Goal: Information Seeking & Learning: Check status

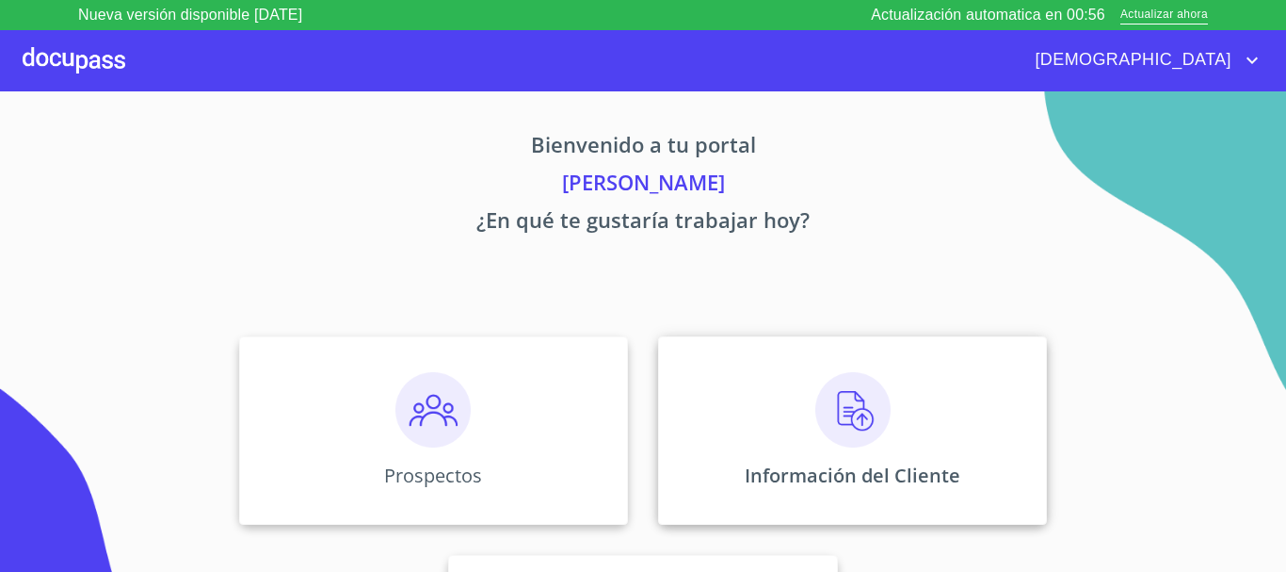
click at [822, 400] on img at bounding box center [852, 409] width 75 height 75
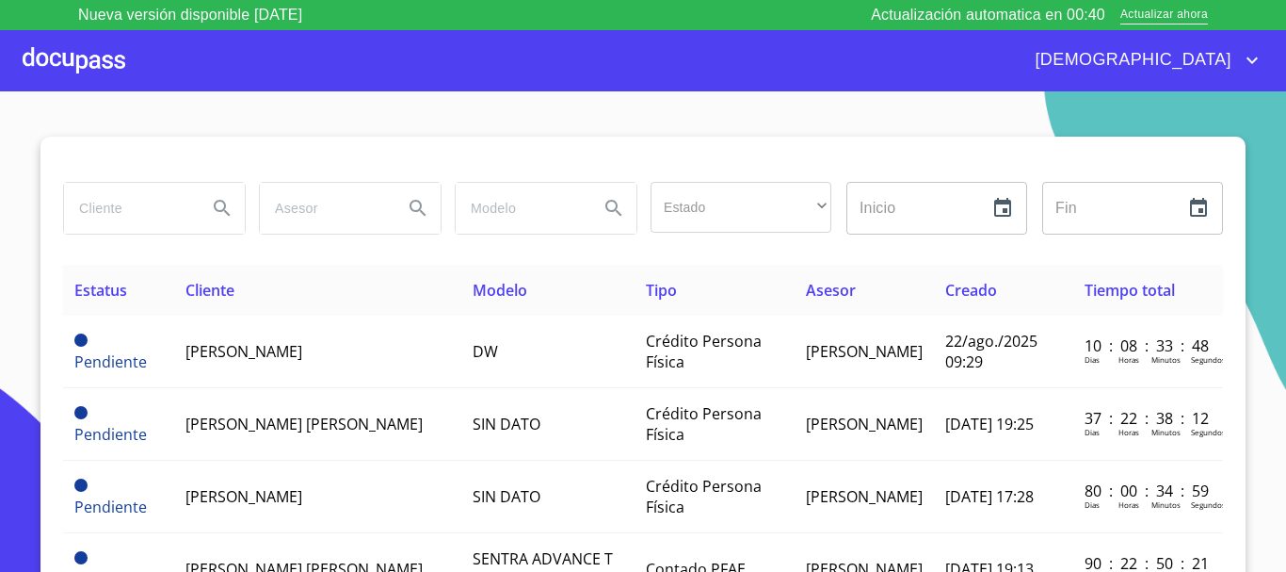
click at [139, 215] on input "search" at bounding box center [128, 208] width 128 height 51
type input "teresa de jesus"
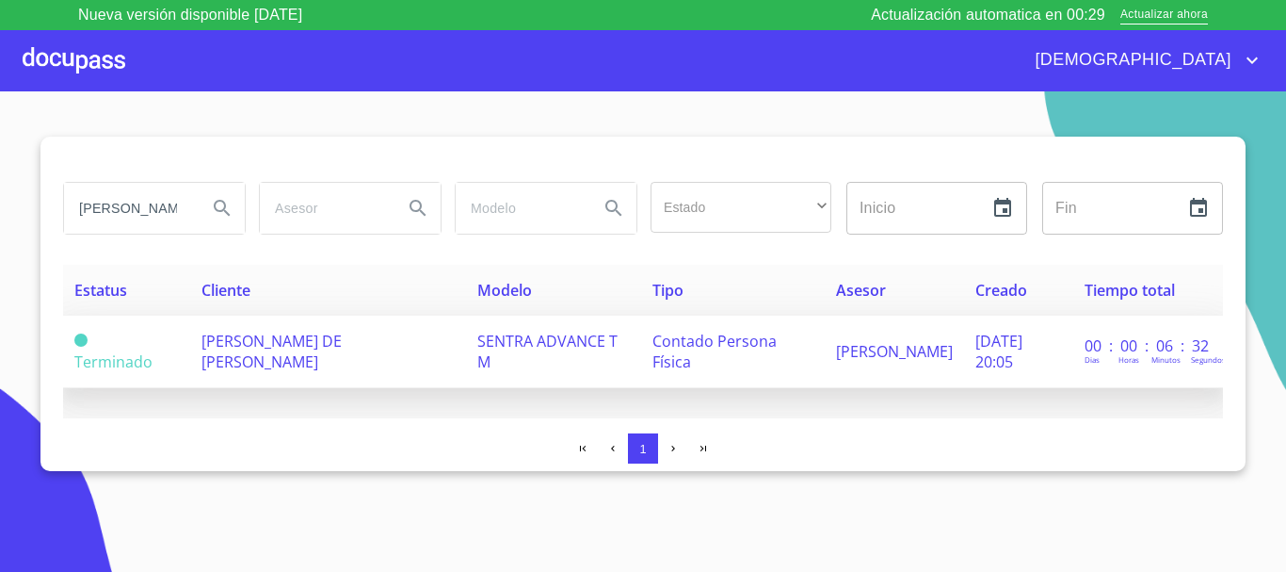
click at [317, 339] on span "TERESA DE JESUS ENRIQUEZ GONZALEZ" at bounding box center [272, 351] width 140 height 41
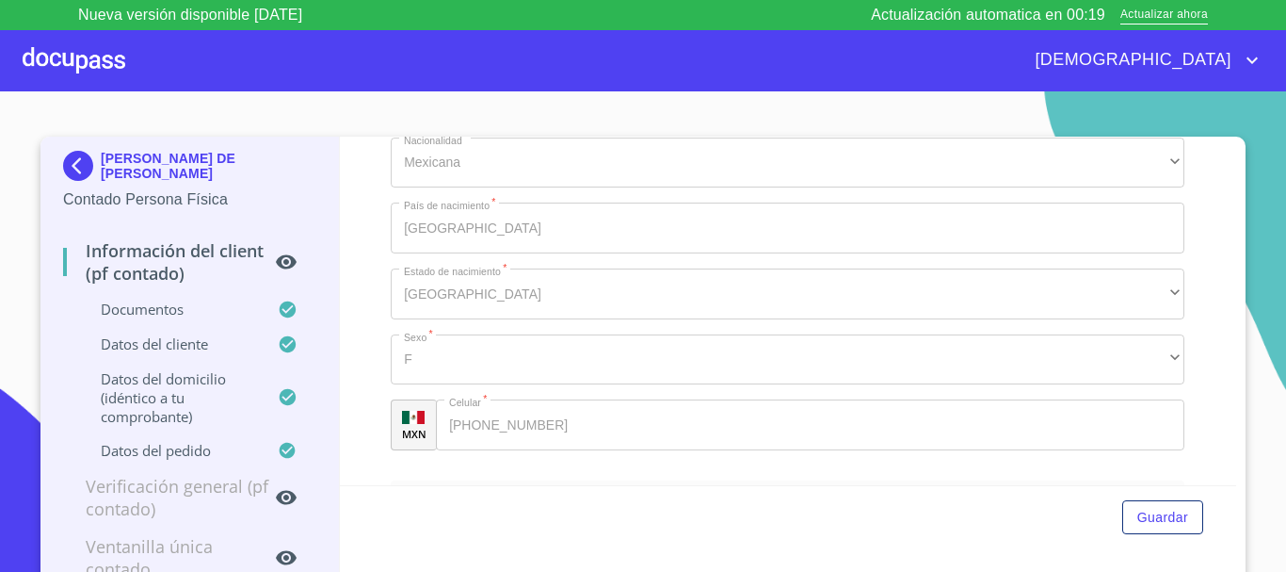
scroll to position [3013, 0]
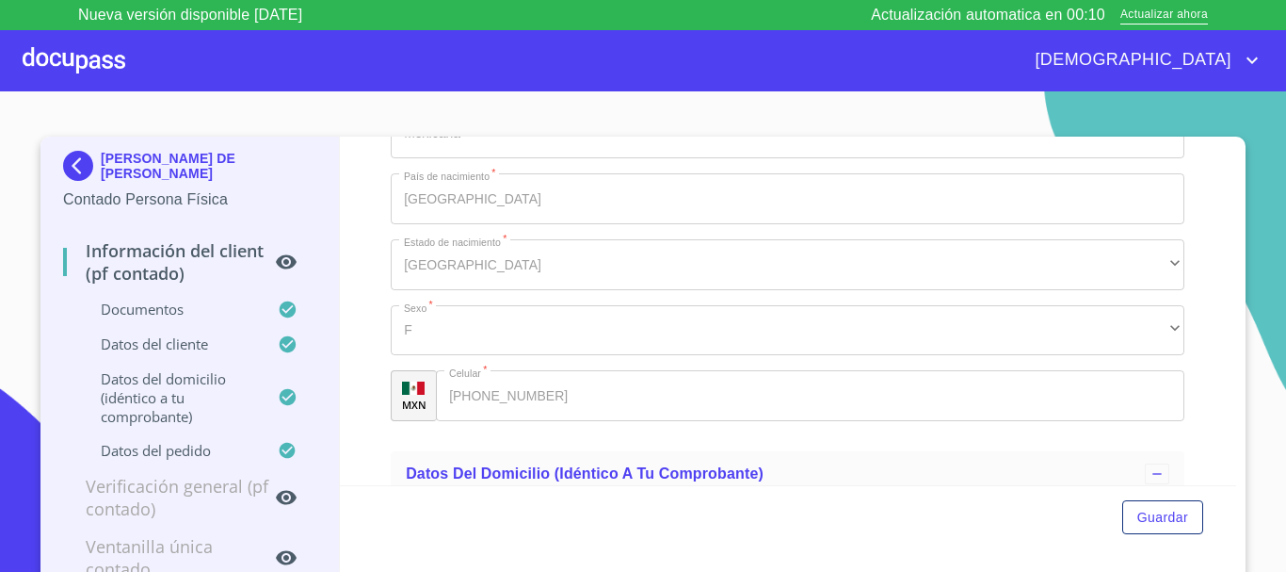
click at [90, 57] on div at bounding box center [74, 60] width 103 height 60
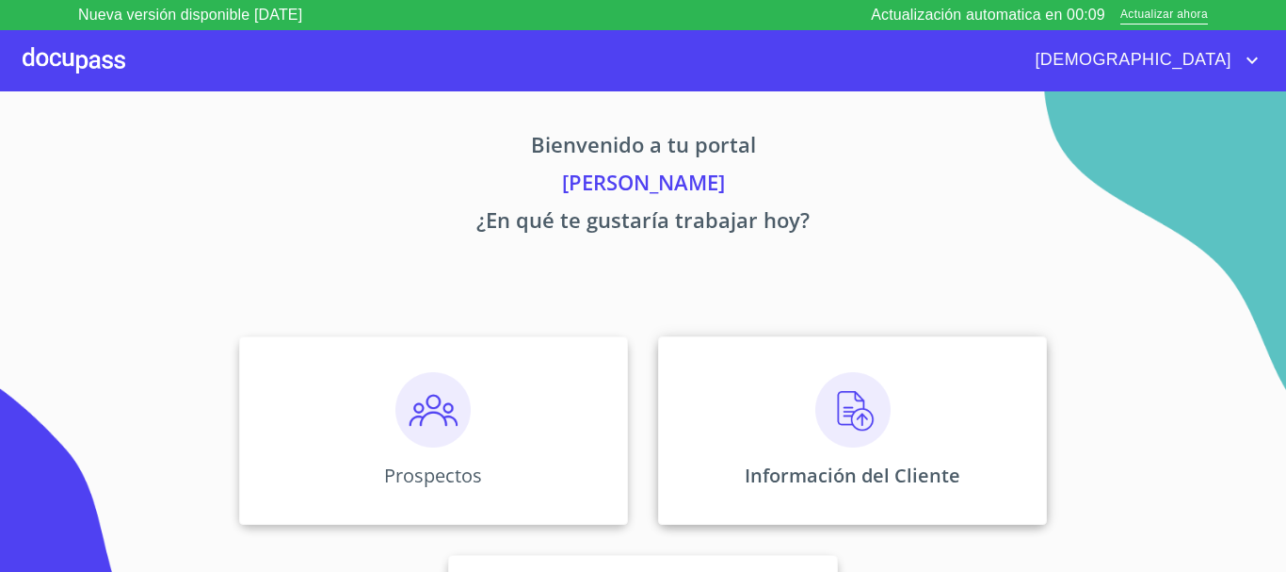
click at [853, 424] on img at bounding box center [852, 409] width 75 height 75
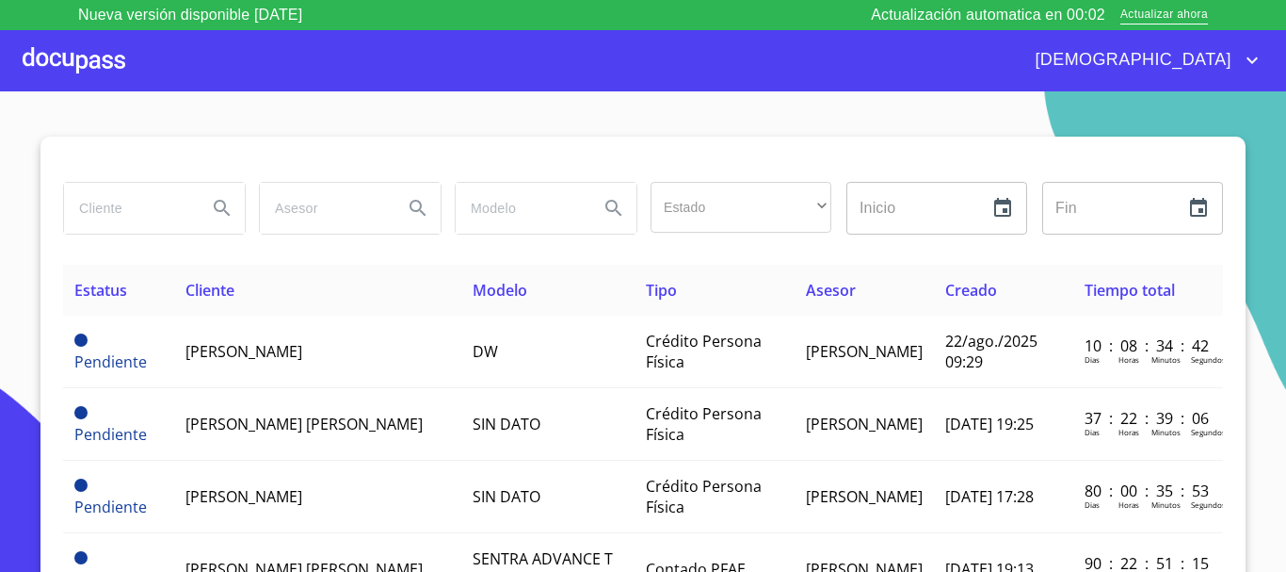
click at [79, 212] on input "search" at bounding box center [128, 208] width 128 height 51
type input "alma gi"
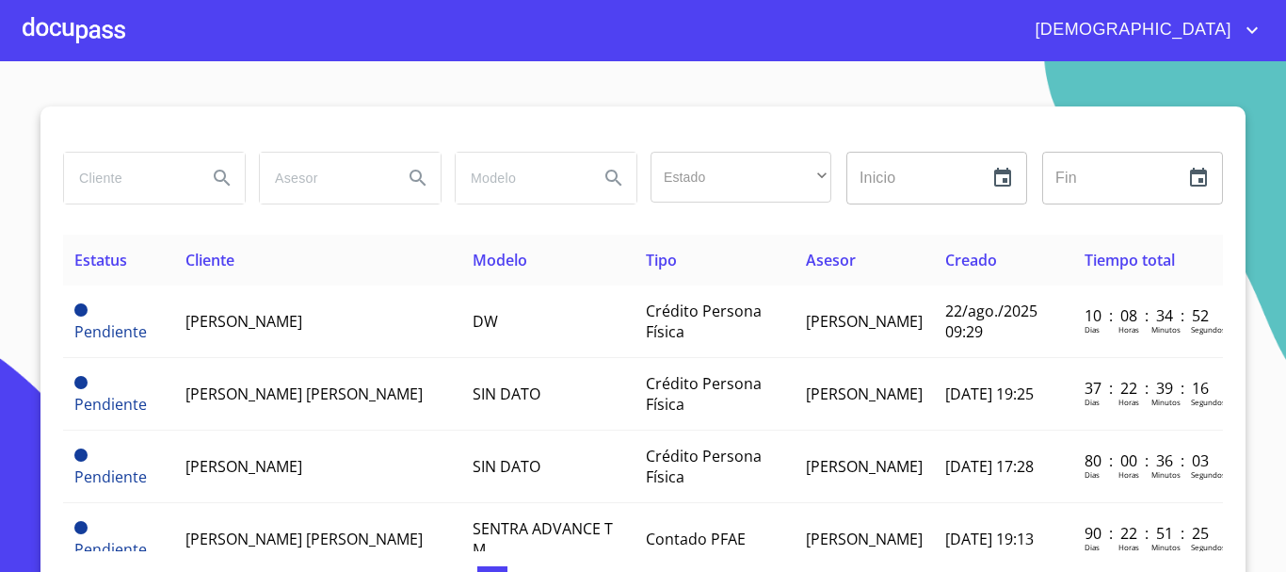
click at [148, 170] on input "search" at bounding box center [128, 178] width 128 height 51
type input "alma guadalupe hernandez"
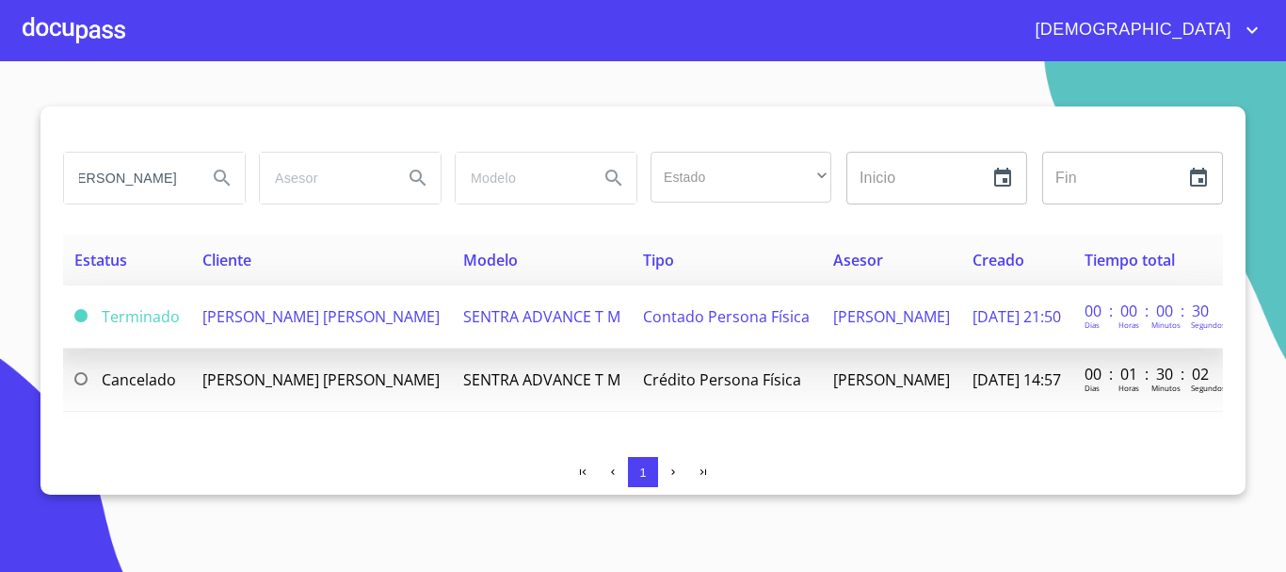
scroll to position [0, 0]
click at [529, 317] on span "SENTRA ADVANCE T M" at bounding box center [541, 316] width 157 height 21
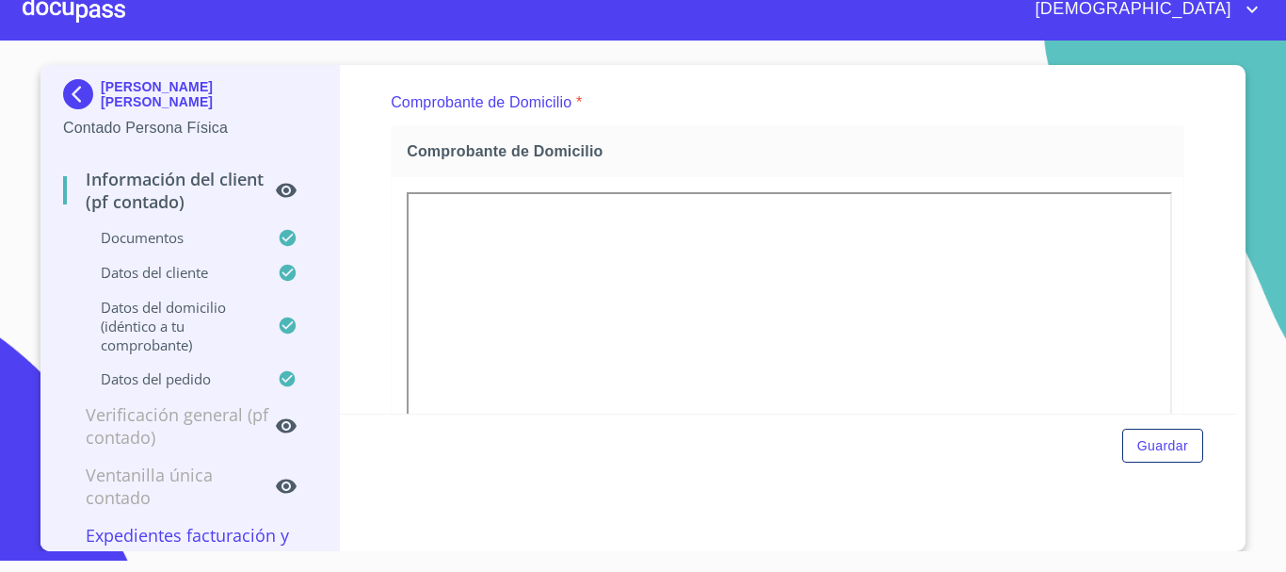
scroll to position [413, 0]
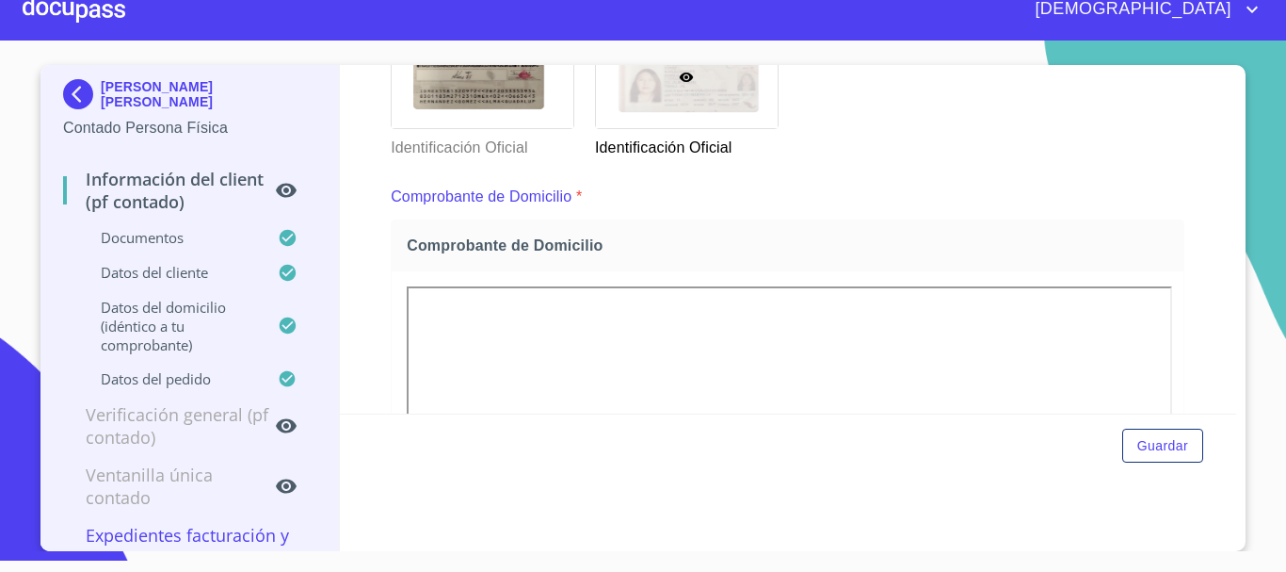
click at [64, 8] on div at bounding box center [74, 9] width 103 height 60
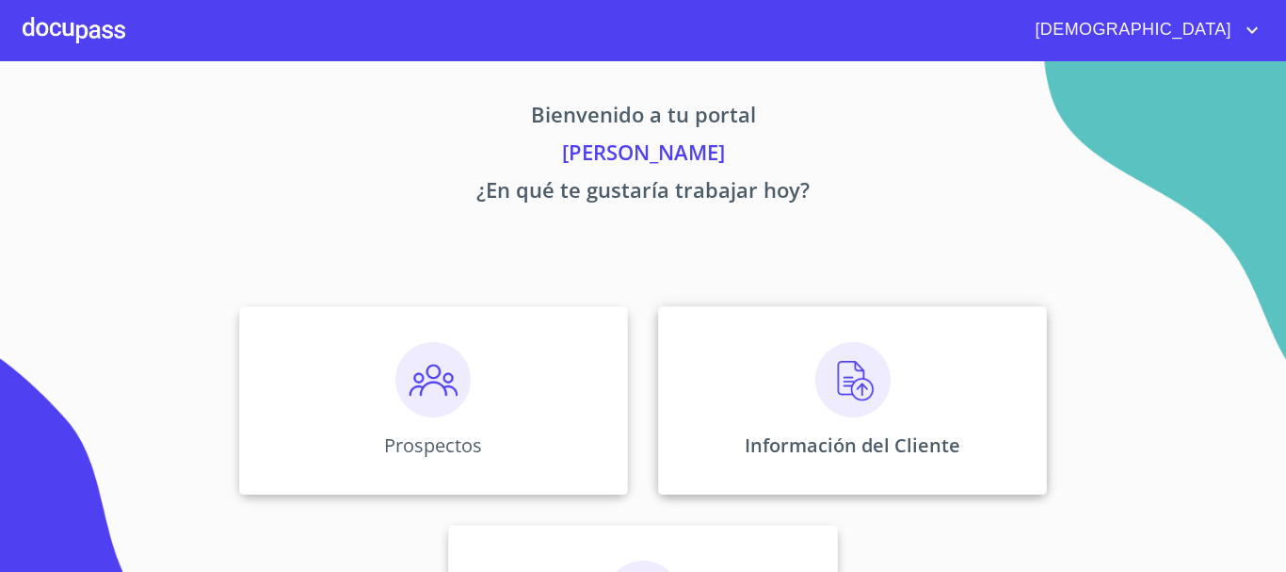
click at [861, 383] on img at bounding box center [852, 379] width 75 height 75
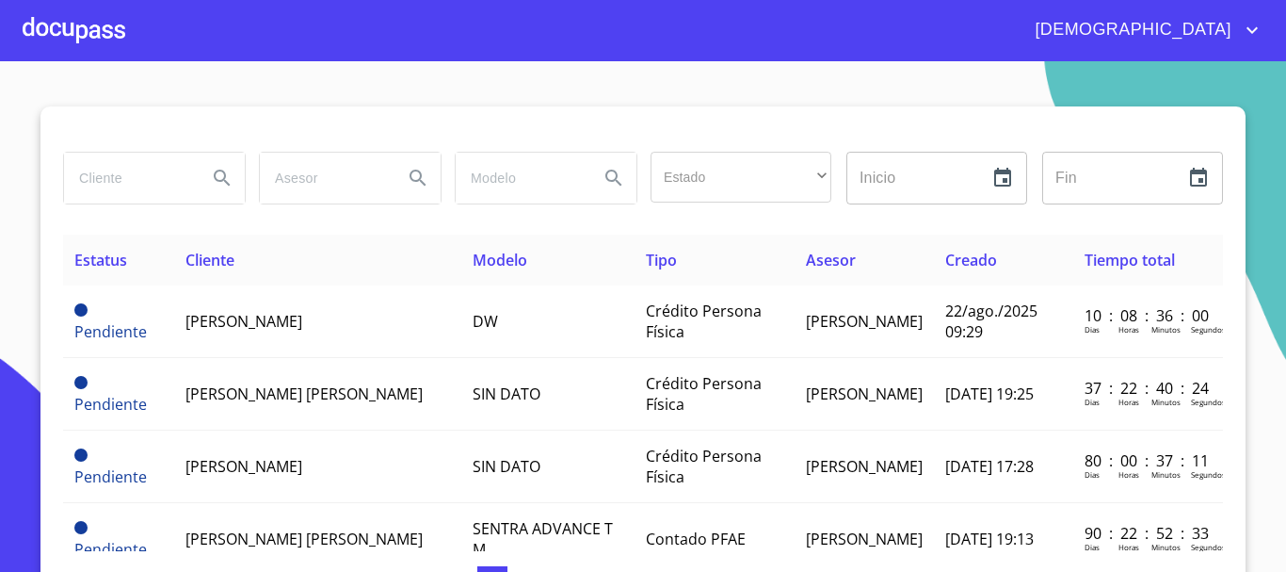
click at [144, 169] on input "search" at bounding box center [128, 178] width 128 height 51
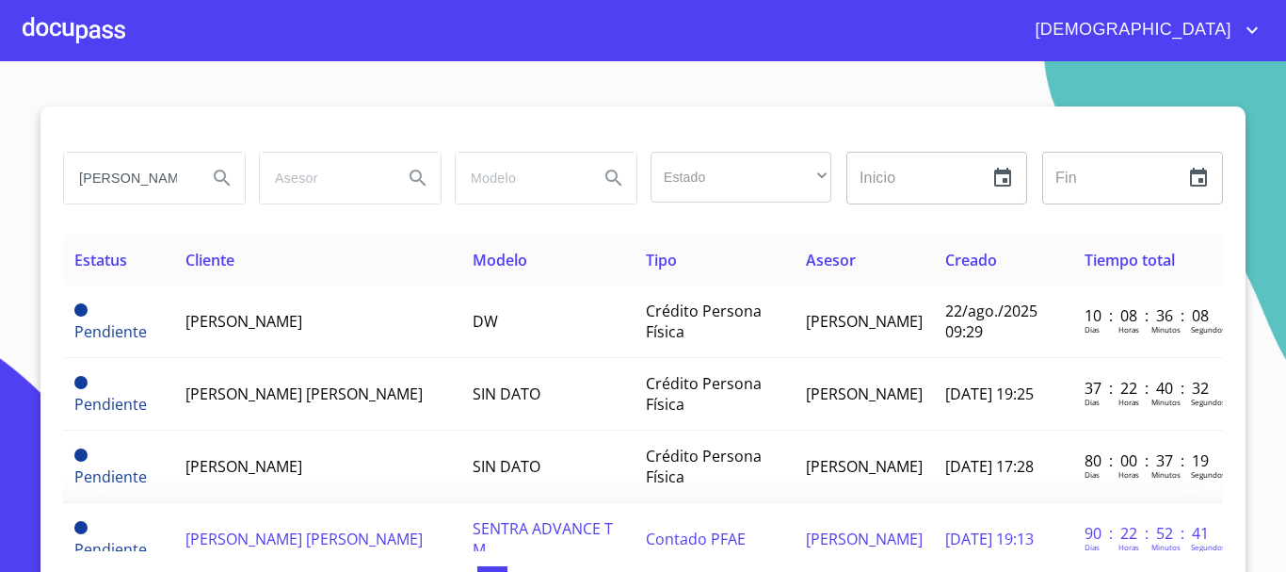
scroll to position [0, 4]
type input "abel jesus torres"
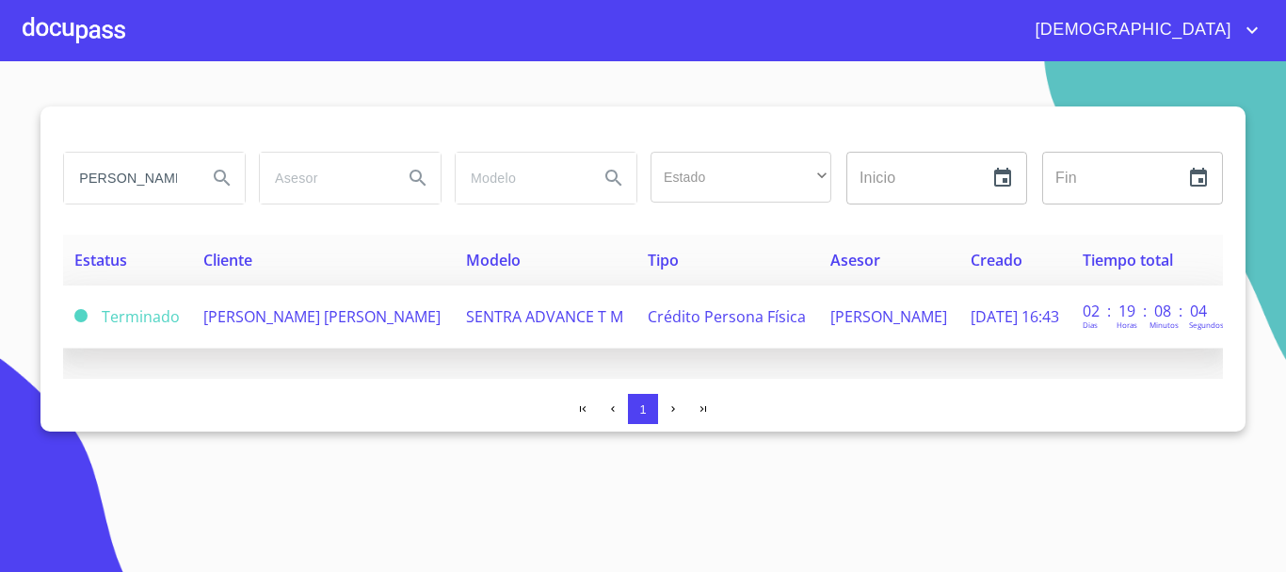
scroll to position [0, 0]
click at [419, 313] on tr "Terminado ABEL JESUS TORRES HERRERA SENTRA ADVANCE T M Crédito Persona Física J…" at bounding box center [643, 316] width 1160 height 63
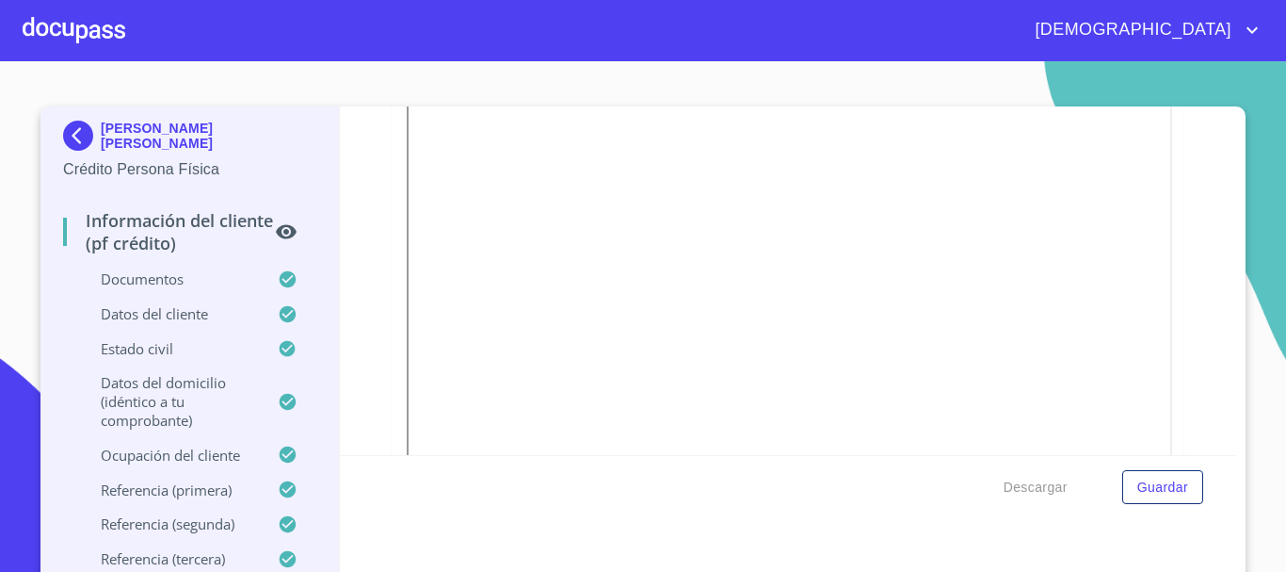
click at [0, 0] on div at bounding box center [0, 0] width 0 height 0
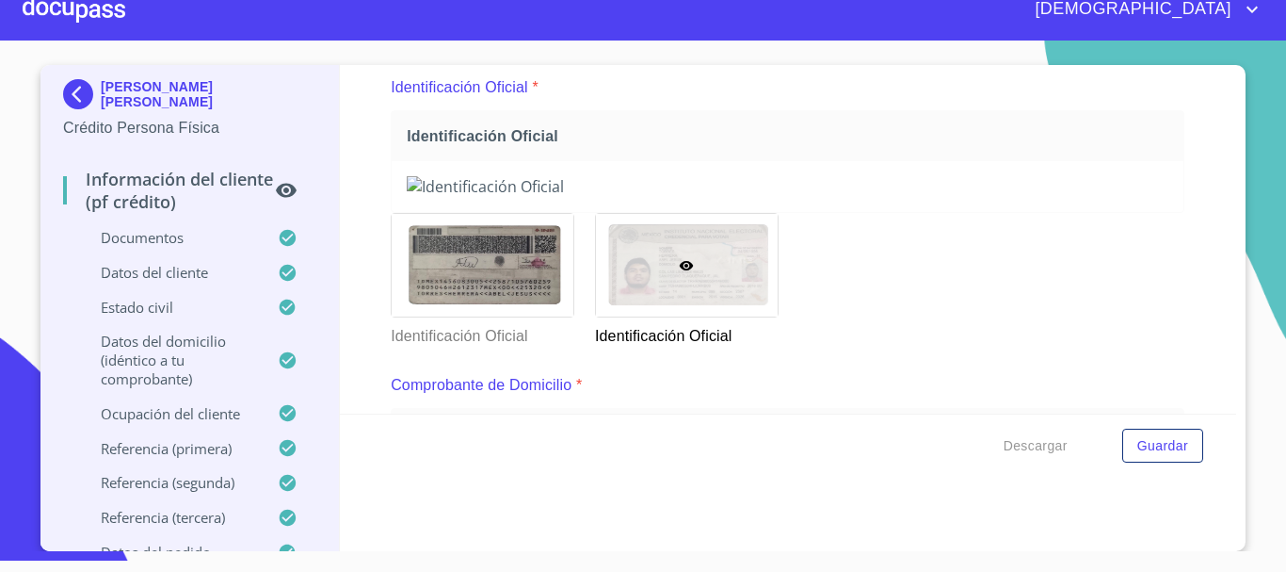
scroll to position [319, 0]
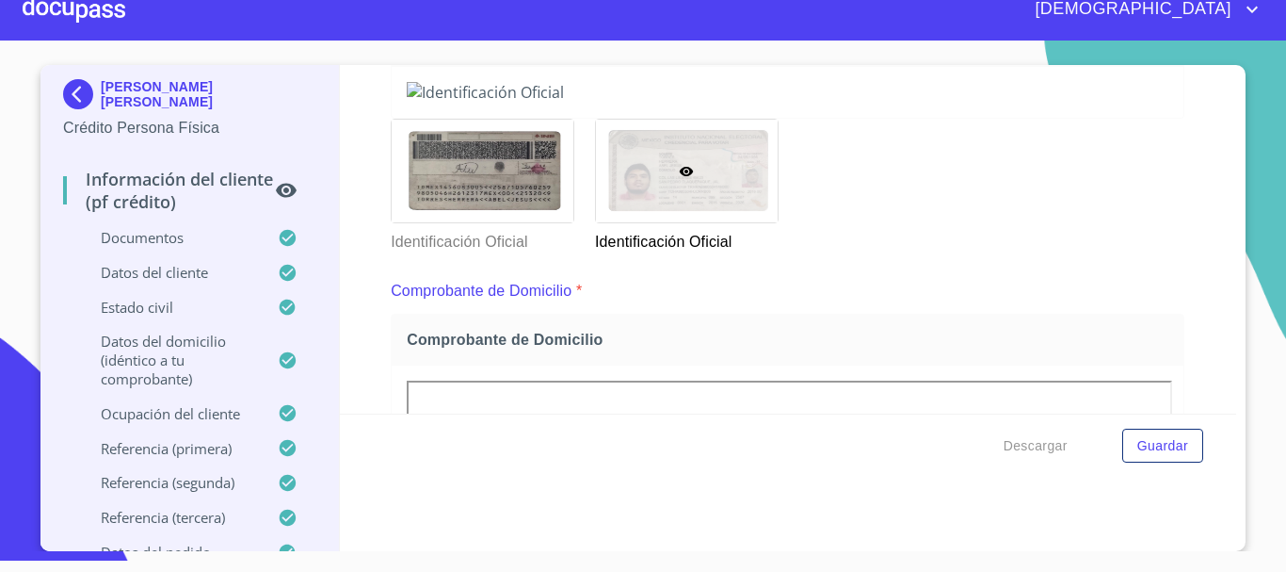
click at [91, 95] on img at bounding box center [82, 94] width 38 height 30
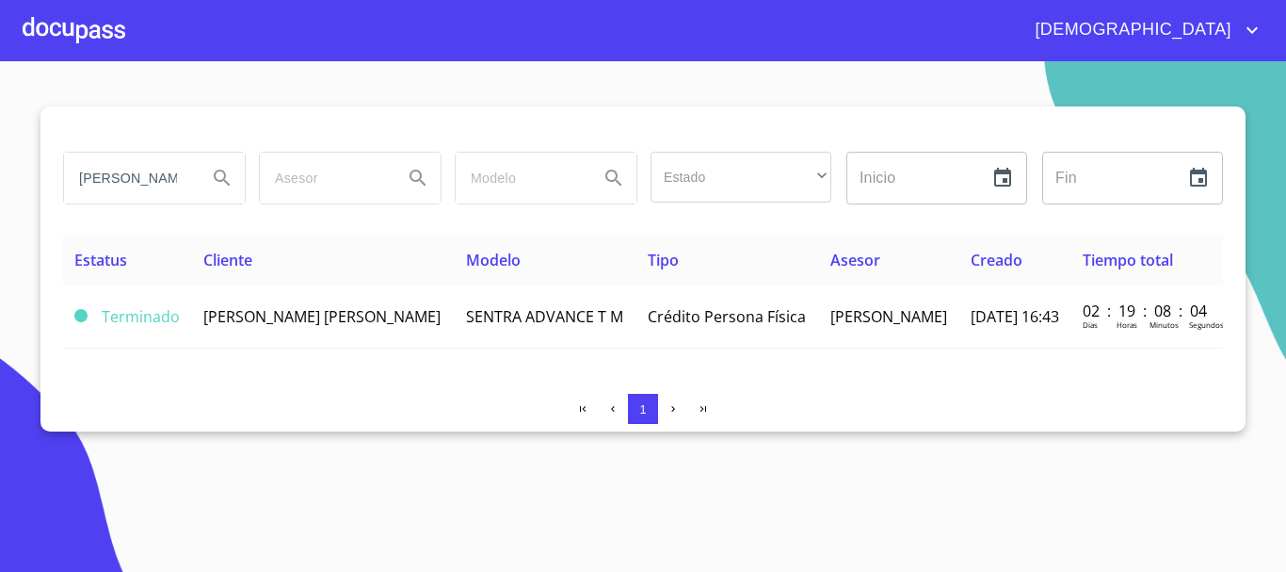
drag, startPoint x: 176, startPoint y: 189, endPoint x: 0, endPoint y: 183, distance: 176.2
click at [0, 183] on section "abel jesus torres Estado ​ ​ Inicio ​ Fin ​ Estatus Cliente Modelo Tipo Asesor …" at bounding box center [643, 316] width 1286 height 510
type input "mayra jackeline"
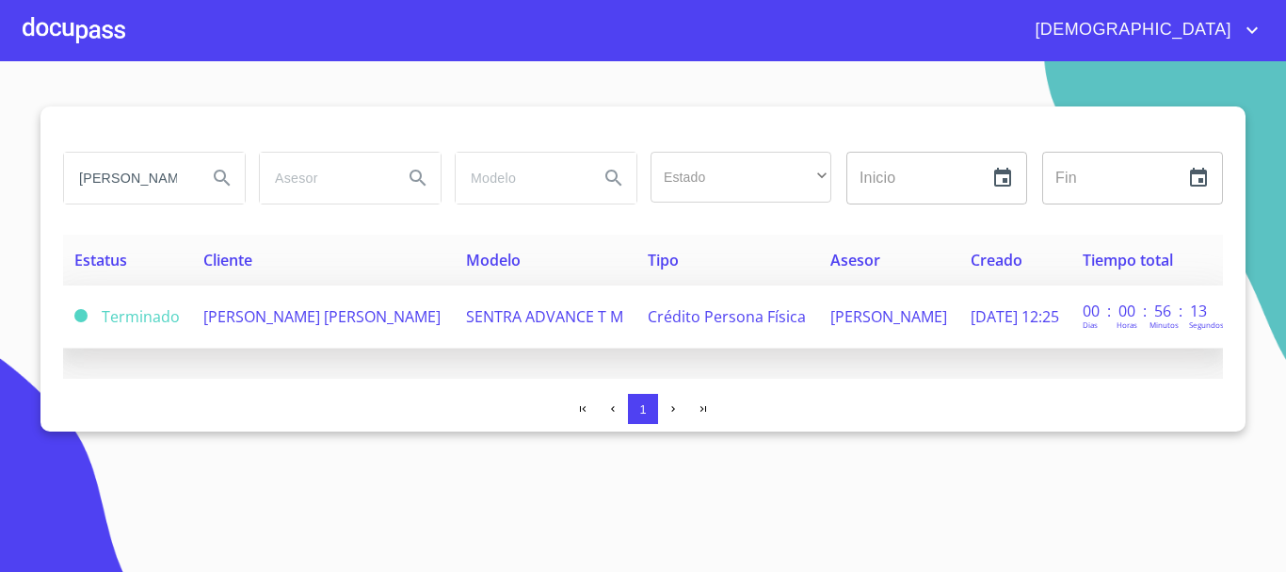
click at [298, 334] on td "MAYRA JACKELINE VAZQUEZ BAEZA" at bounding box center [323, 316] width 263 height 63
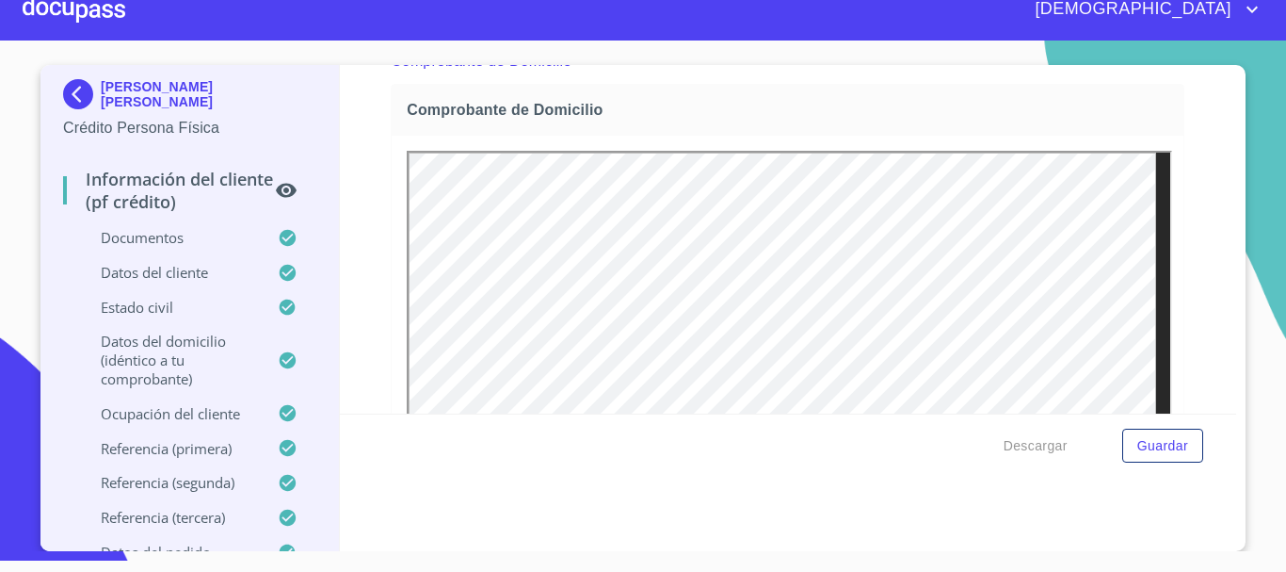
scroll to position [602, 0]
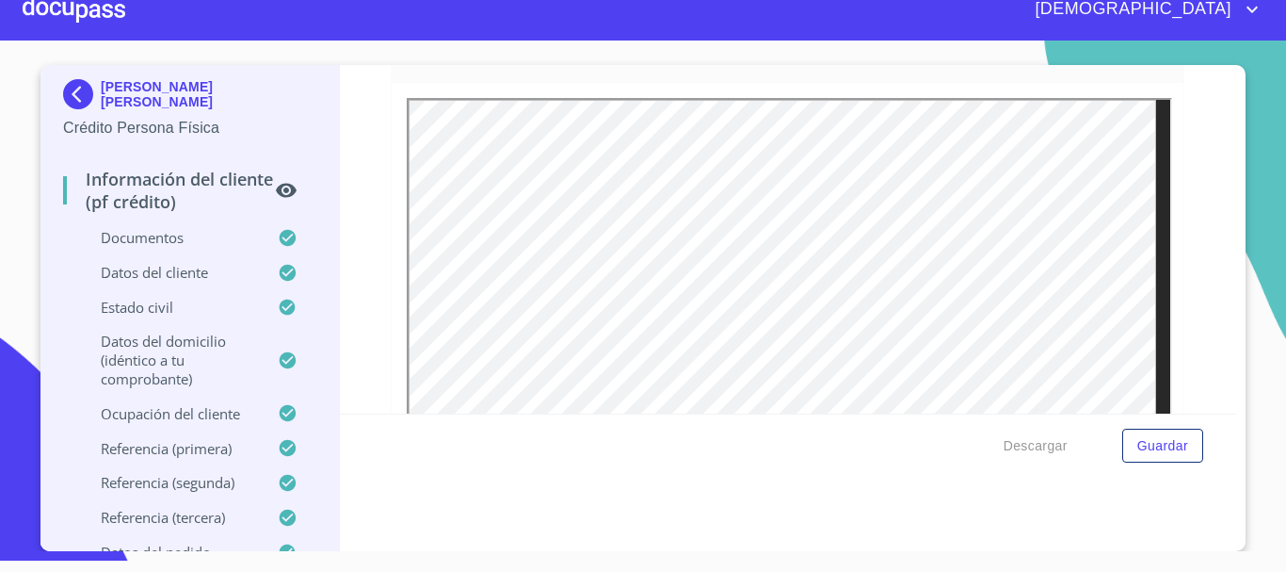
click at [61, 8] on div at bounding box center [74, 9] width 103 height 60
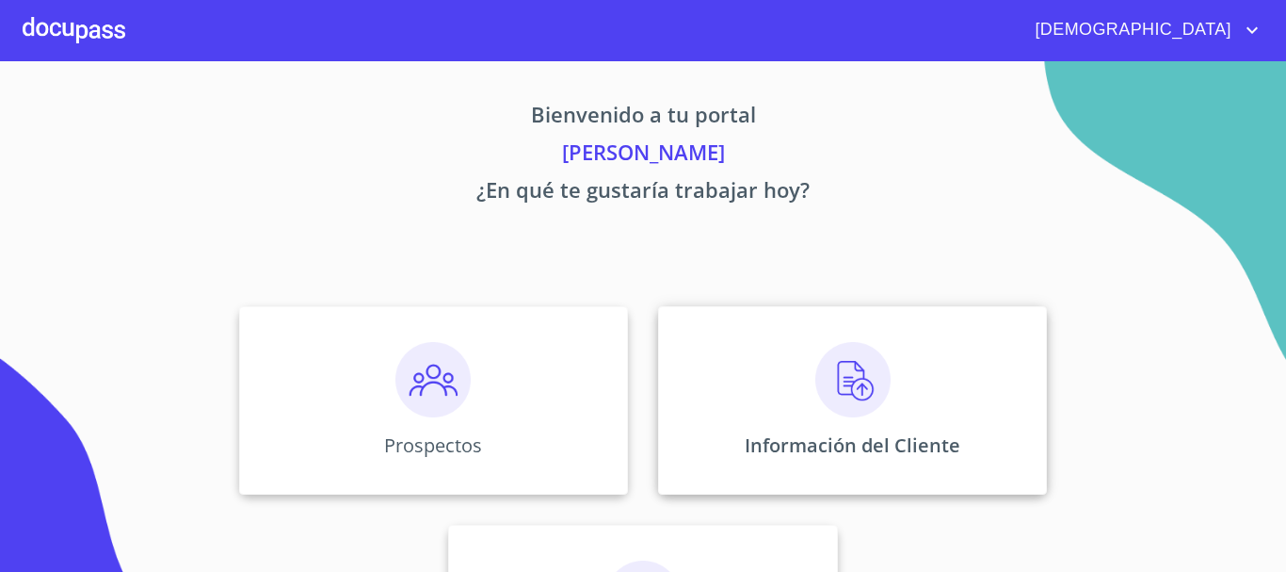
click at [849, 417] on div "Información del Cliente" at bounding box center [852, 400] width 389 height 188
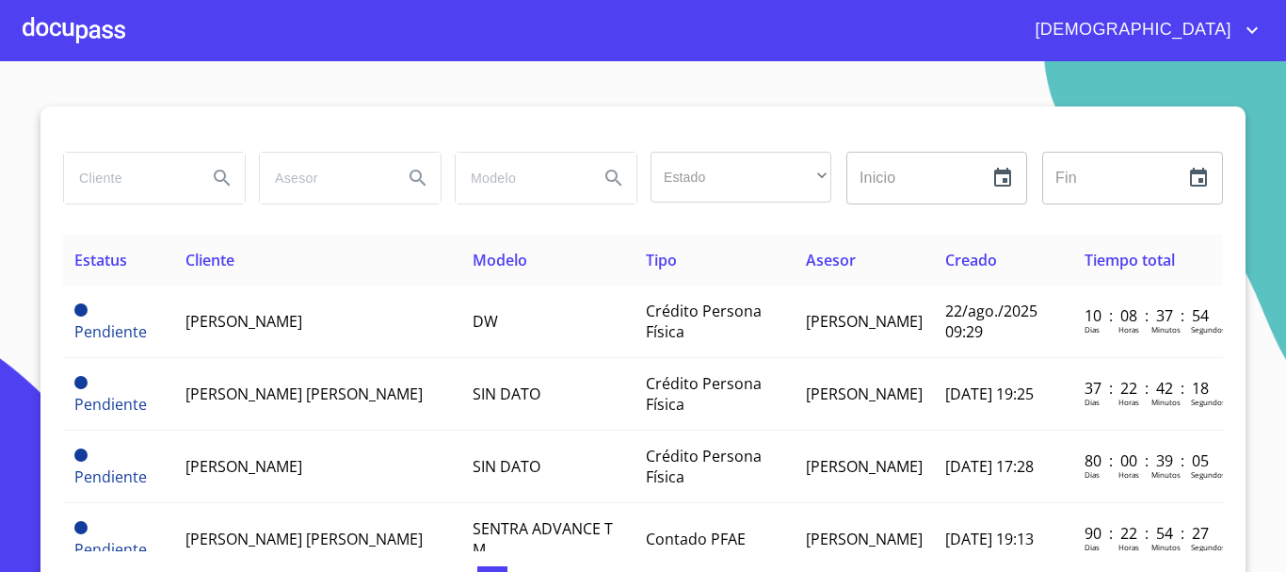
click at [126, 169] on input "search" at bounding box center [128, 178] width 128 height 51
type input "neyva mariela"
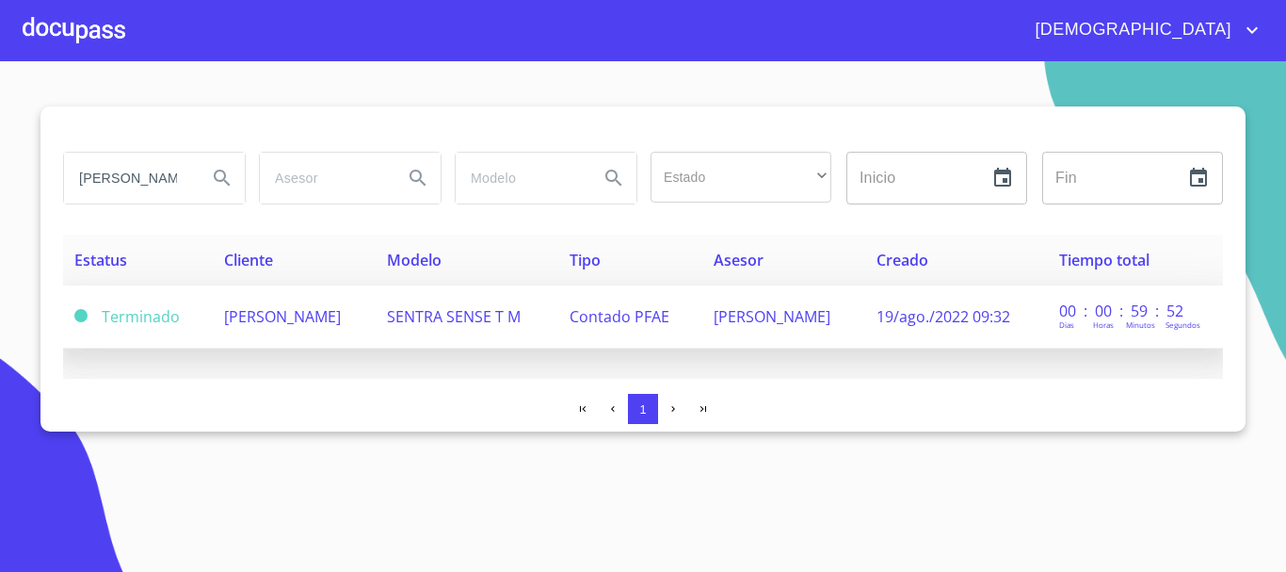
click at [376, 297] on td "NEYVA MARIELA GARCIA MARTINEZ" at bounding box center [294, 316] width 163 height 63
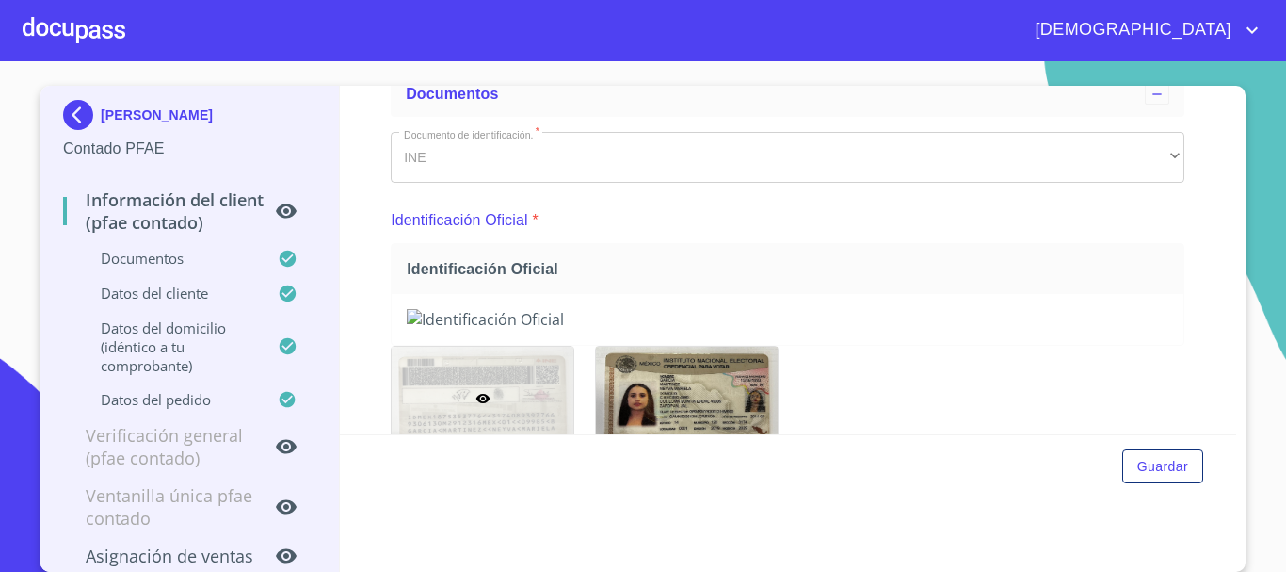
scroll to position [471, 0]
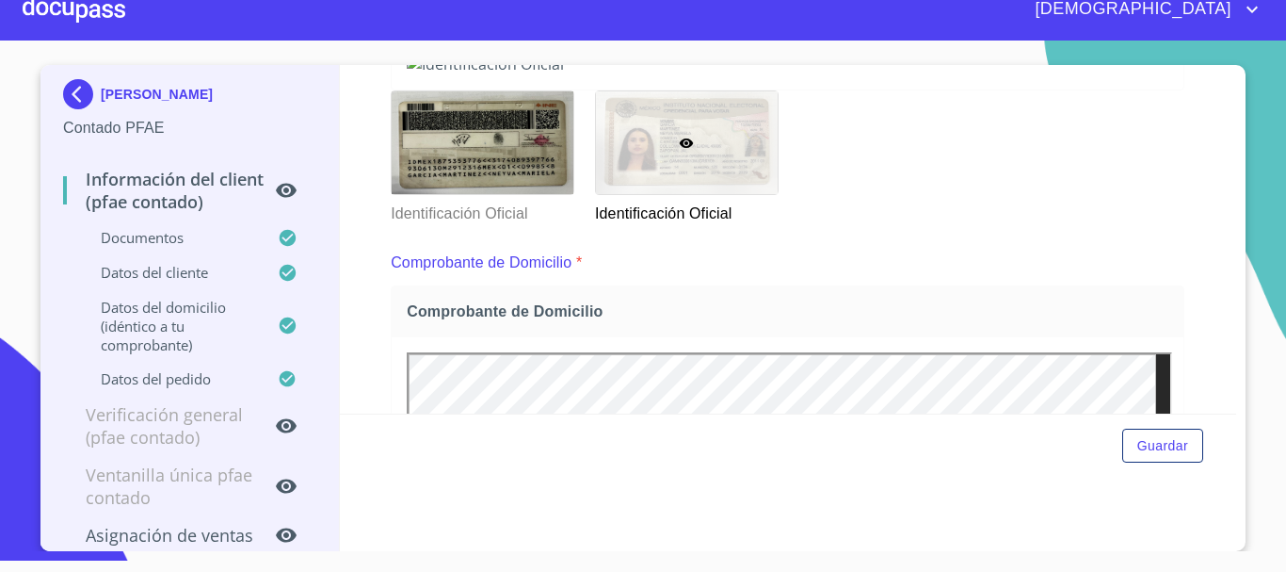
scroll to position [319, 0]
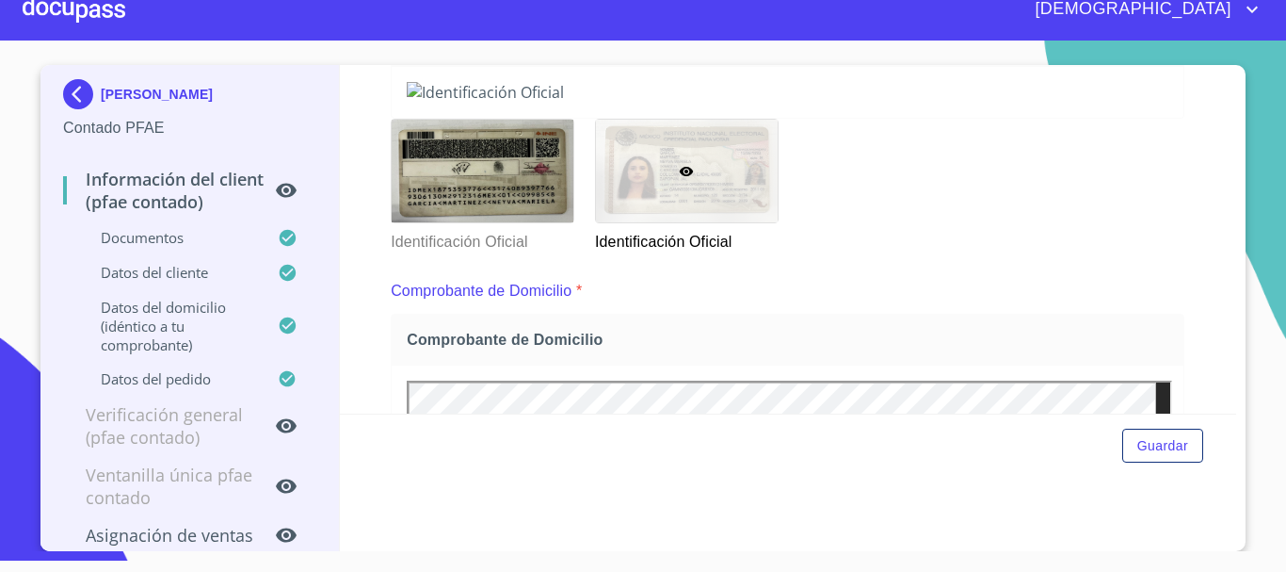
click at [92, 21] on div at bounding box center [74, 9] width 103 height 60
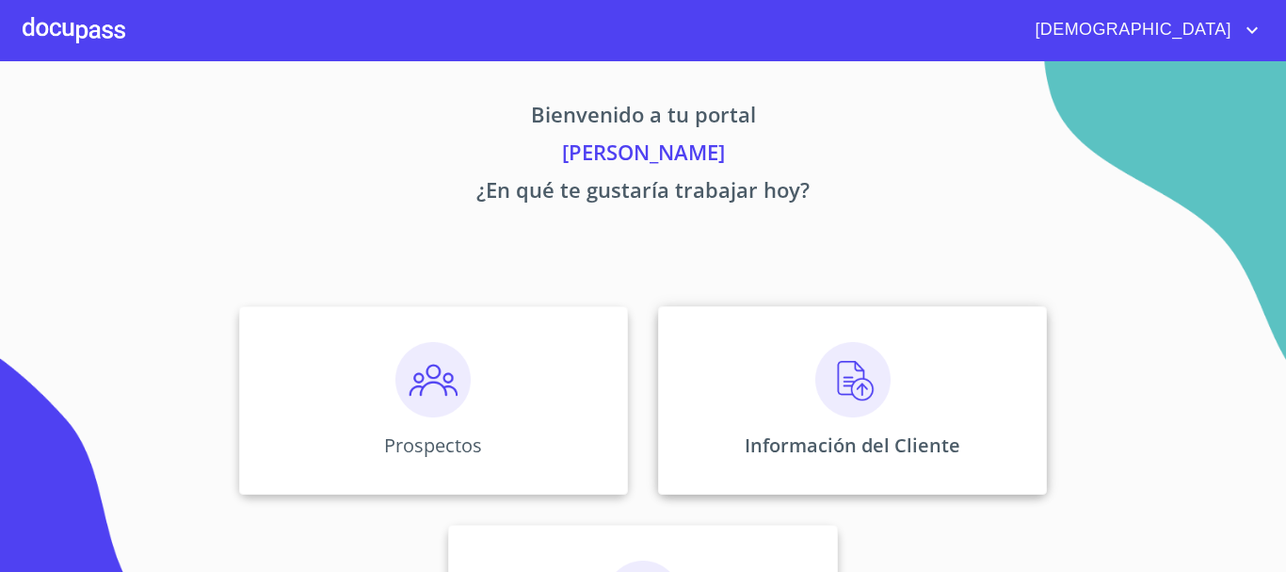
click at [840, 378] on img at bounding box center [852, 379] width 75 height 75
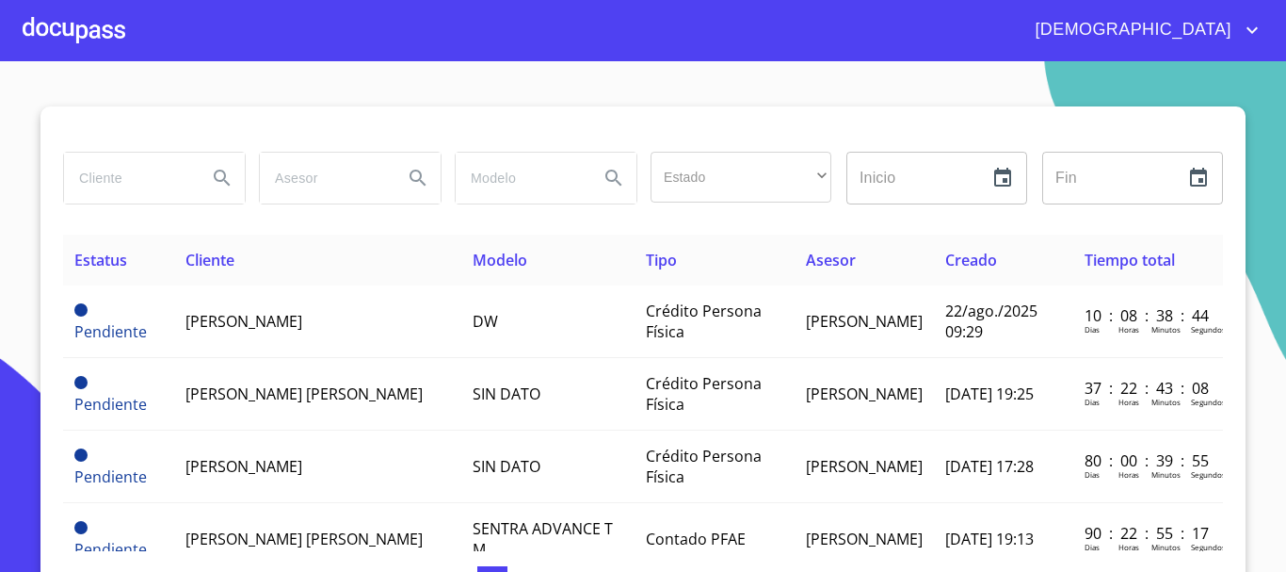
click at [119, 178] on input "search" at bounding box center [128, 178] width 128 height 51
type input "GUILLERMO ALFREDO"
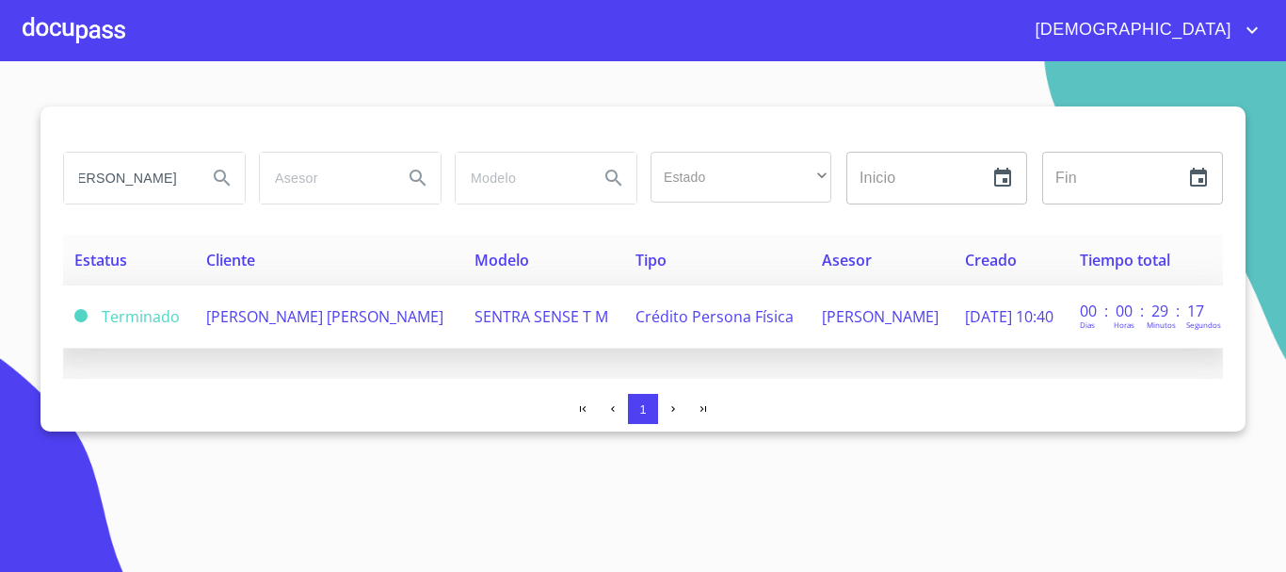
click at [349, 315] on span "GUILLERMO ALFREDO CORONA LOPEZ" at bounding box center [324, 316] width 237 height 21
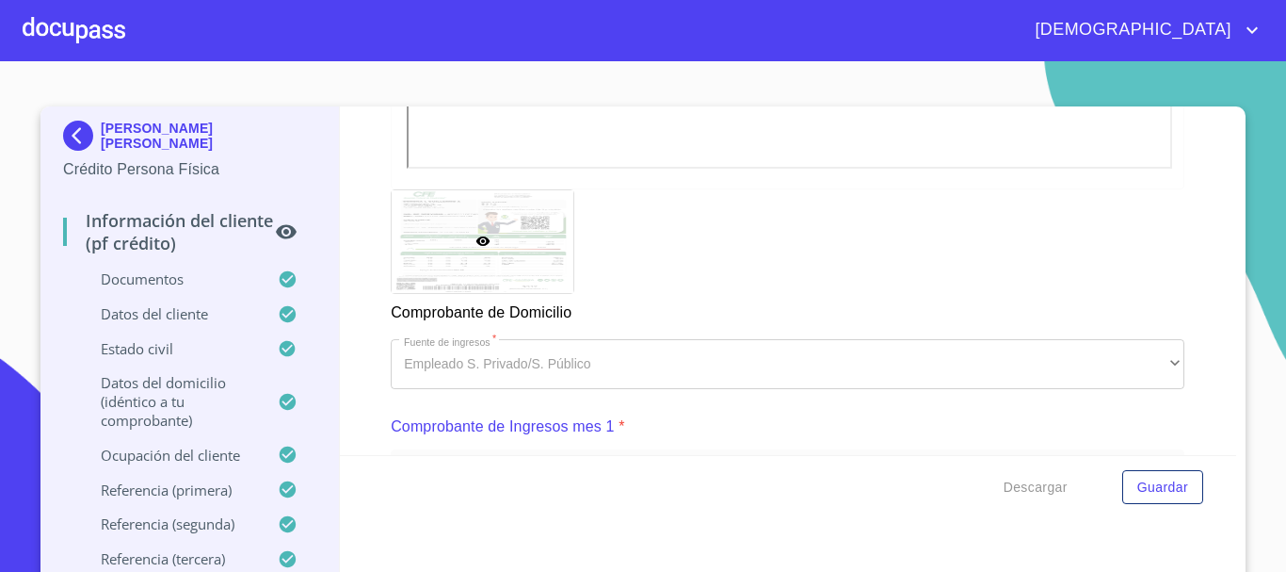
scroll to position [797, 0]
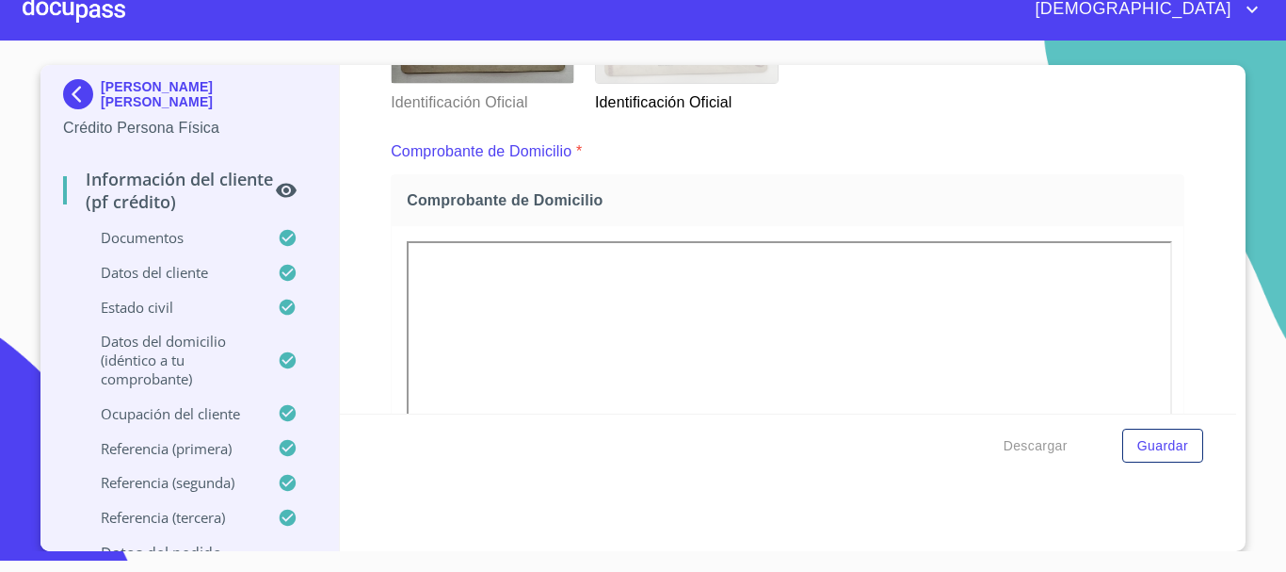
scroll to position [413, 0]
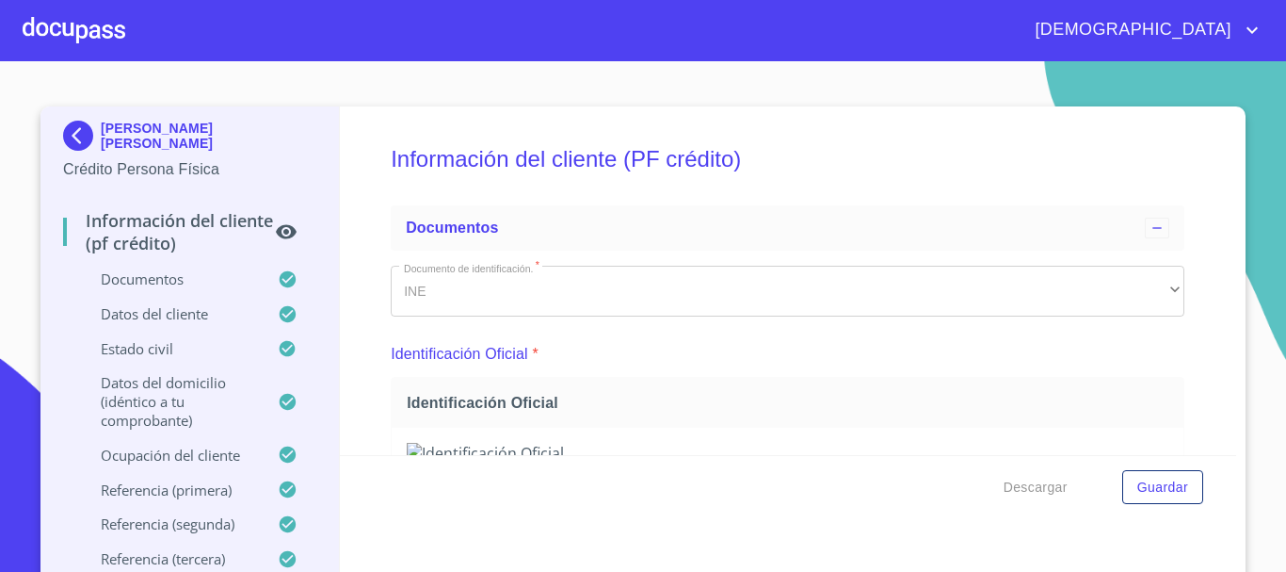
scroll to position [413, 0]
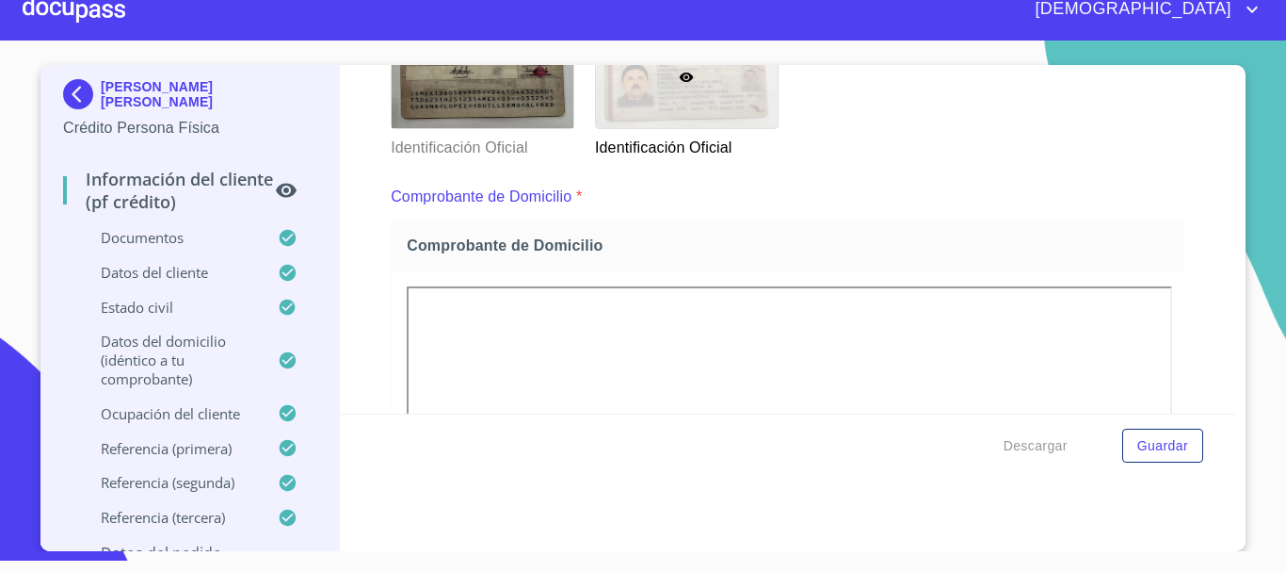
click at [108, 23] on div at bounding box center [74, 9] width 103 height 60
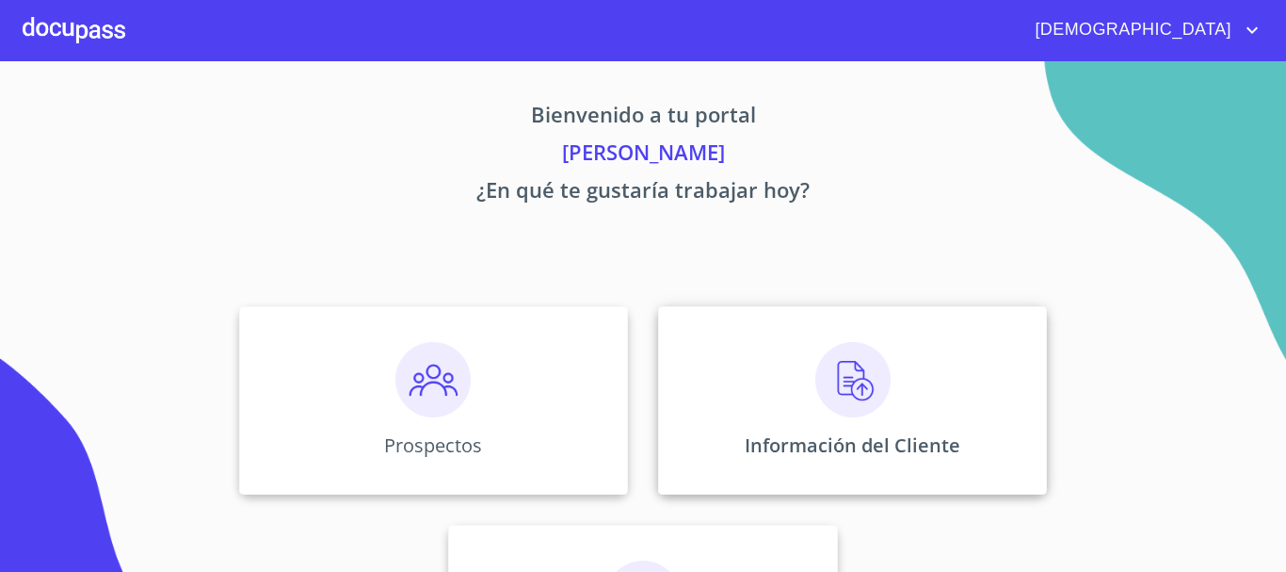
click at [844, 400] on img at bounding box center [852, 379] width 75 height 75
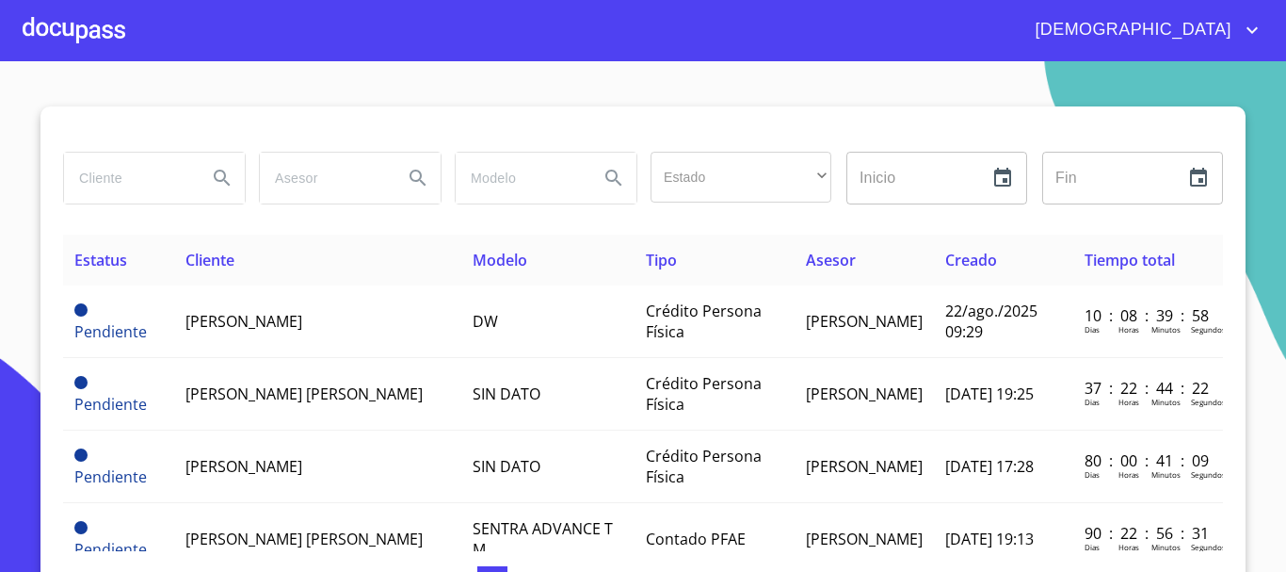
click at [96, 191] on input "search" at bounding box center [128, 178] width 128 height 51
type input "ARACELI MORALES"
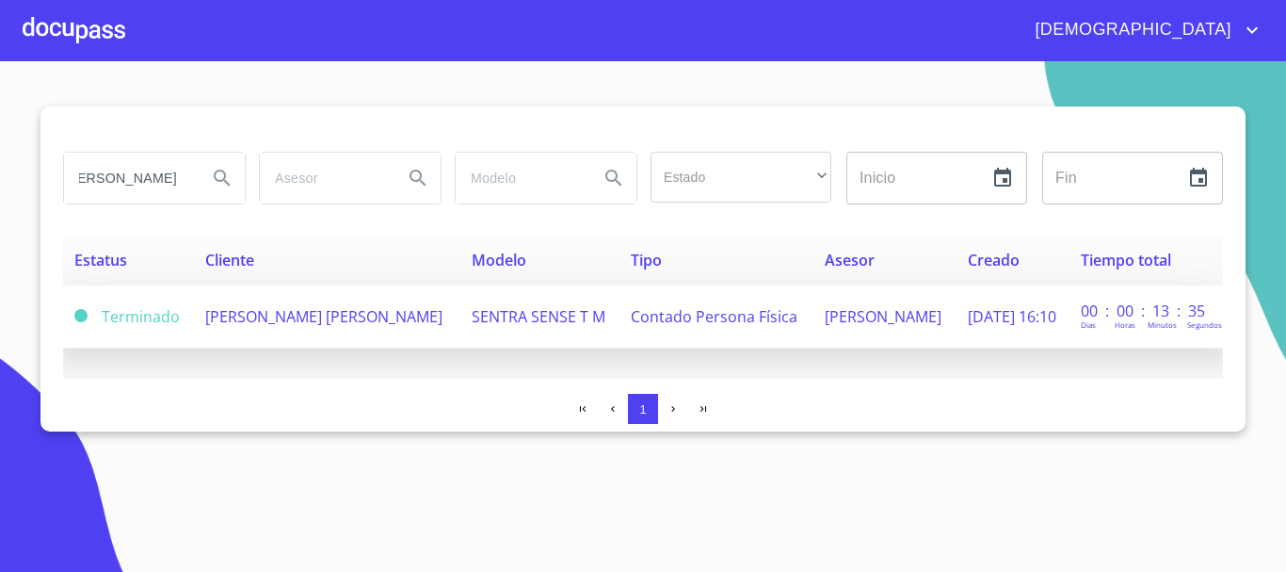
scroll to position [0, 0]
click at [350, 324] on span "ARACELI MORALES IZGUERRA" at bounding box center [323, 316] width 237 height 21
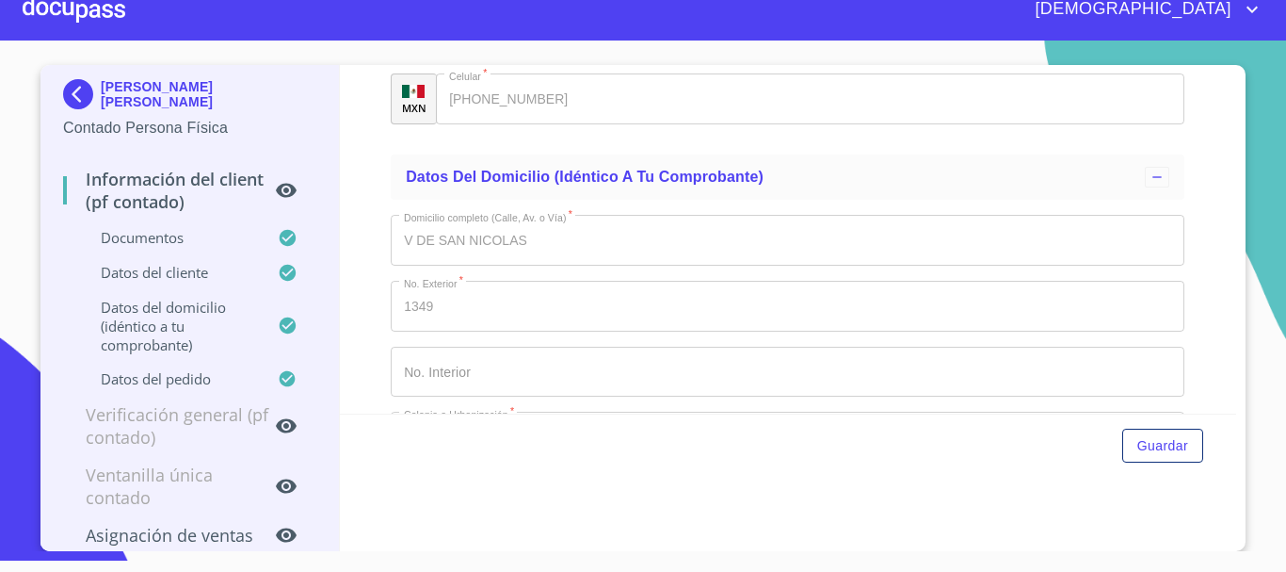
scroll to position [3144, 0]
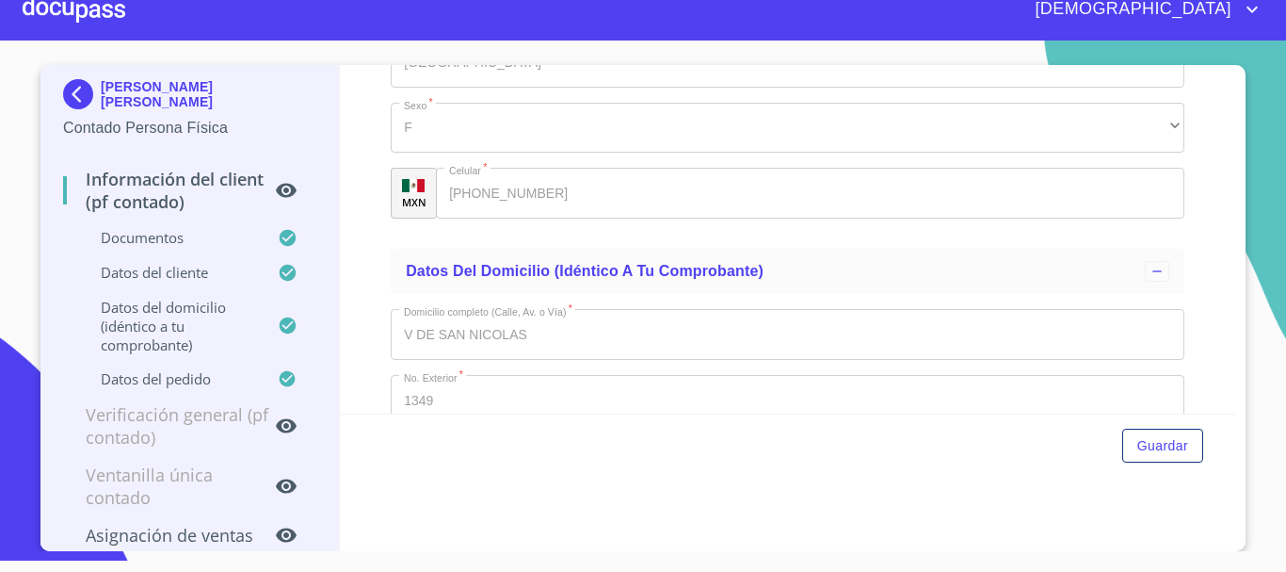
click at [91, 11] on div at bounding box center [74, 9] width 103 height 60
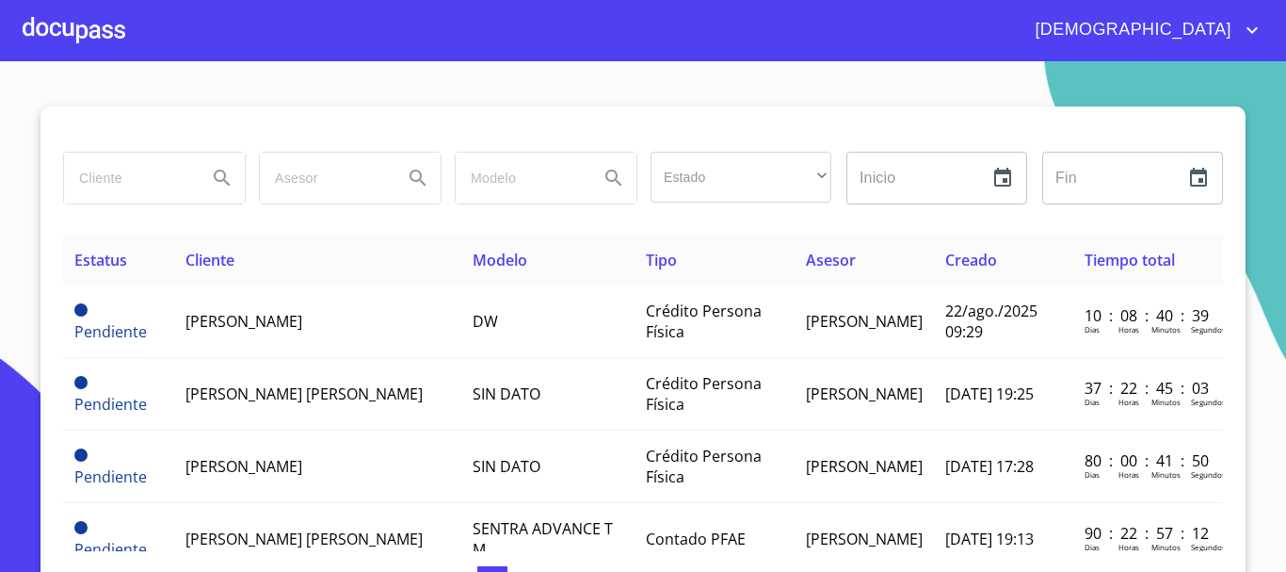
click at [127, 182] on input "search" at bounding box center [128, 178] width 128 height 51
type input "OLIVER ALONSO"
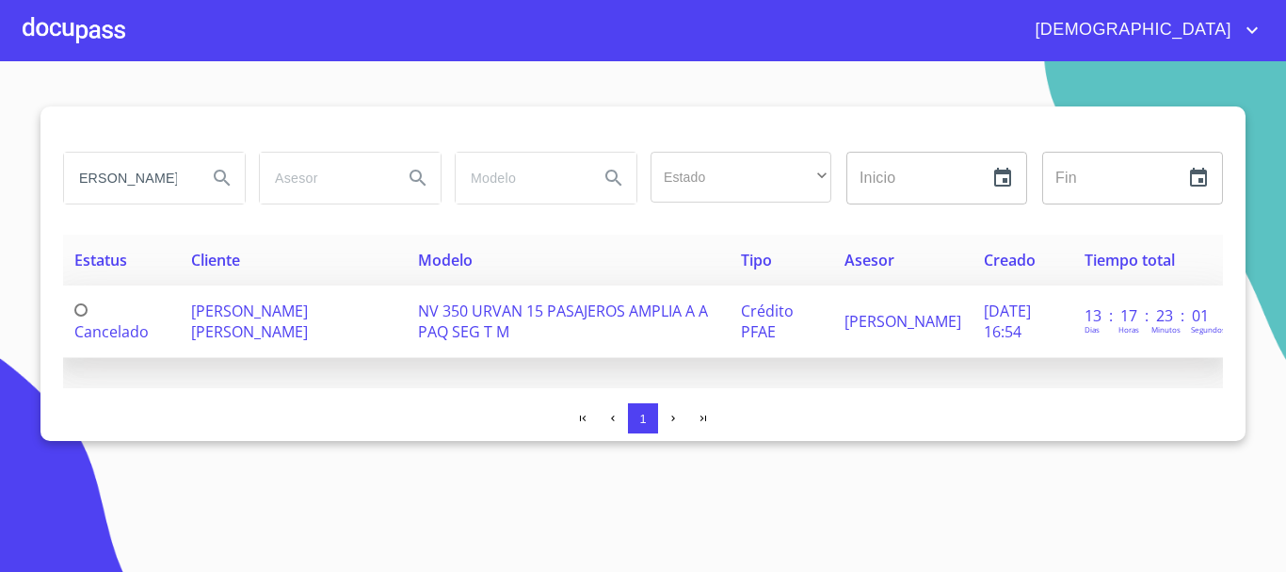
scroll to position [0, 0]
click at [418, 336] on span "NV 350 URVAN 15 PASAJEROS AMPLIA A A PAQ SEG T M" at bounding box center [563, 320] width 290 height 41
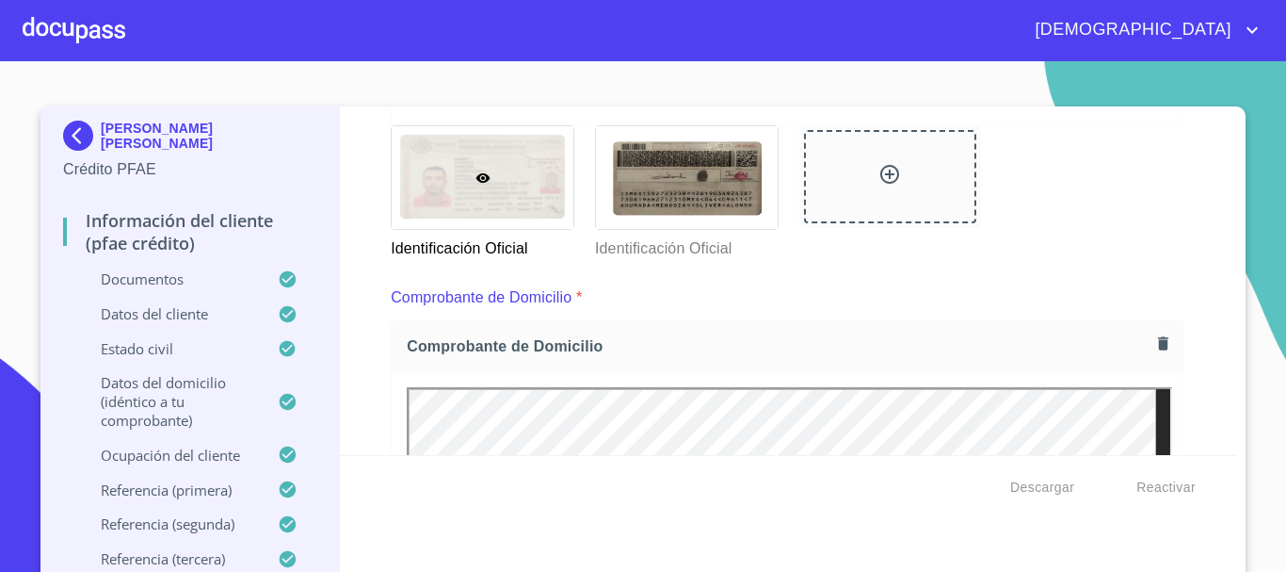
scroll to position [471, 0]
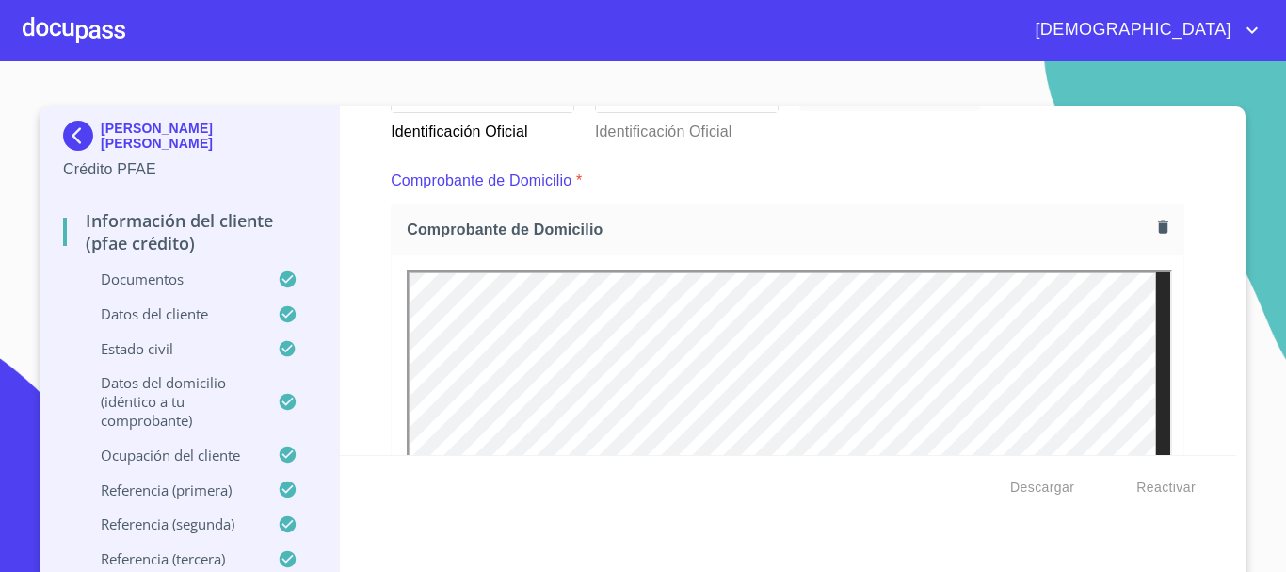
click at [116, 32] on div at bounding box center [74, 30] width 103 height 60
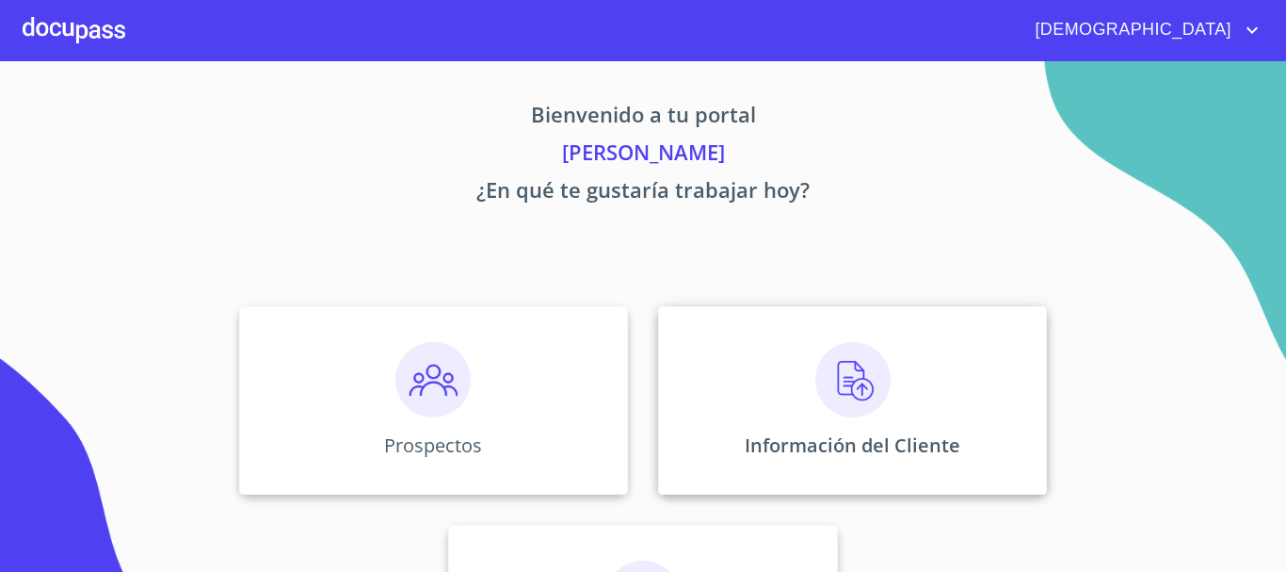
click at [849, 379] on img at bounding box center [852, 379] width 75 height 75
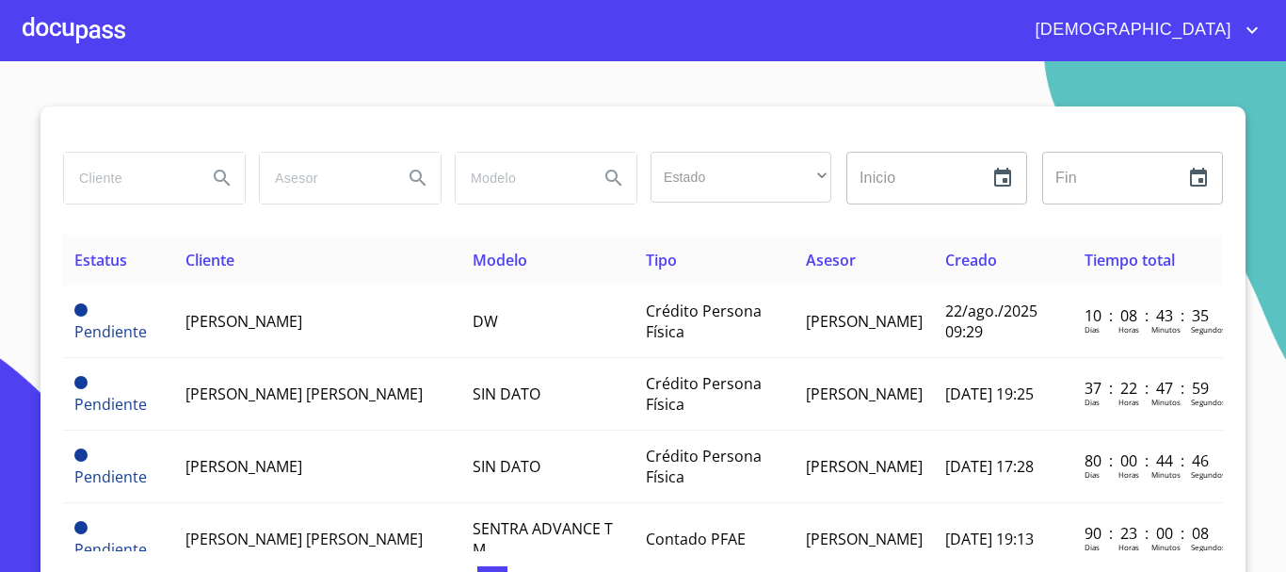
click at [101, 162] on input "search" at bounding box center [128, 178] width 128 height 51
type input "RICARDO HERRERA"
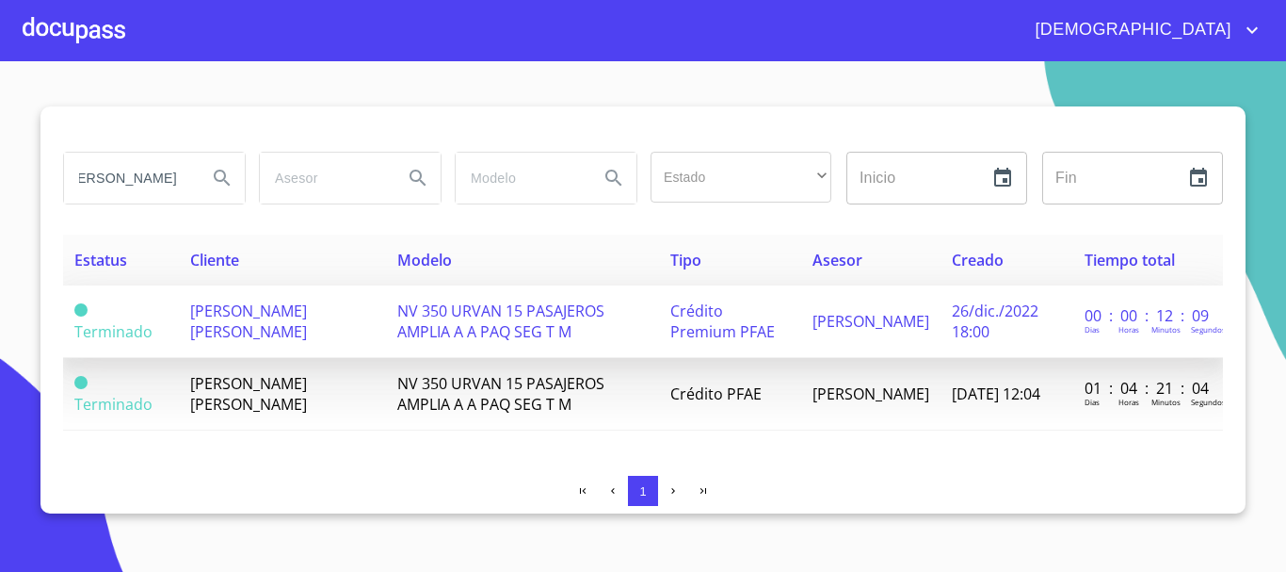
click at [541, 334] on td "NV 350 URVAN 15 PASAJEROS AMPLIA A A PAQ SEG T M" at bounding box center [522, 321] width 273 height 73
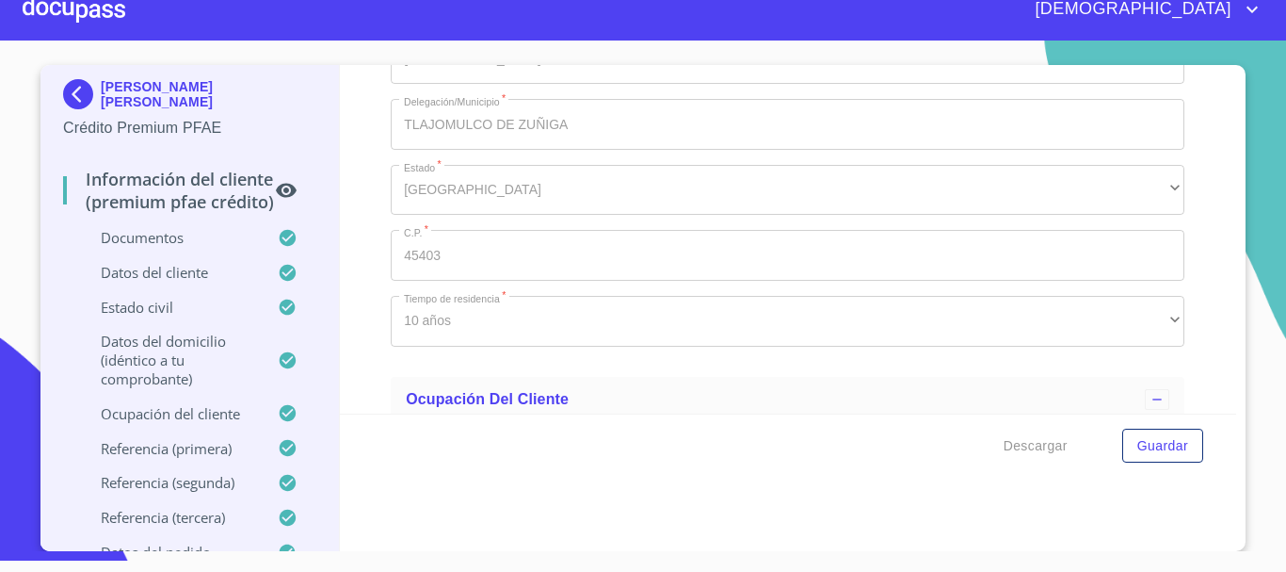
scroll to position [5498, 0]
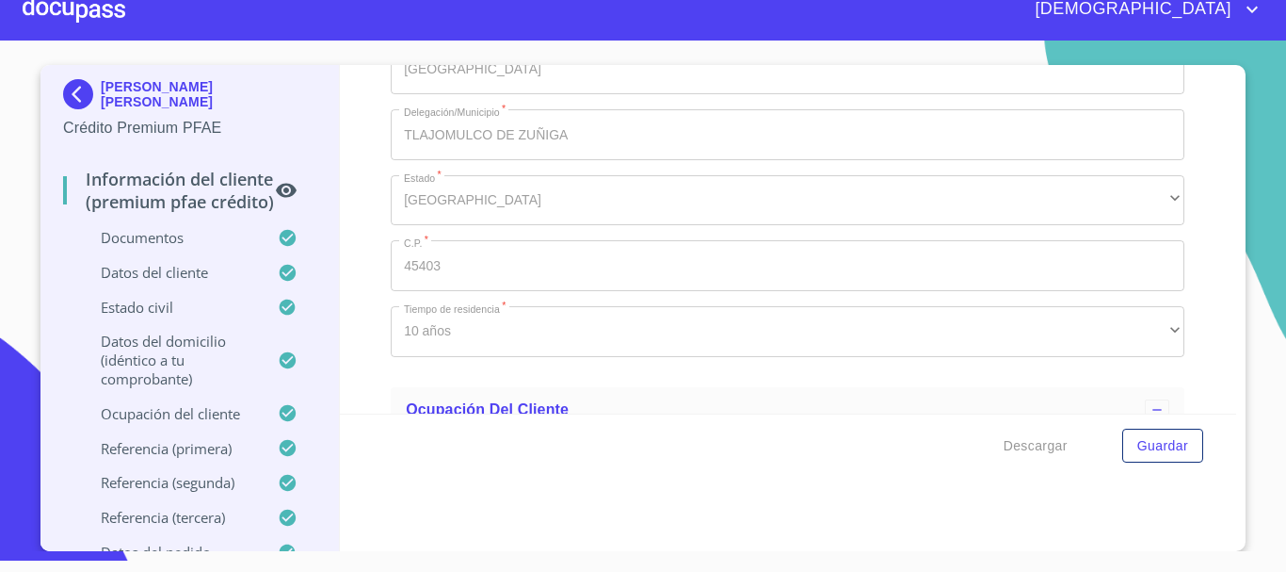
click at [78, 7] on div at bounding box center [74, 9] width 103 height 60
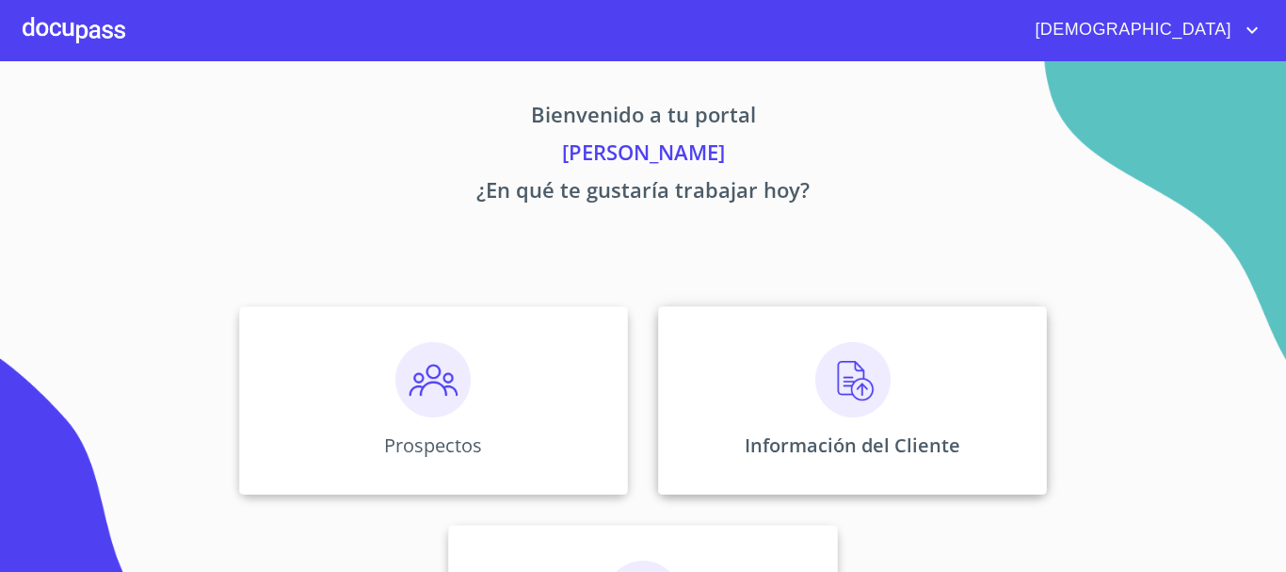
click at [819, 390] on img at bounding box center [852, 379] width 75 height 75
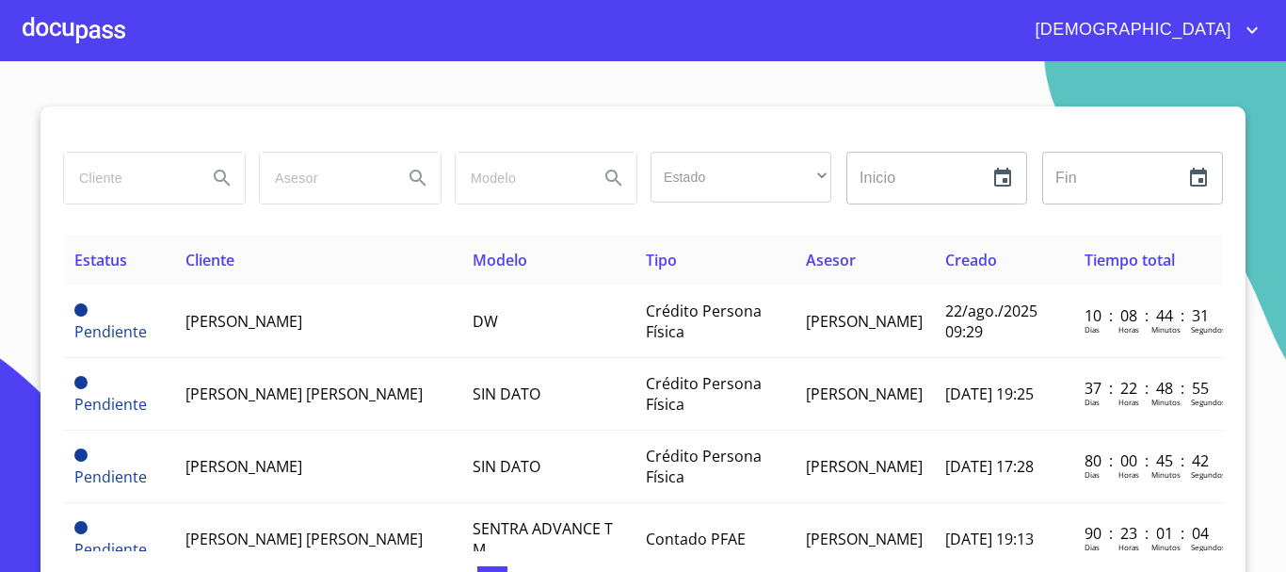
click at [120, 174] on input "search" at bounding box center [128, 178] width 128 height 51
type input "MARTHA ALEJANDRA MANCILLA"
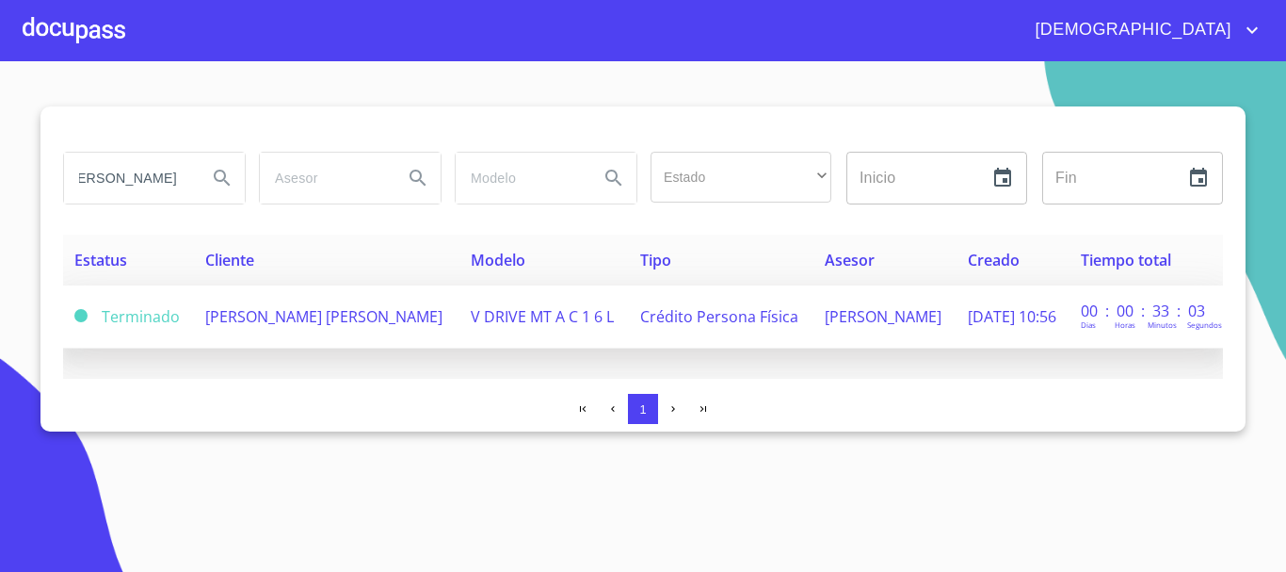
click at [311, 315] on span "MARTHA ALEJANDRA MANCILLA GARCIA" at bounding box center [323, 316] width 237 height 21
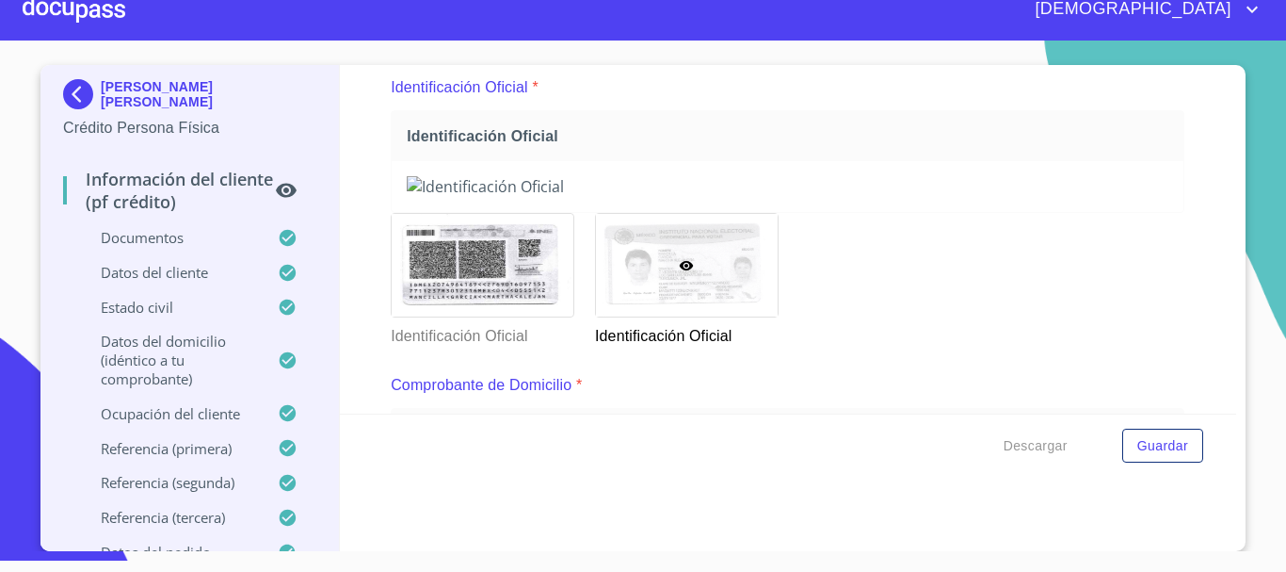
scroll to position [508, 0]
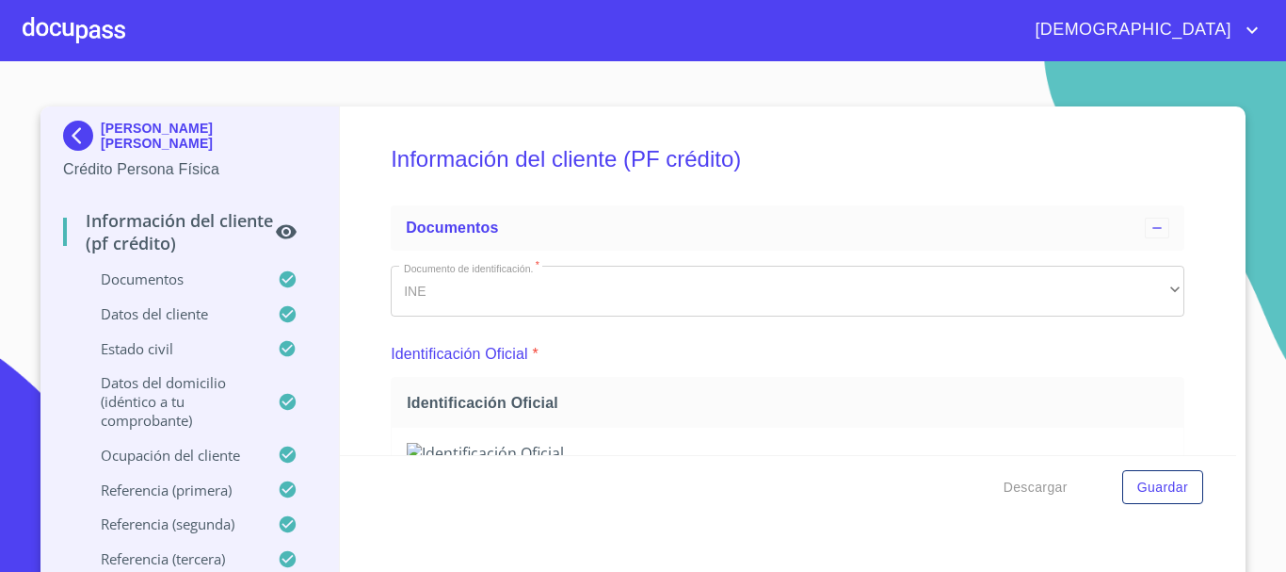
scroll to position [508, 0]
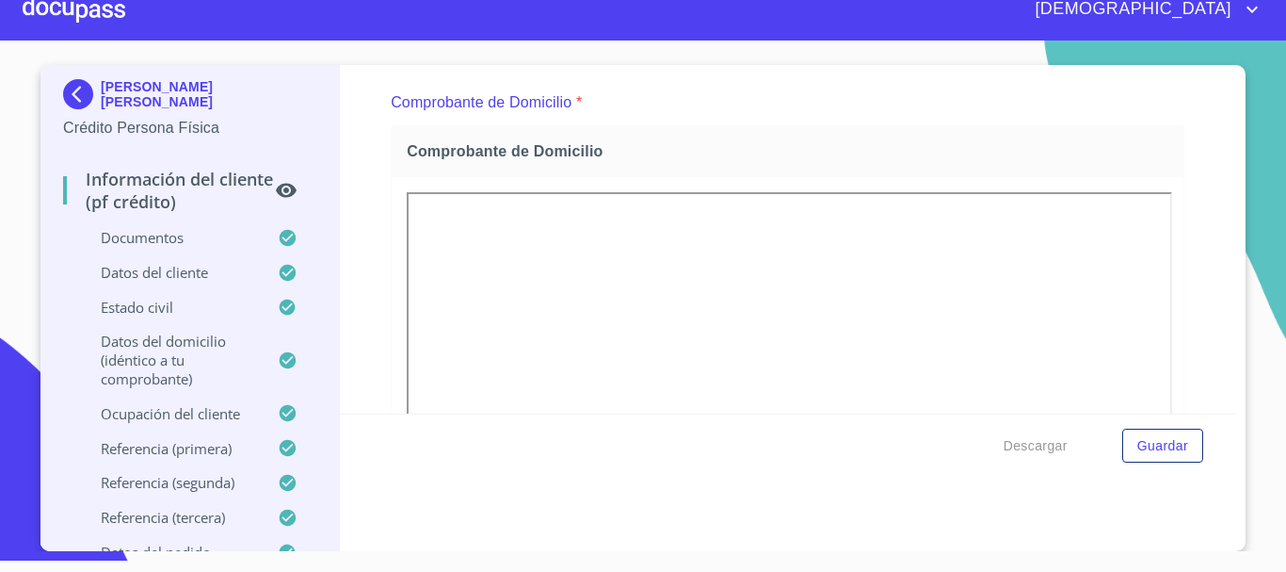
click at [77, 0] on div at bounding box center [74, 9] width 103 height 60
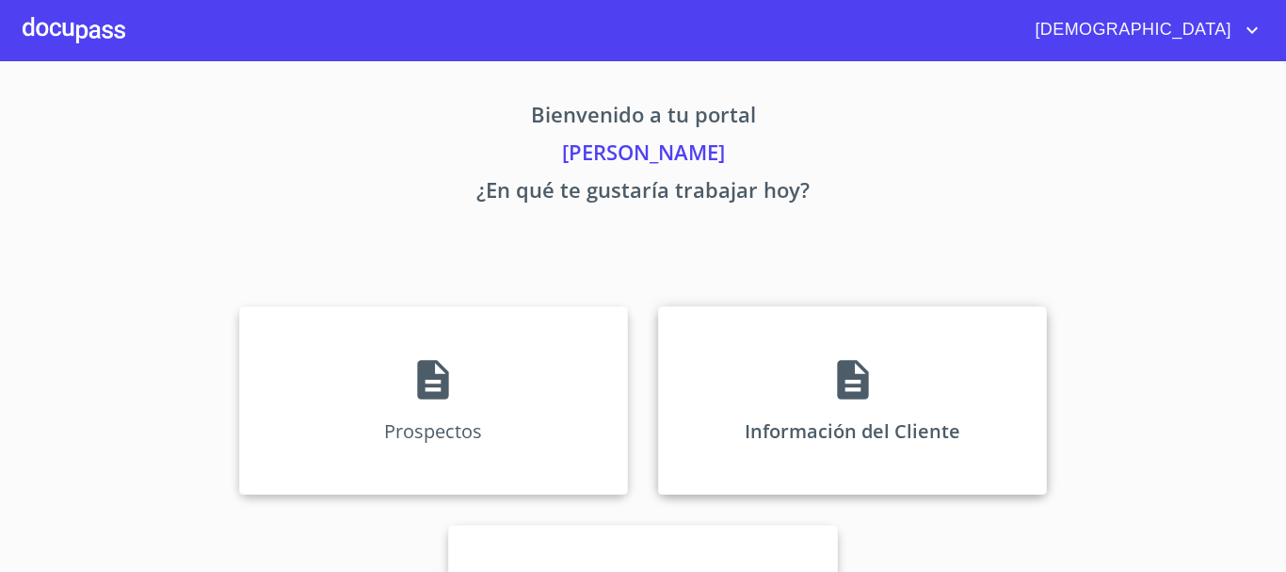
click at [837, 381] on icon at bounding box center [853, 379] width 47 height 47
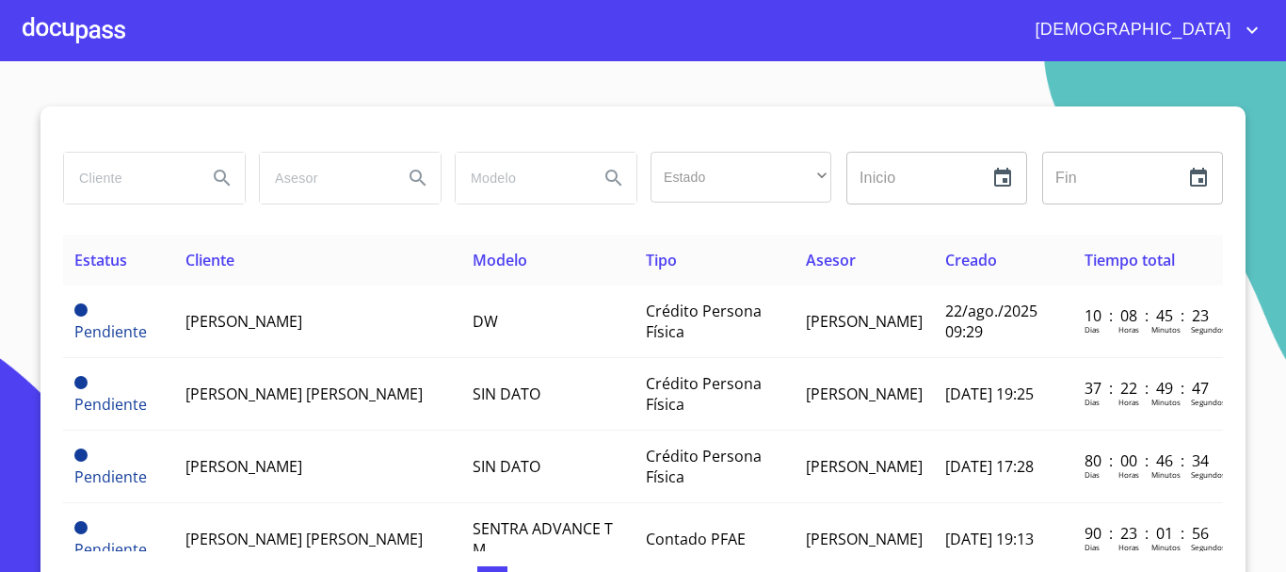
click at [132, 160] on input "search" at bounding box center [128, 178] width 128 height 51
type input "[PERSON_NAME]"
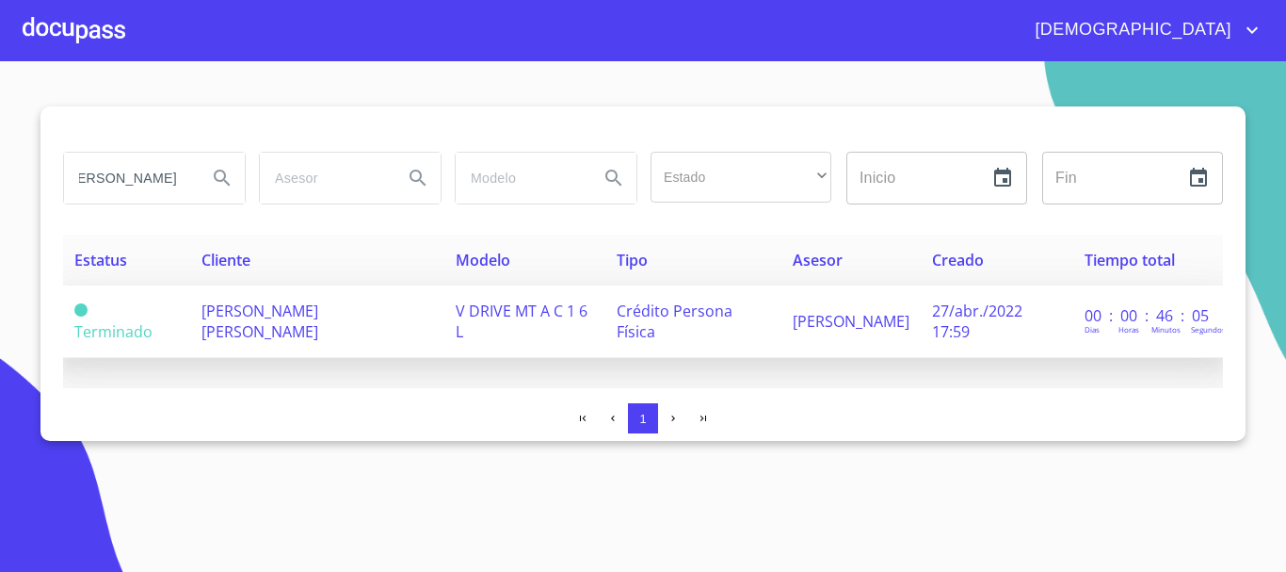
scroll to position [0, 0]
click at [289, 302] on td "[PERSON_NAME] [PERSON_NAME]" at bounding box center [317, 321] width 254 height 73
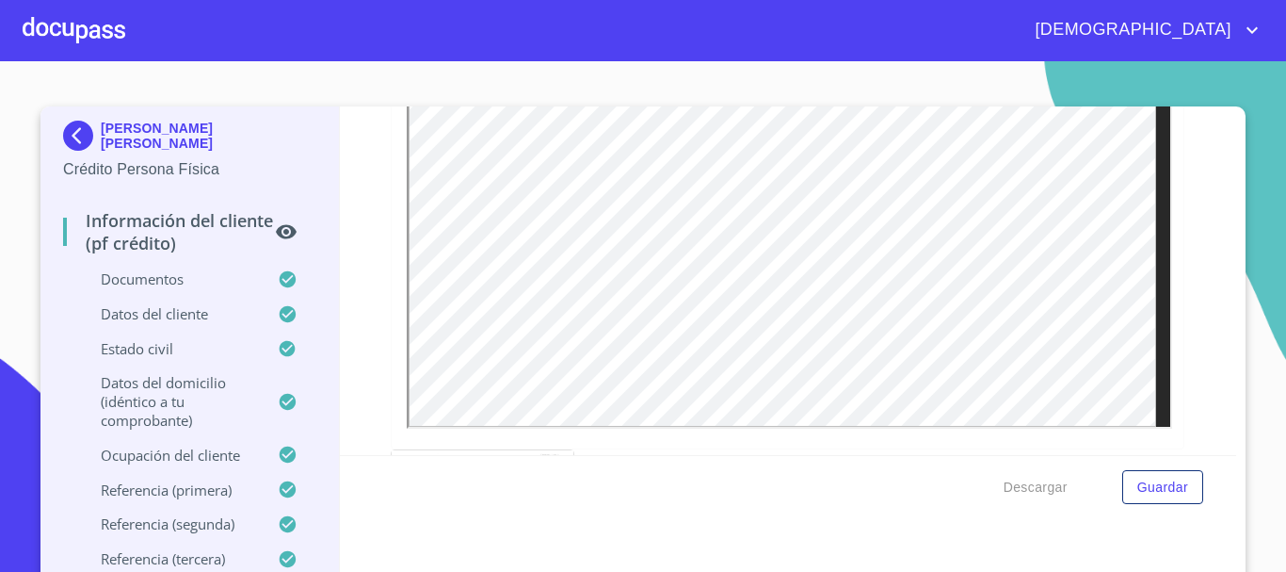
scroll to position [2731, 0]
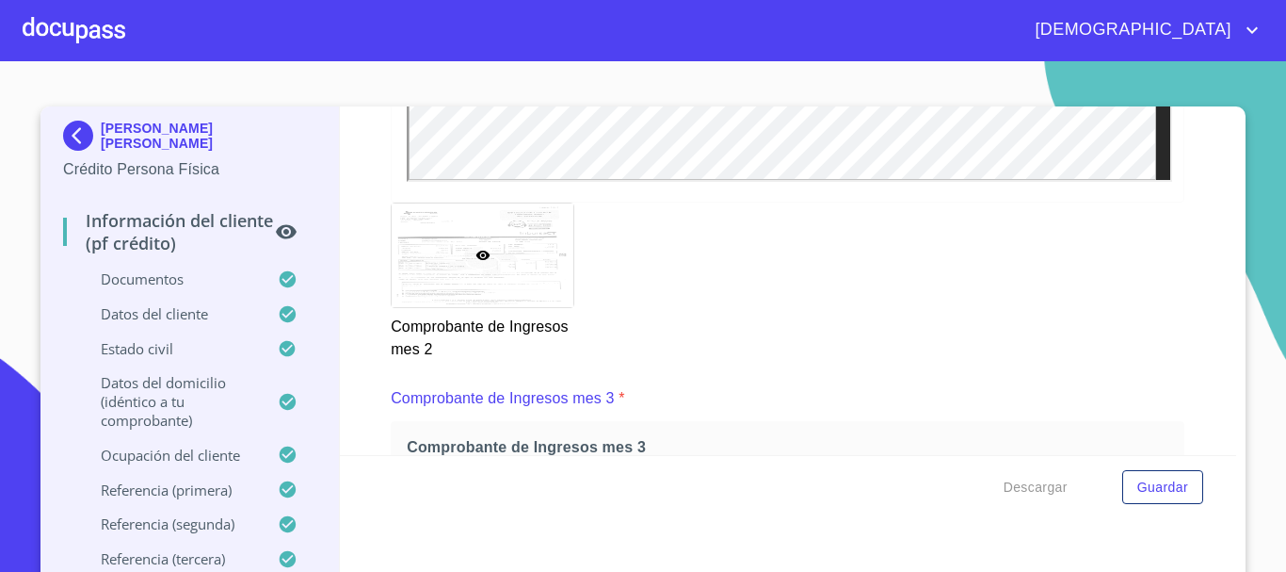
click at [107, 24] on div at bounding box center [74, 30] width 103 height 60
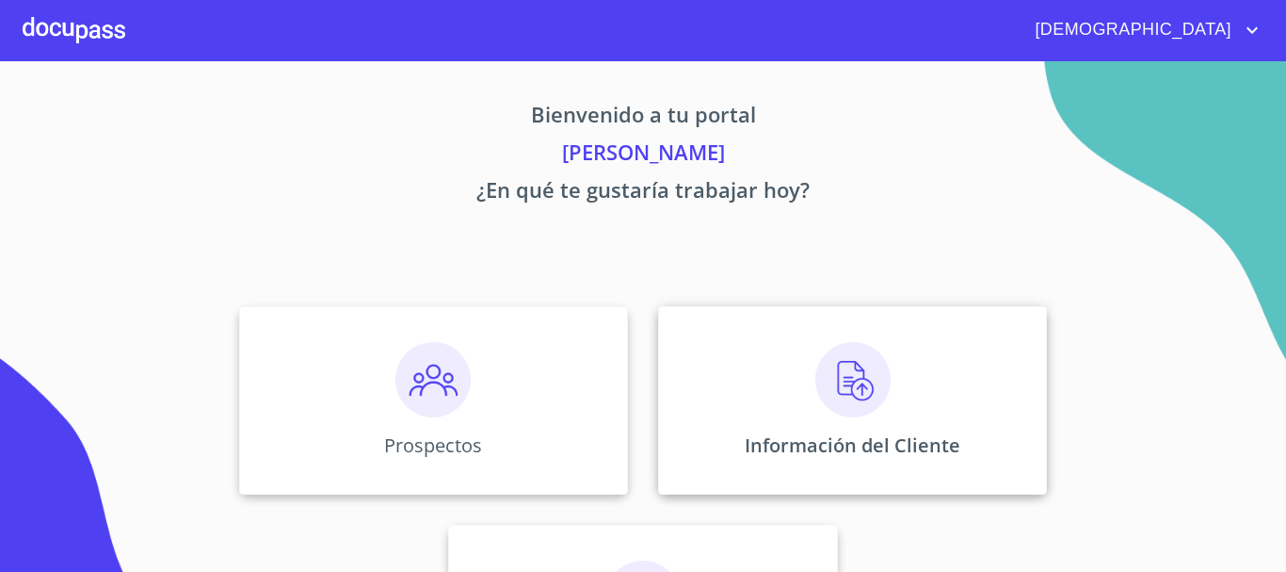
click at [847, 391] on img at bounding box center [852, 379] width 75 height 75
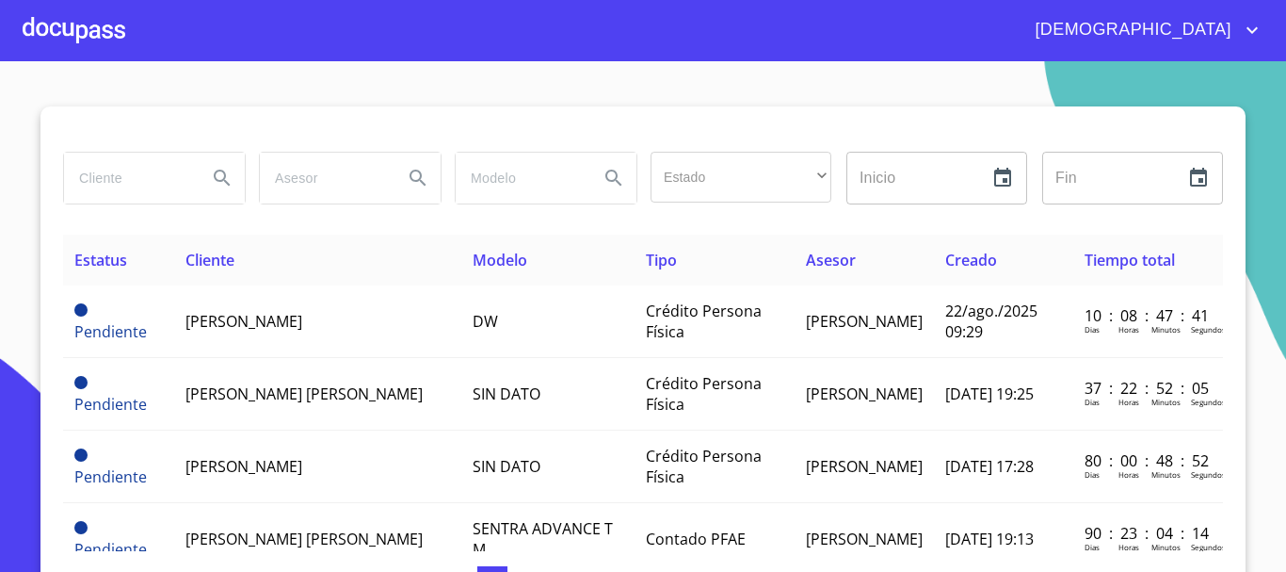
click at [119, 175] on input "search" at bounding box center [128, 178] width 128 height 51
type input "CONSUELO MORA RAMIREZ"
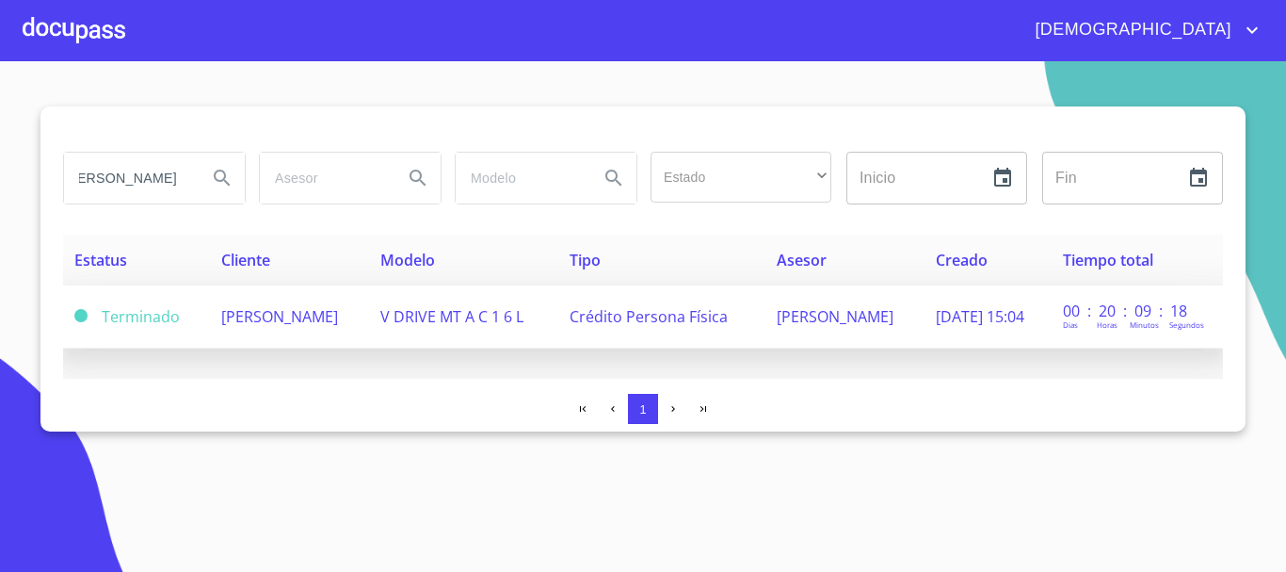
scroll to position [0, 0]
click at [347, 339] on td "CONSUELO MORA RAMIREZ" at bounding box center [289, 316] width 159 height 63
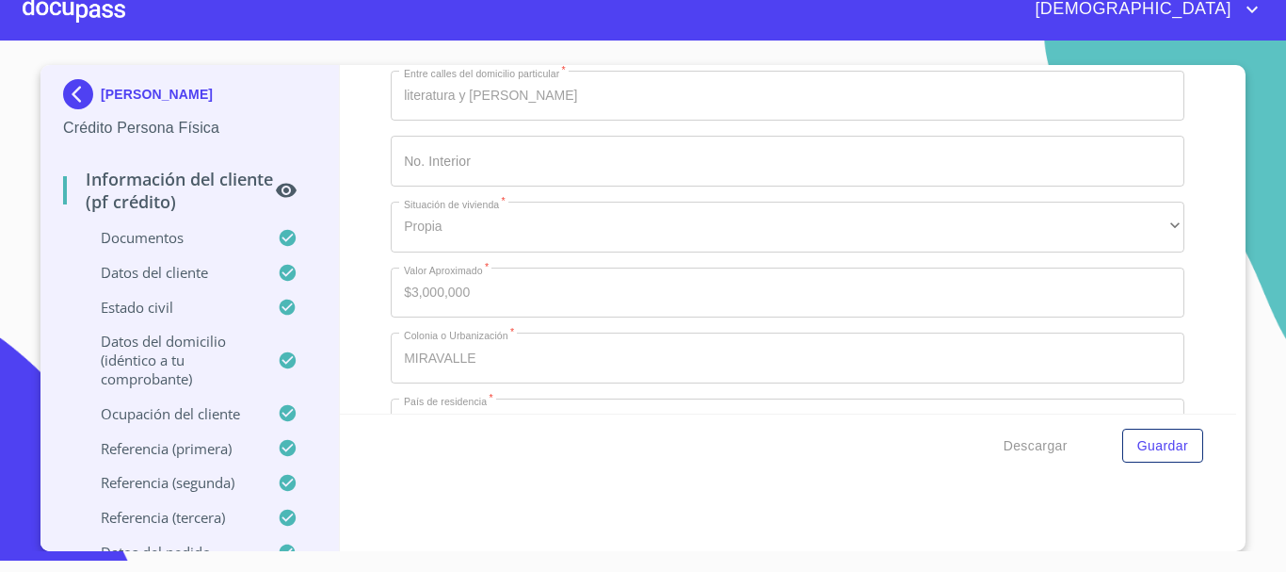
scroll to position [6157, 0]
click at [104, 14] on div at bounding box center [74, 9] width 103 height 60
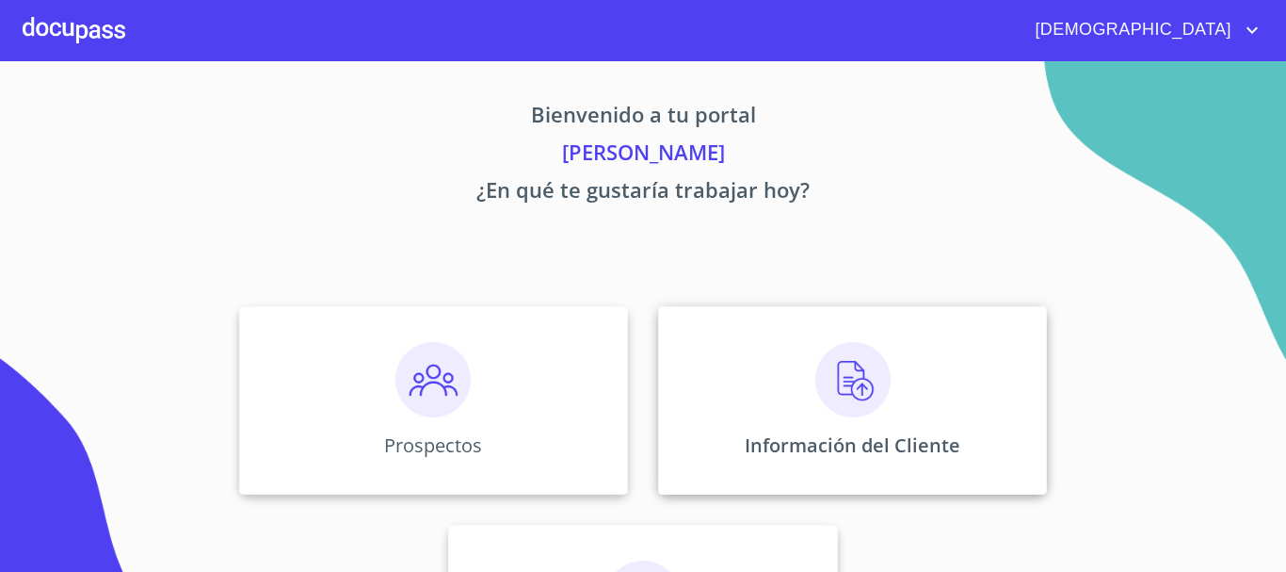
click at [846, 393] on img at bounding box center [852, 379] width 75 height 75
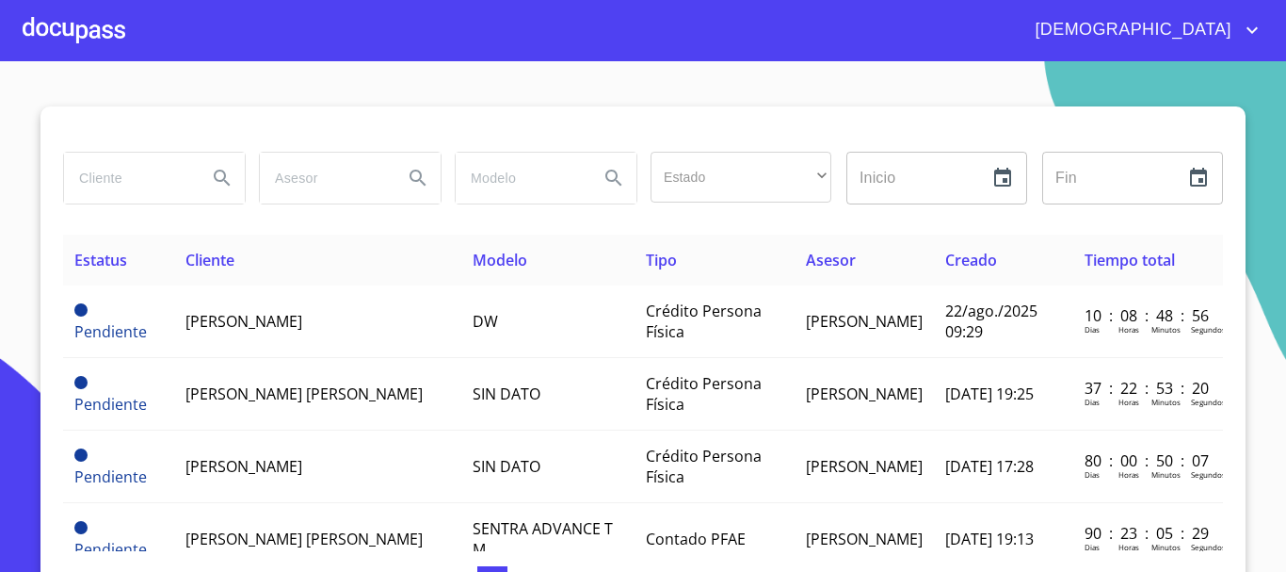
click at [123, 180] on input "search" at bounding box center [128, 178] width 128 height 51
type input "ROMUALDO CERVANTES"
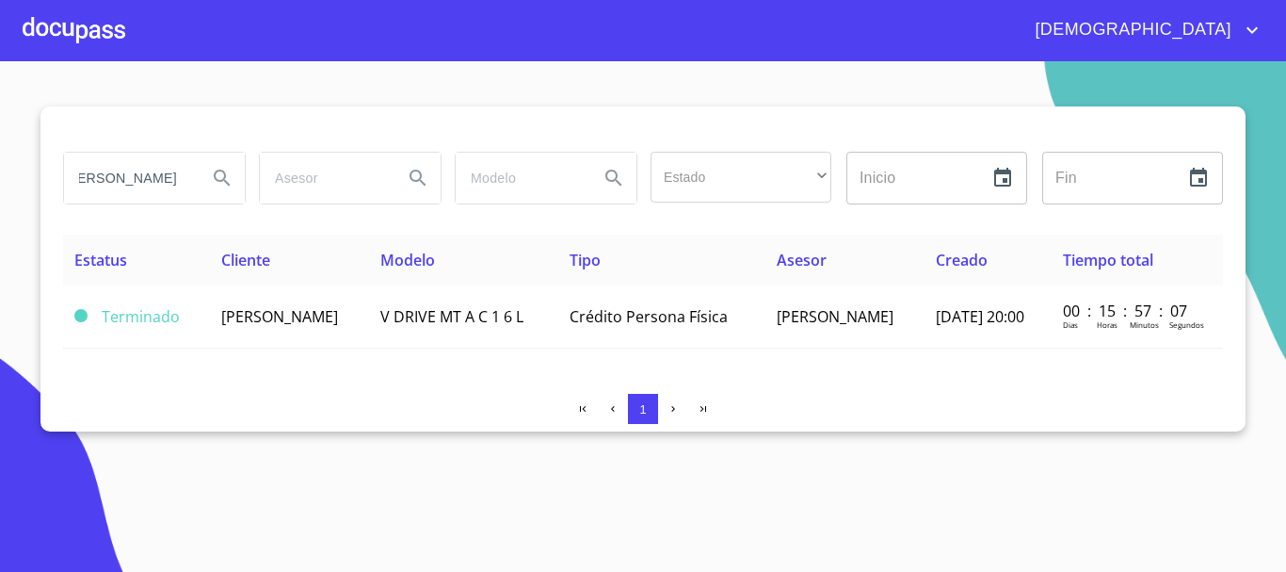
scroll to position [0, 0]
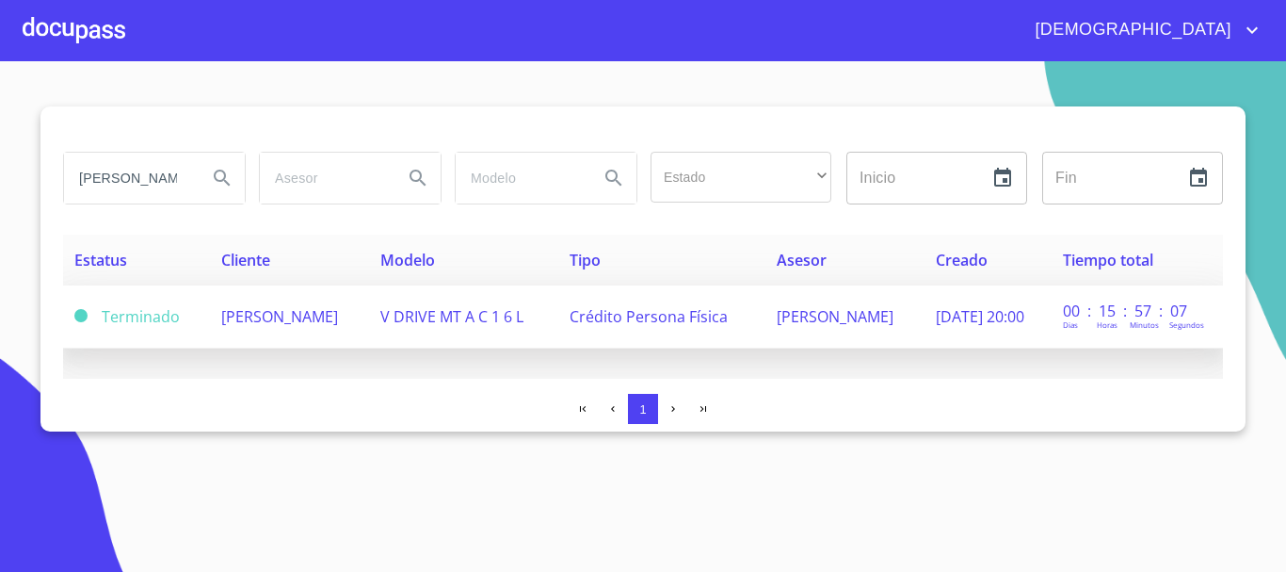
click at [320, 333] on td "ROMUALDO CERVANTES SANCHEZ" at bounding box center [289, 316] width 159 height 63
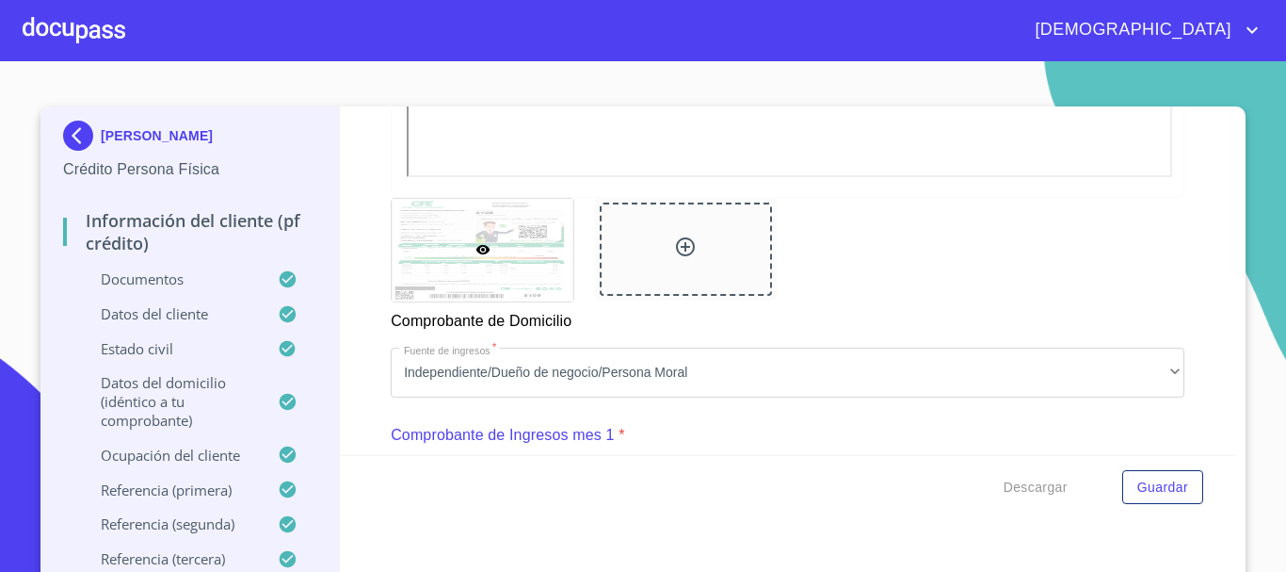
scroll to position [788, 0]
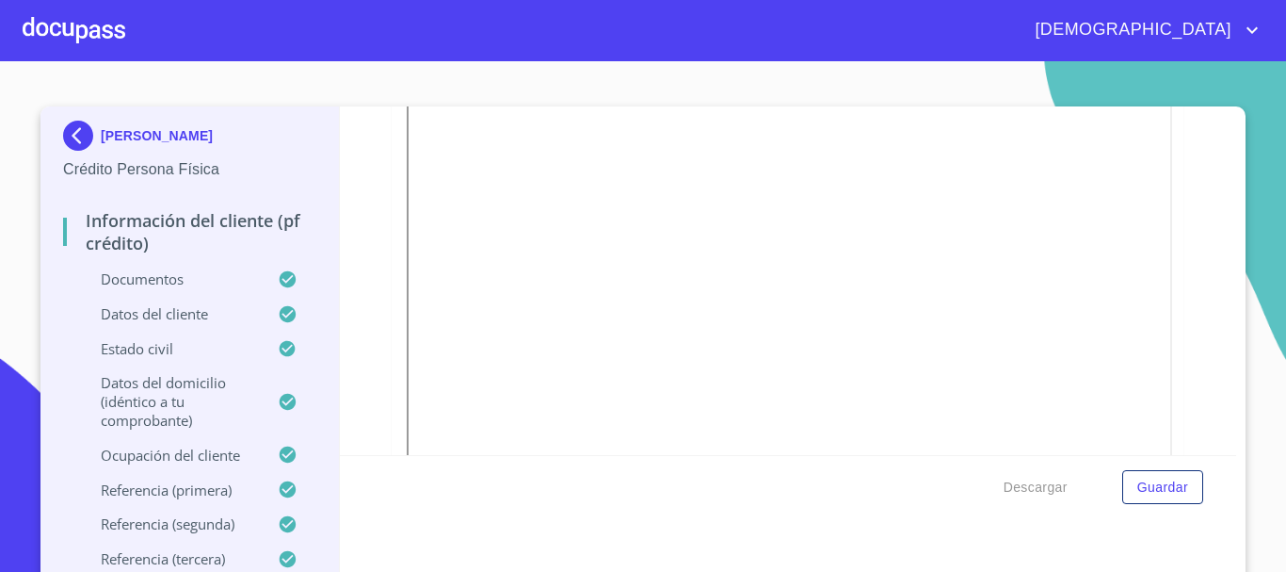
click at [0, 0] on div at bounding box center [0, 0] width 0 height 0
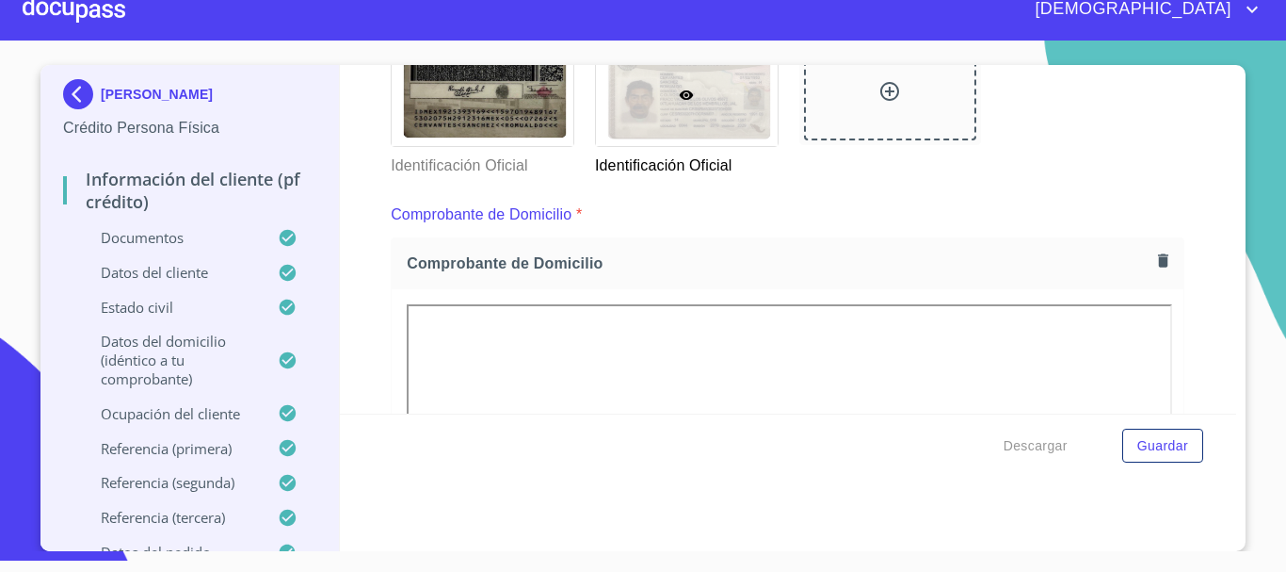
scroll to position [413, 0]
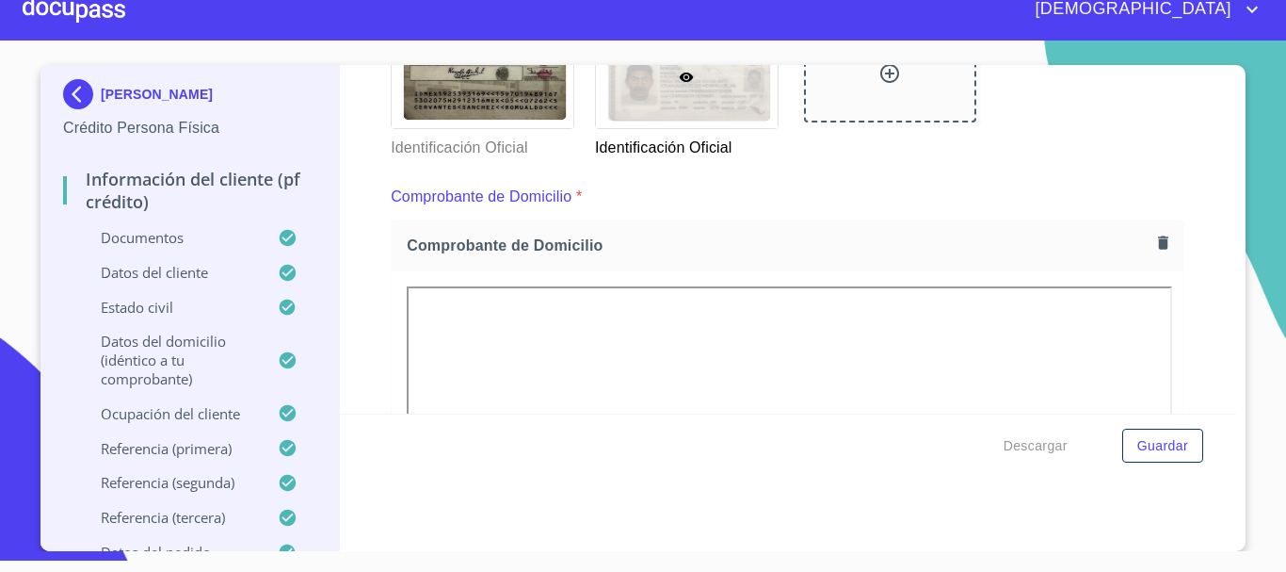
click at [59, 13] on div at bounding box center [74, 9] width 103 height 60
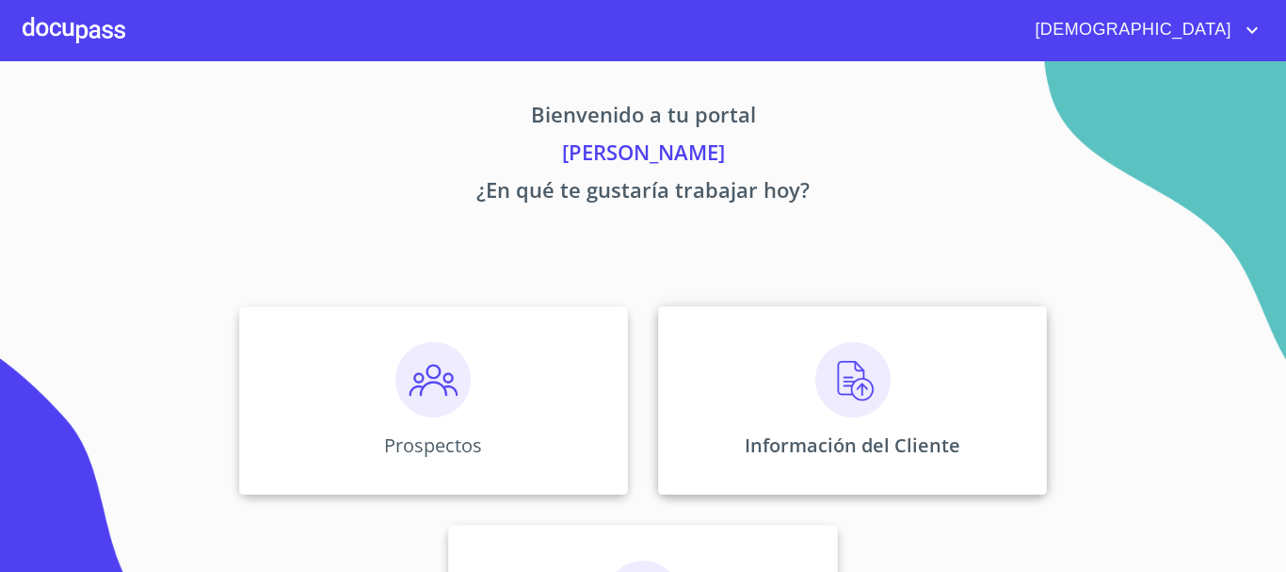
click at [842, 405] on img at bounding box center [852, 379] width 75 height 75
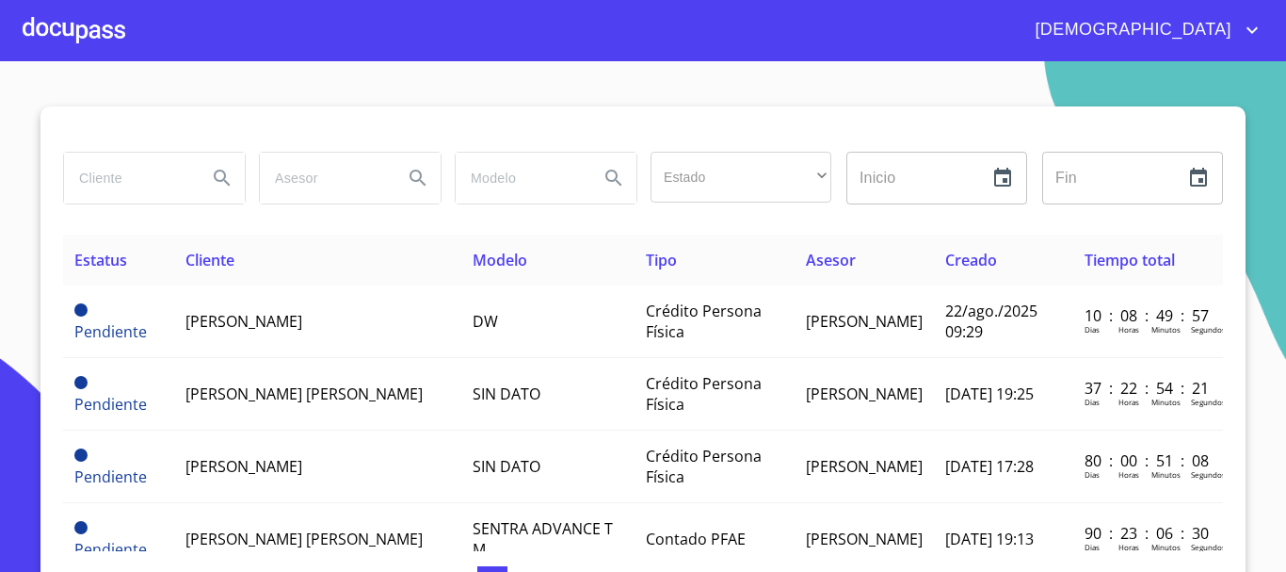
drag, startPoint x: 124, startPoint y: 178, endPoint x: 123, endPoint y: 199, distance: 20.7
click at [125, 178] on input "search" at bounding box center [128, 178] width 128 height 51
type input "ANA CECILIA AGUILAR"
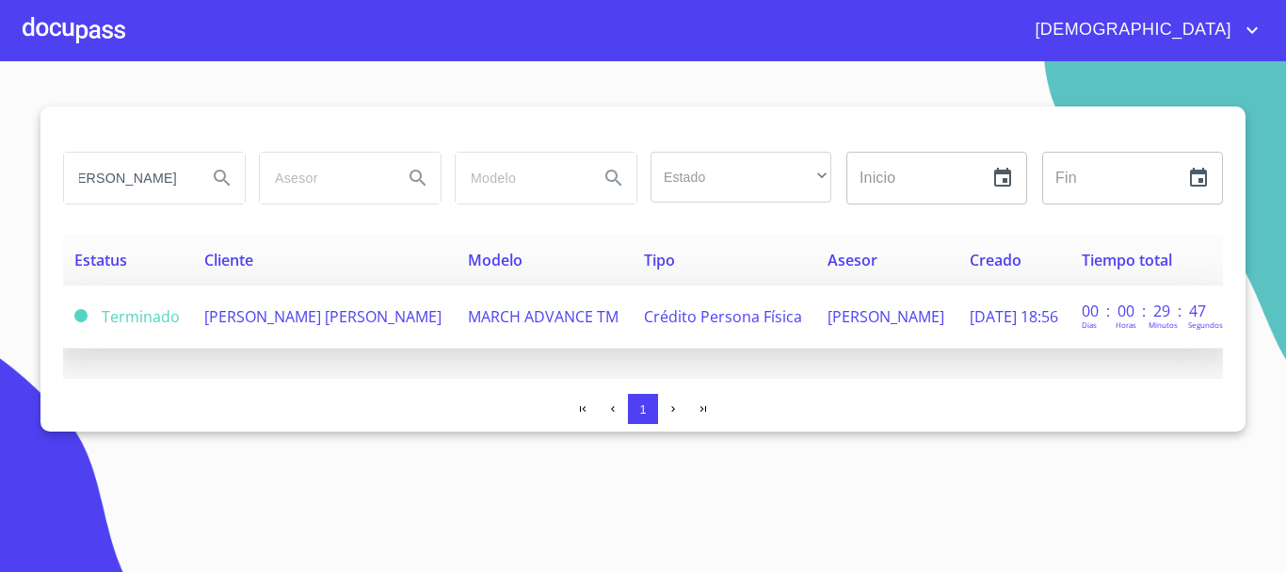
scroll to position [0, 0]
click at [323, 319] on span "ANA CECILIA AGUILAR GUTIERREZ" at bounding box center [322, 316] width 237 height 21
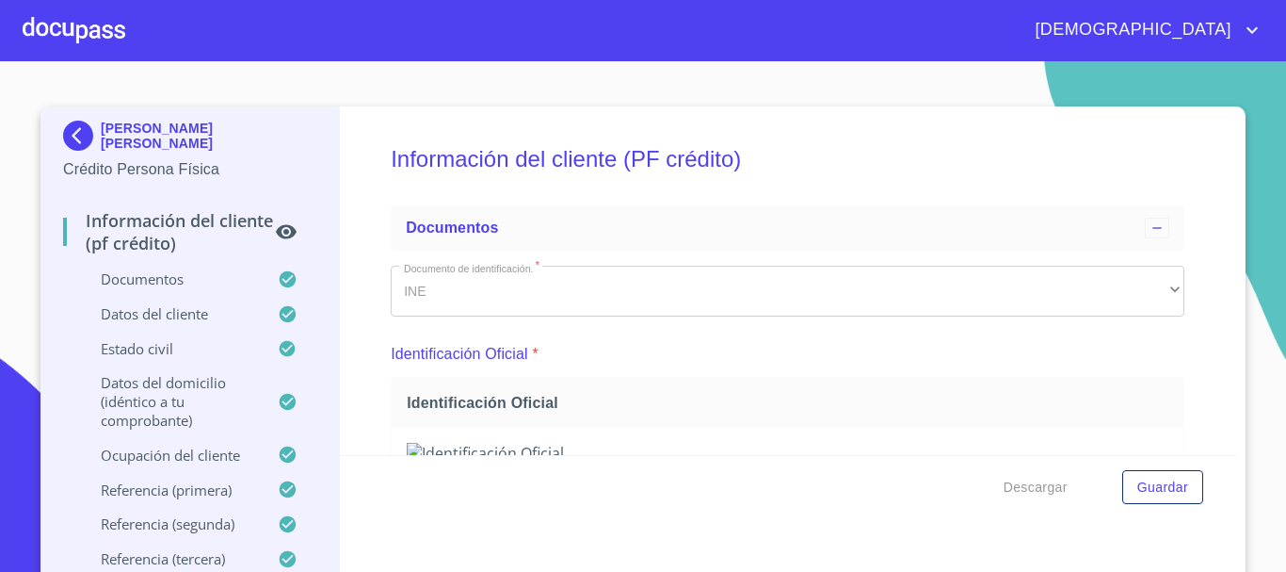
click at [0, 0] on div at bounding box center [0, 0] width 0 height 0
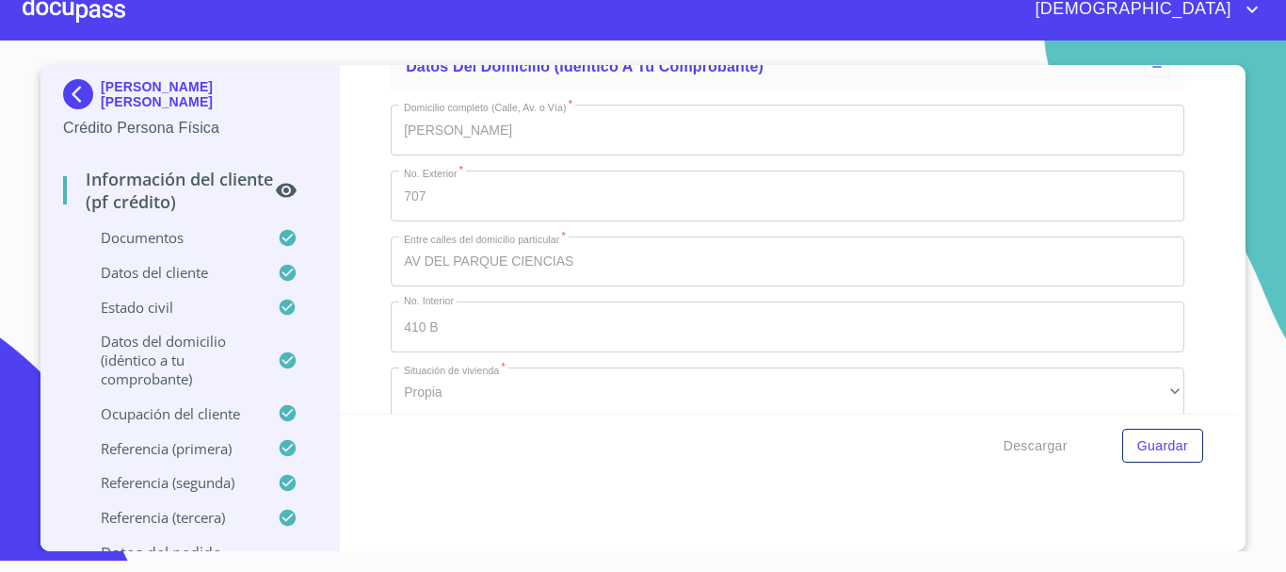
scroll to position [6063, 0]
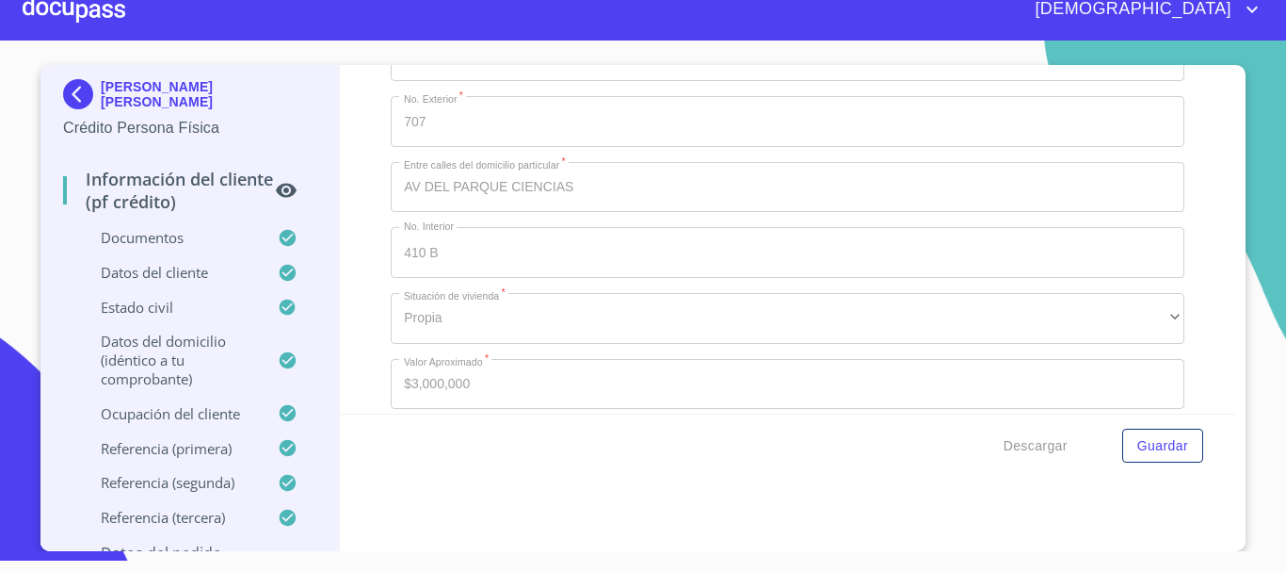
click at [103, 7] on div at bounding box center [74, 9] width 103 height 60
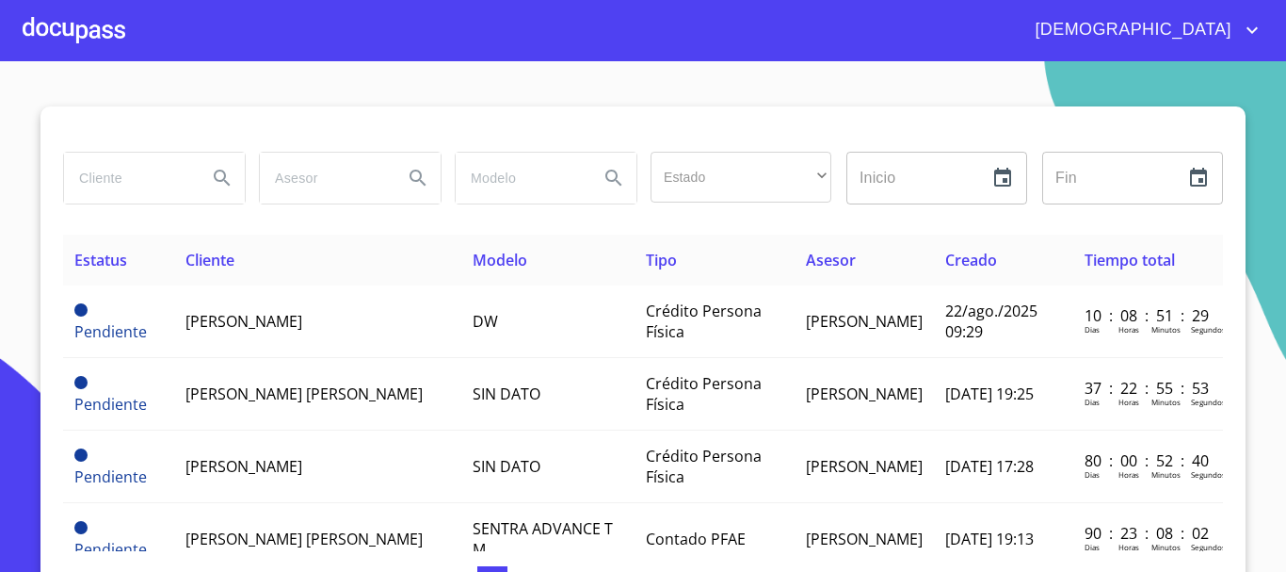
click at [129, 182] on input "search" at bounding box center [128, 178] width 128 height 51
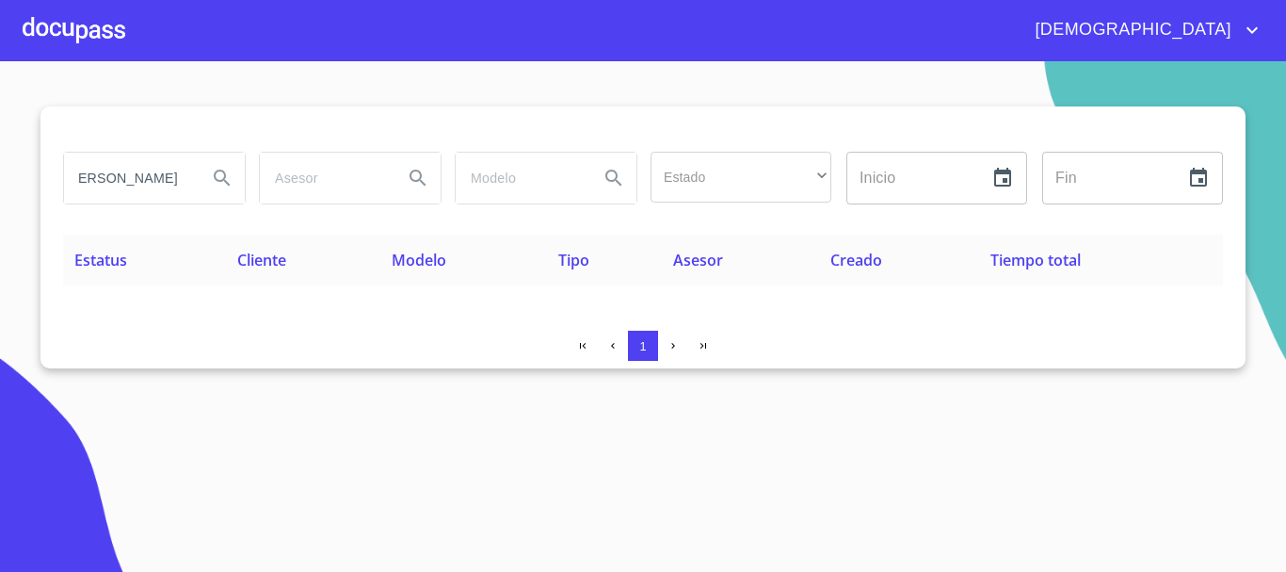
scroll to position [0, 33]
type input "[PERSON_NAME]"
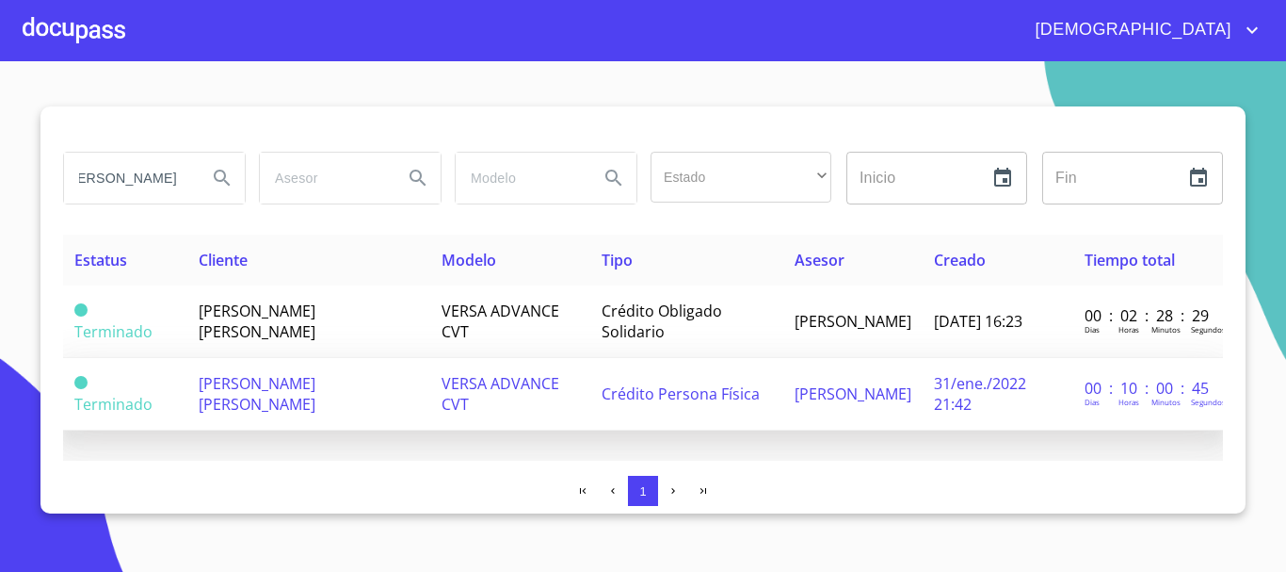
scroll to position [0, 0]
click at [713, 394] on span "Crédito Persona Física" at bounding box center [681, 393] width 158 height 21
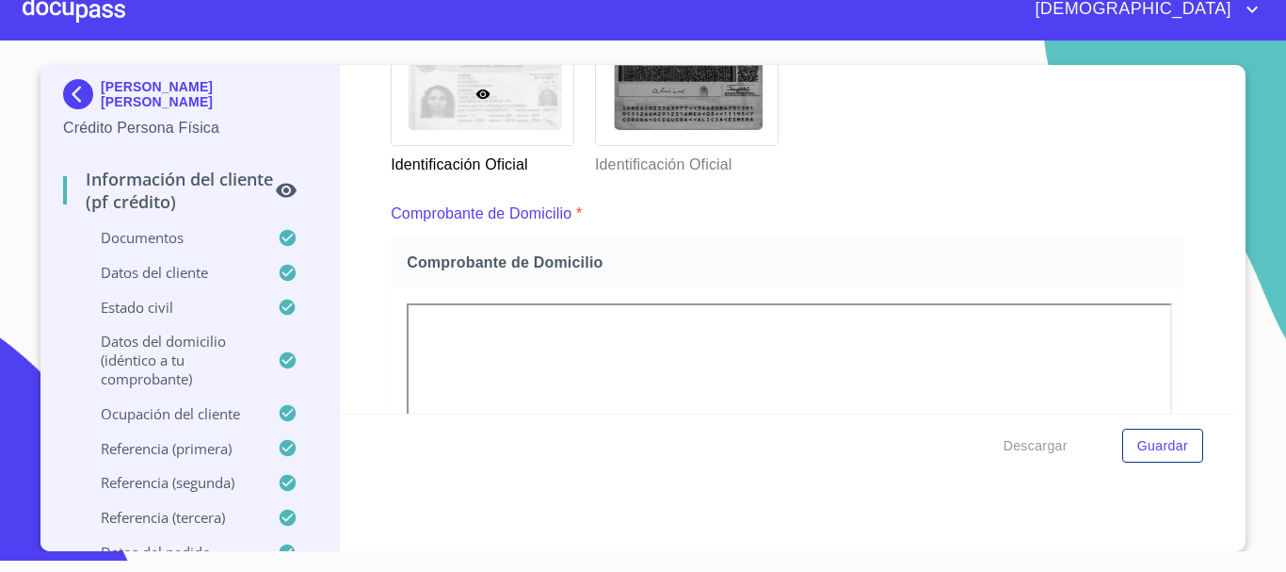
scroll to position [413, 0]
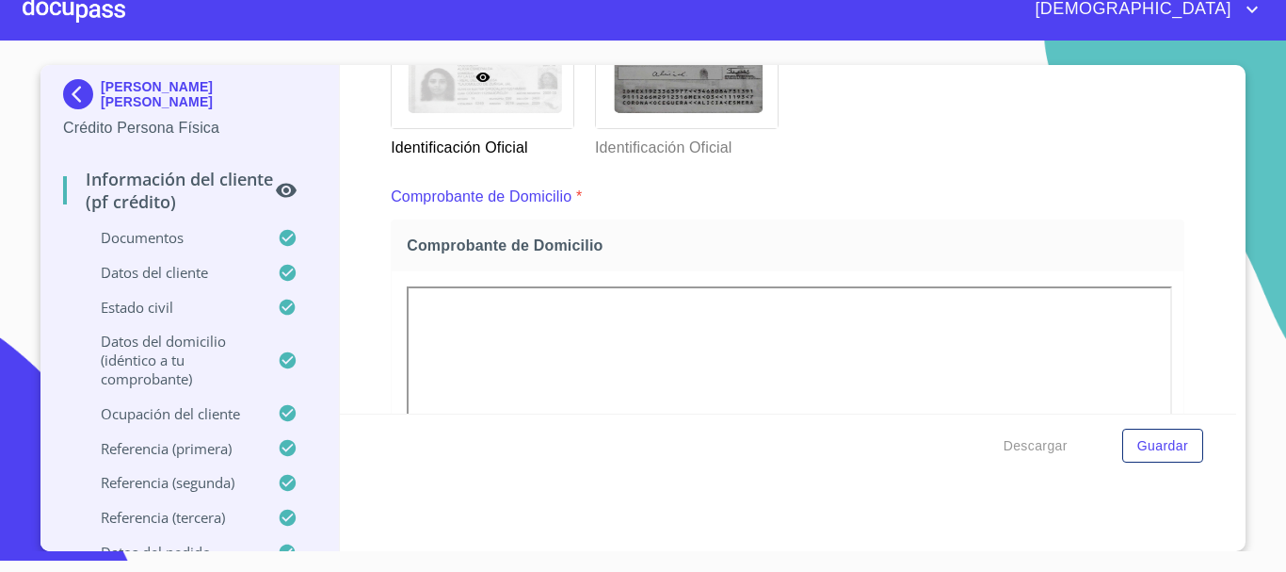
drag, startPoint x: 94, startPoint y: 15, endPoint x: 99, endPoint y: 24, distance: 9.7
click at [99, 24] on div at bounding box center [74, 9] width 103 height 60
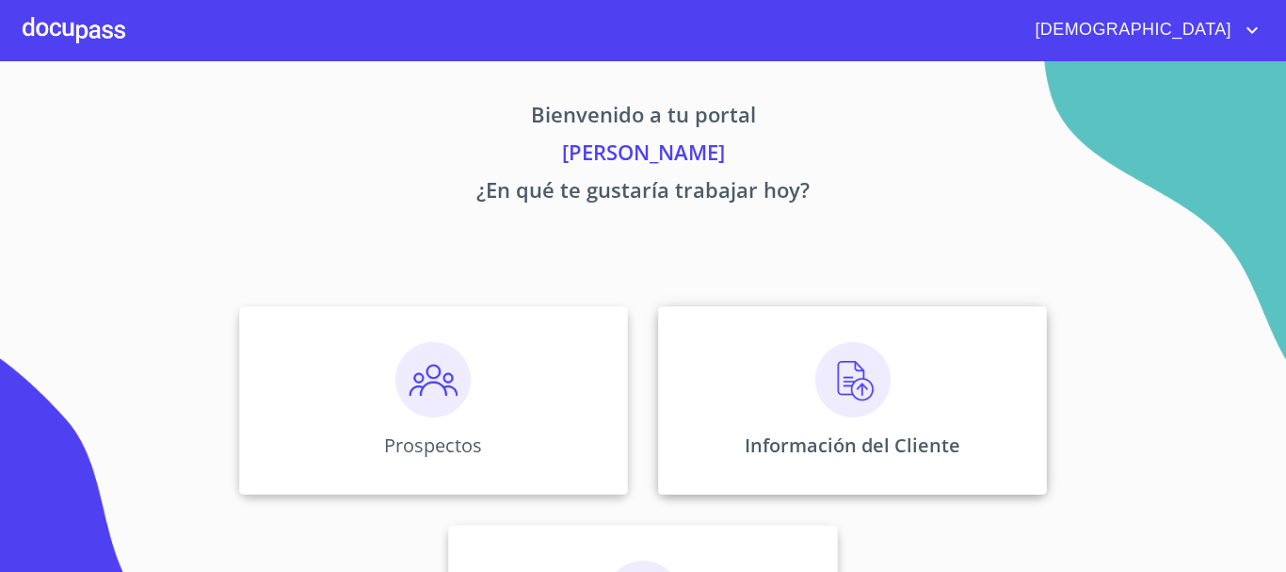
drag, startPoint x: 789, startPoint y: 354, endPoint x: 853, endPoint y: 358, distance: 64.1
click at [853, 358] on img at bounding box center [852, 379] width 75 height 75
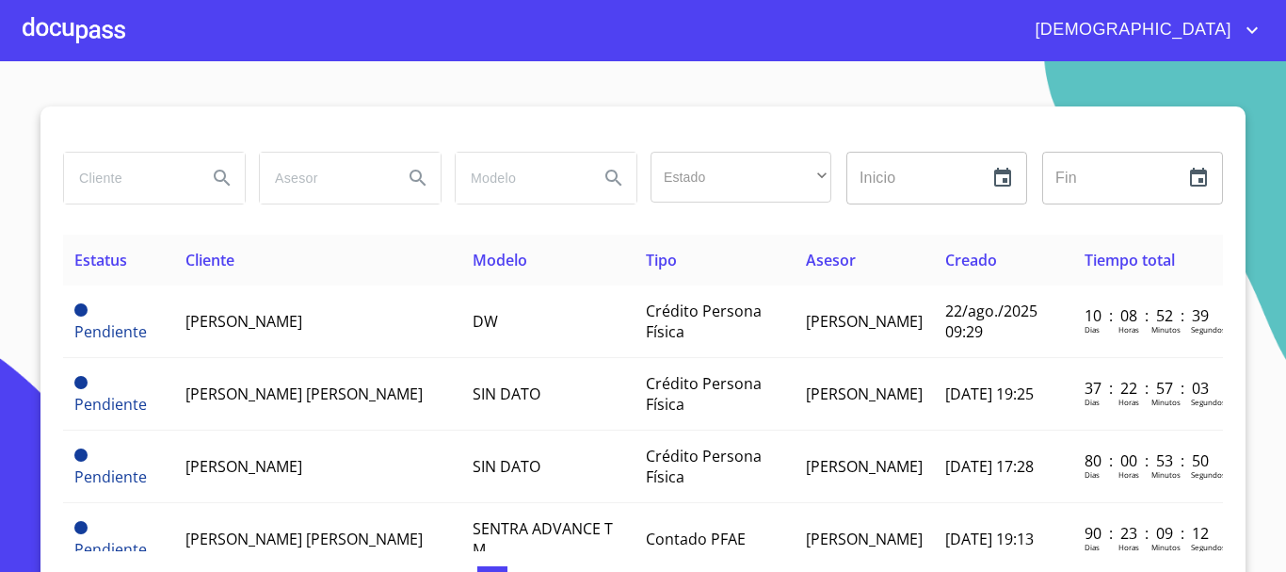
click at [122, 172] on input "search" at bounding box center [128, 178] width 128 height 51
type input "[PERSON_NAME]"
click at [225, 173] on icon "Search" at bounding box center [222, 178] width 23 height 23
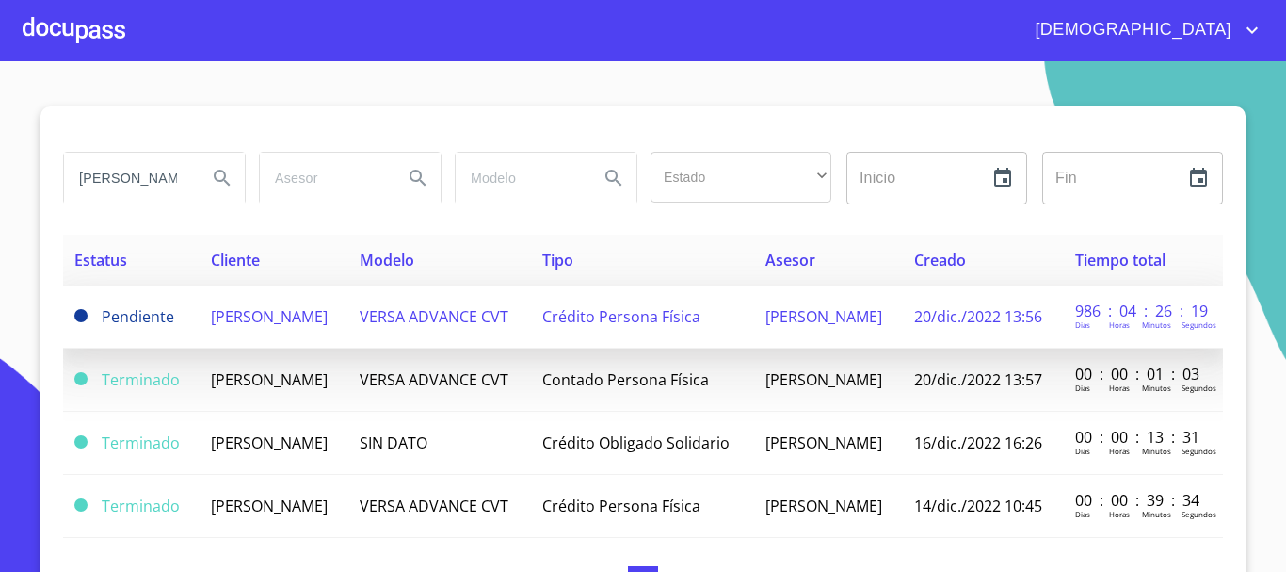
click at [569, 332] on td "Crédito Persona Física" at bounding box center [643, 316] width 224 height 63
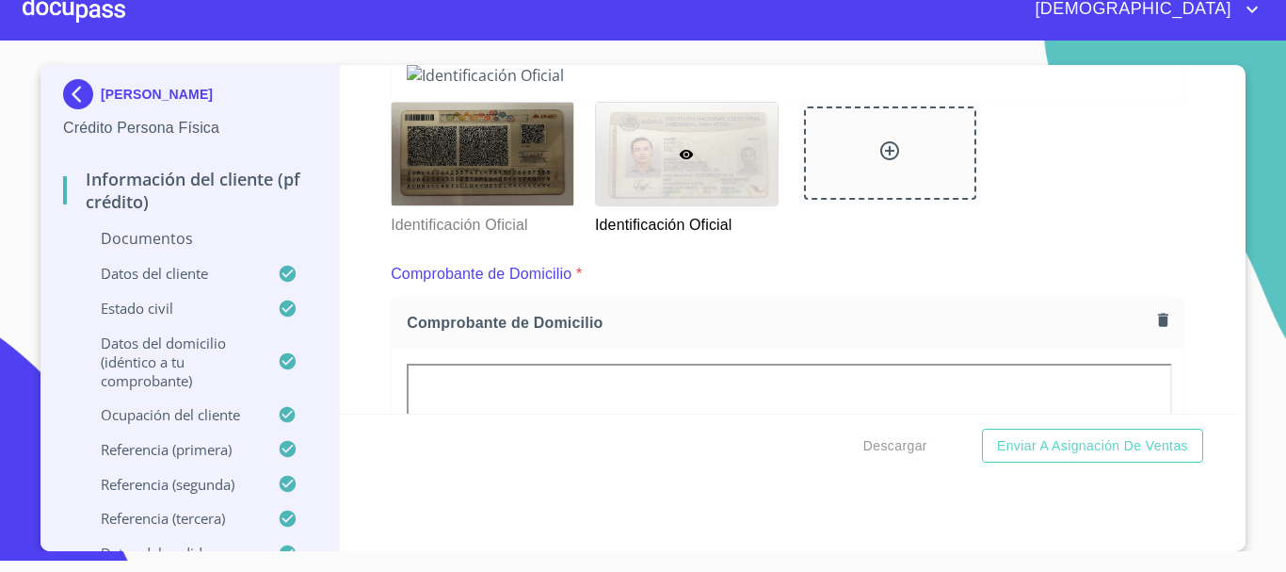
scroll to position [508, 0]
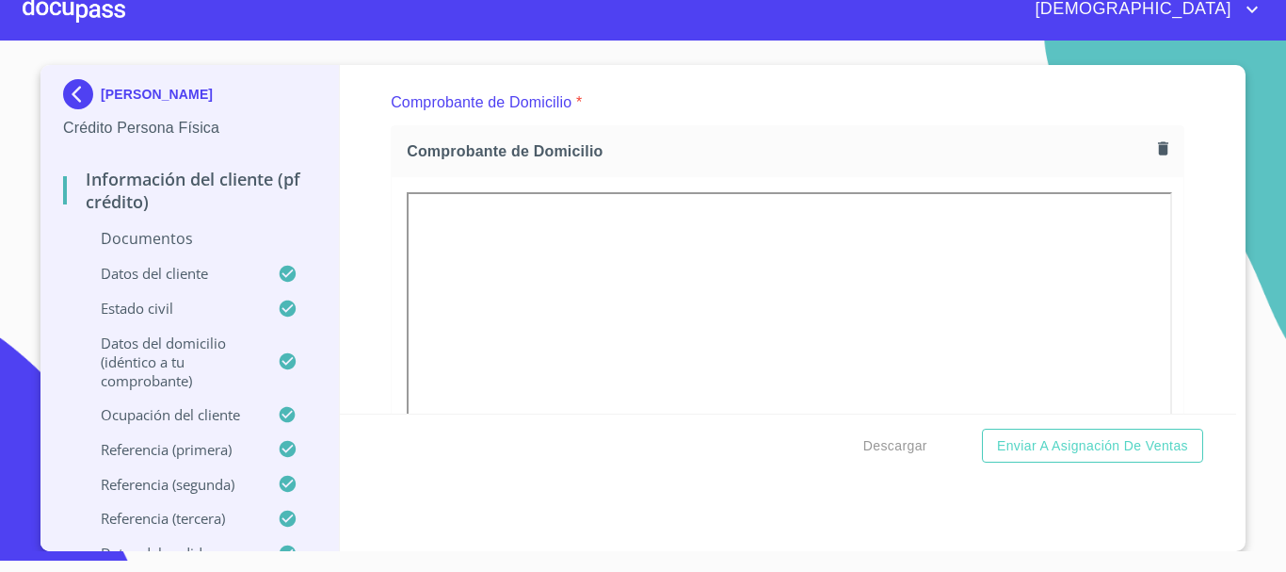
click at [98, 21] on div at bounding box center [74, 9] width 103 height 60
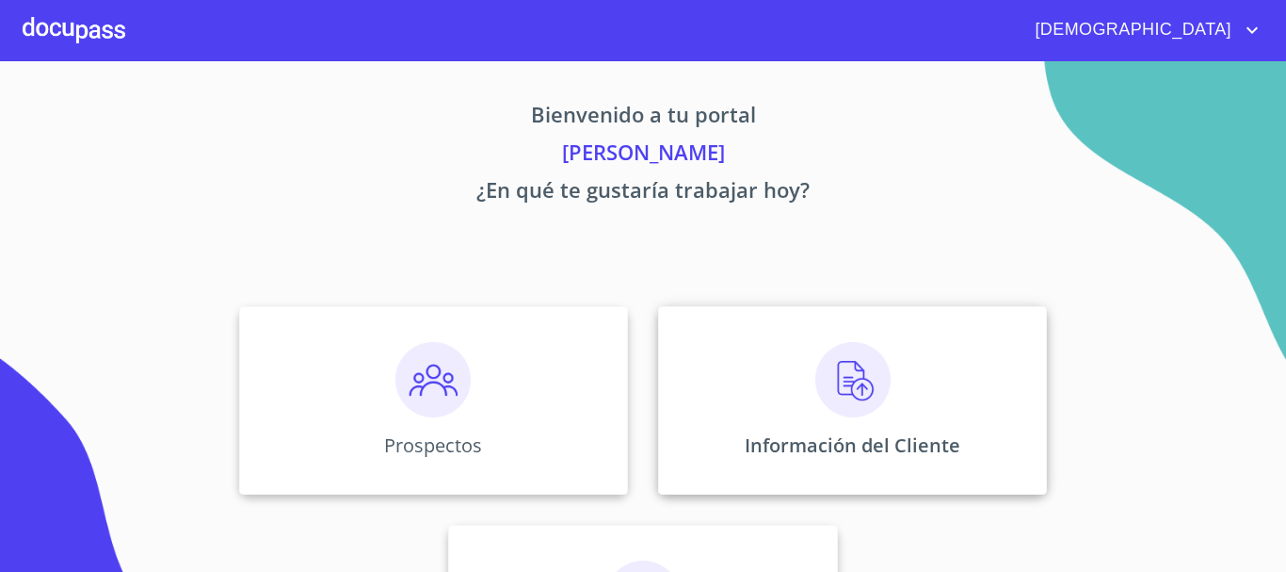
click at [873, 395] on img at bounding box center [852, 379] width 75 height 75
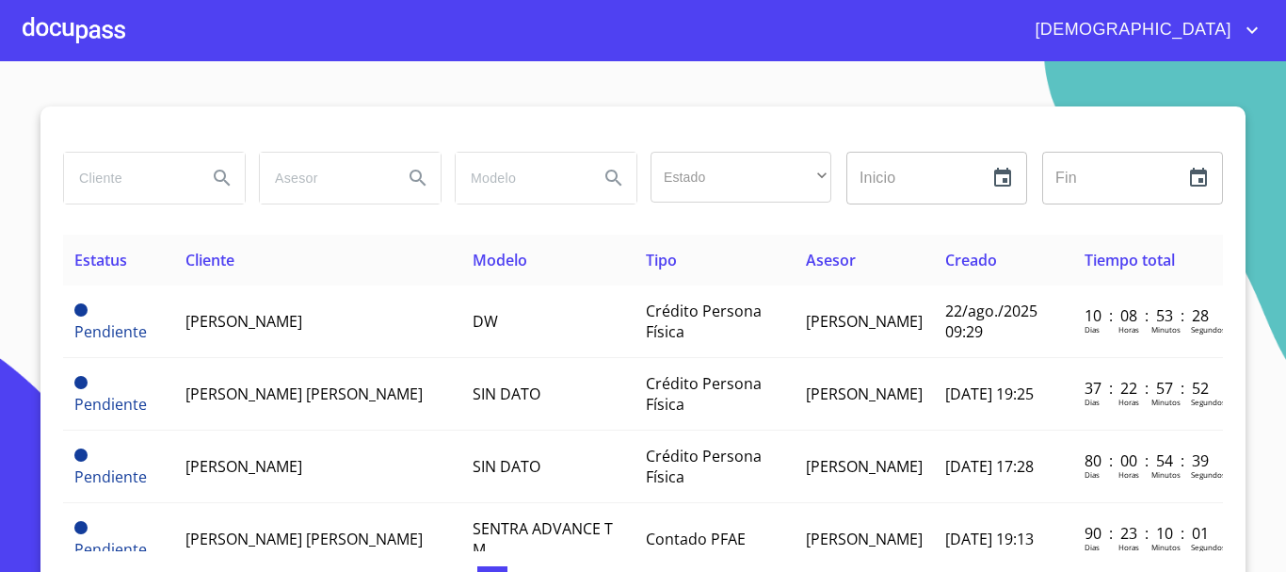
click at [127, 180] on input "search" at bounding box center [128, 178] width 128 height 51
type input "[PERSON_NAME]"
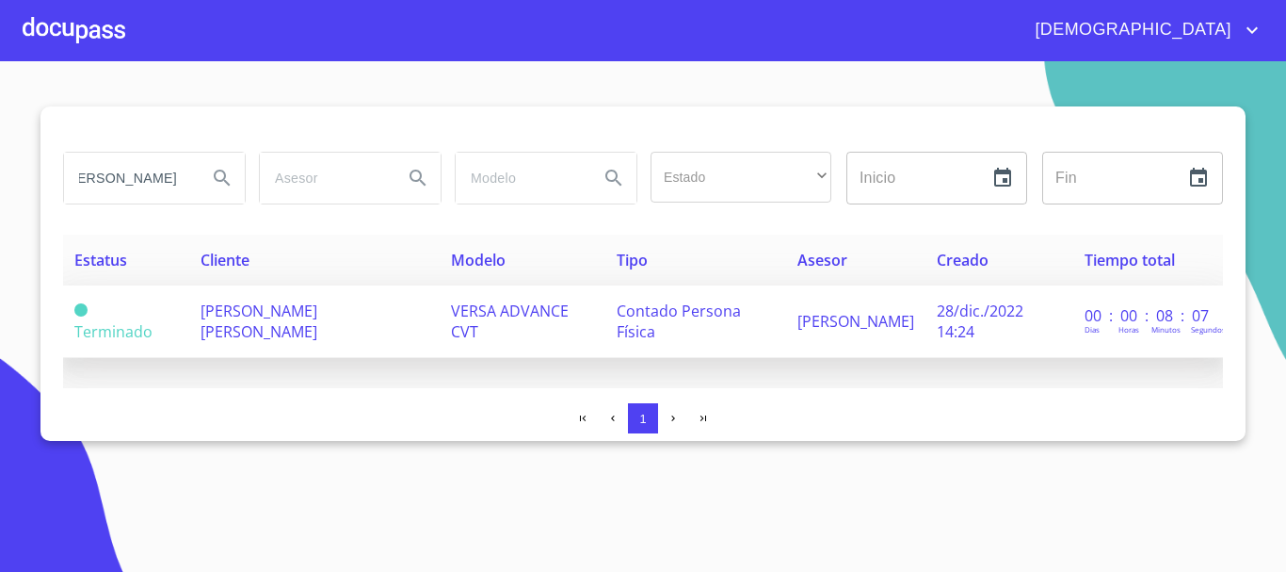
click at [317, 310] on span "[PERSON_NAME] [PERSON_NAME]" at bounding box center [259, 320] width 117 height 41
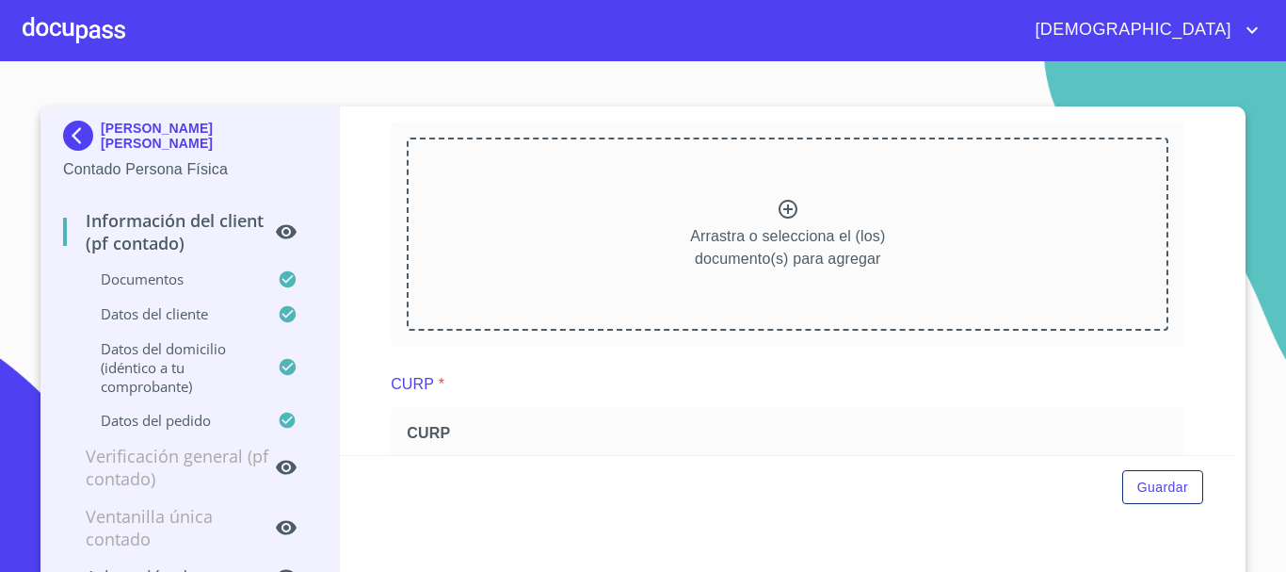
scroll to position [565, 0]
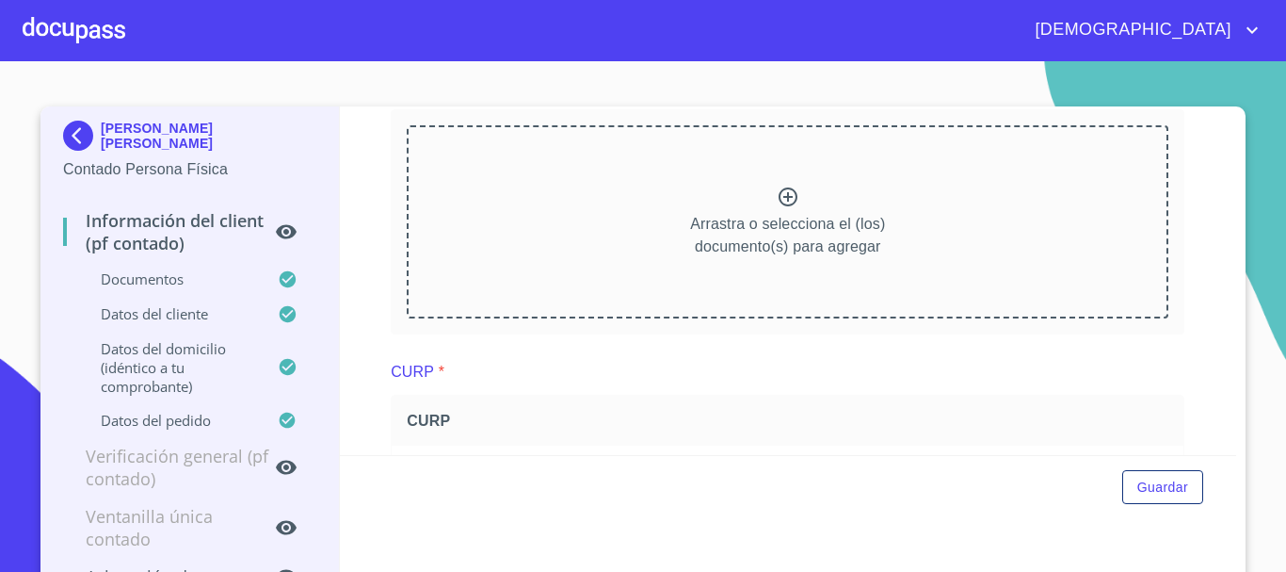
click at [109, 40] on div at bounding box center [74, 30] width 103 height 60
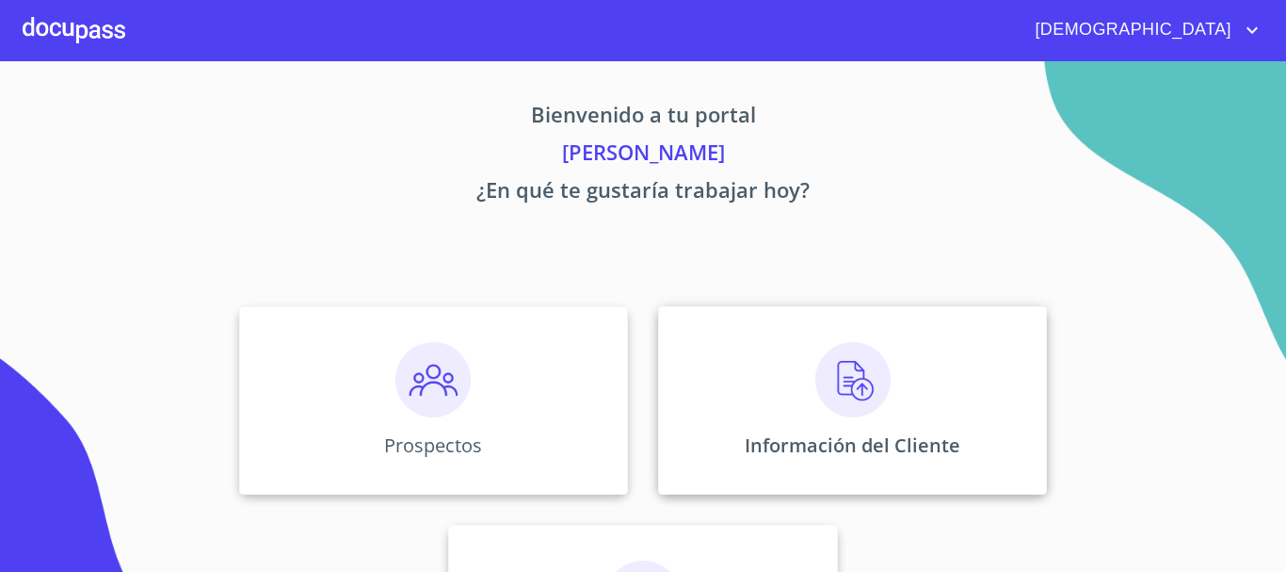
click at [822, 378] on img at bounding box center [852, 379] width 75 height 75
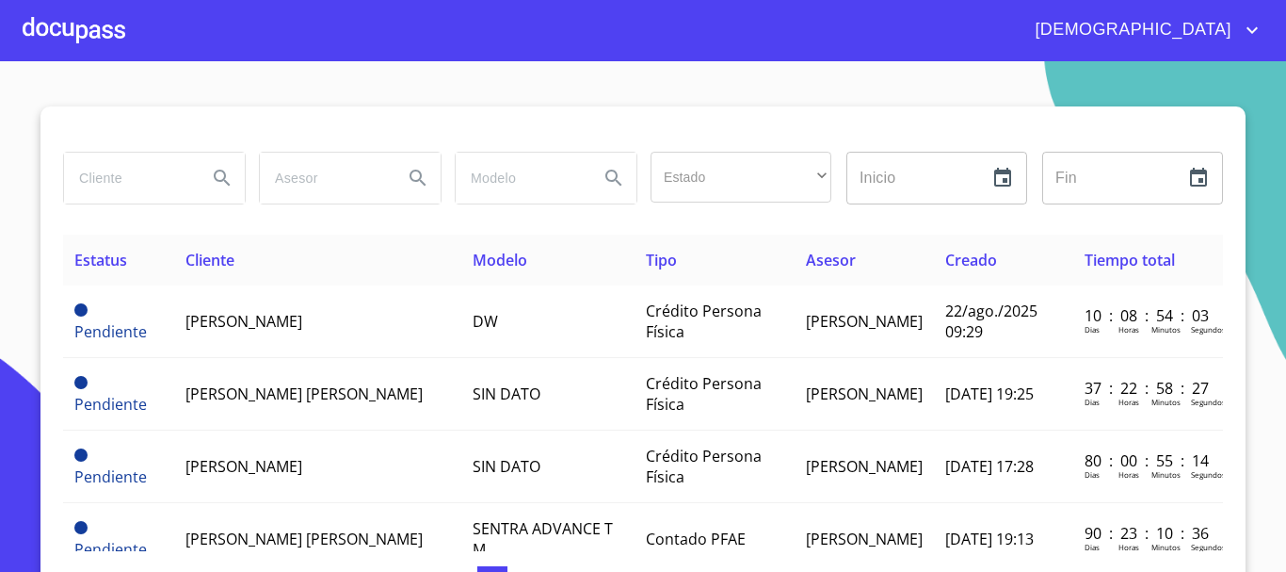
click at [121, 184] on input "search" at bounding box center [128, 178] width 128 height 51
type input "JOSE LUIS SUAREZ"
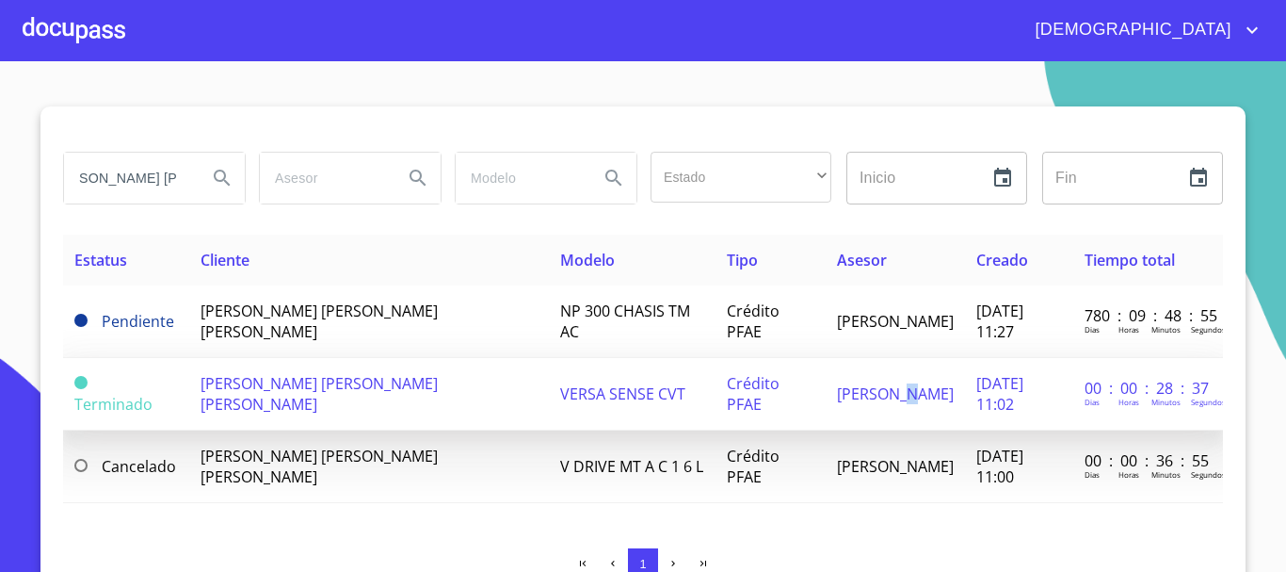
click at [826, 392] on td "[PERSON_NAME]" at bounding box center [895, 394] width 139 height 73
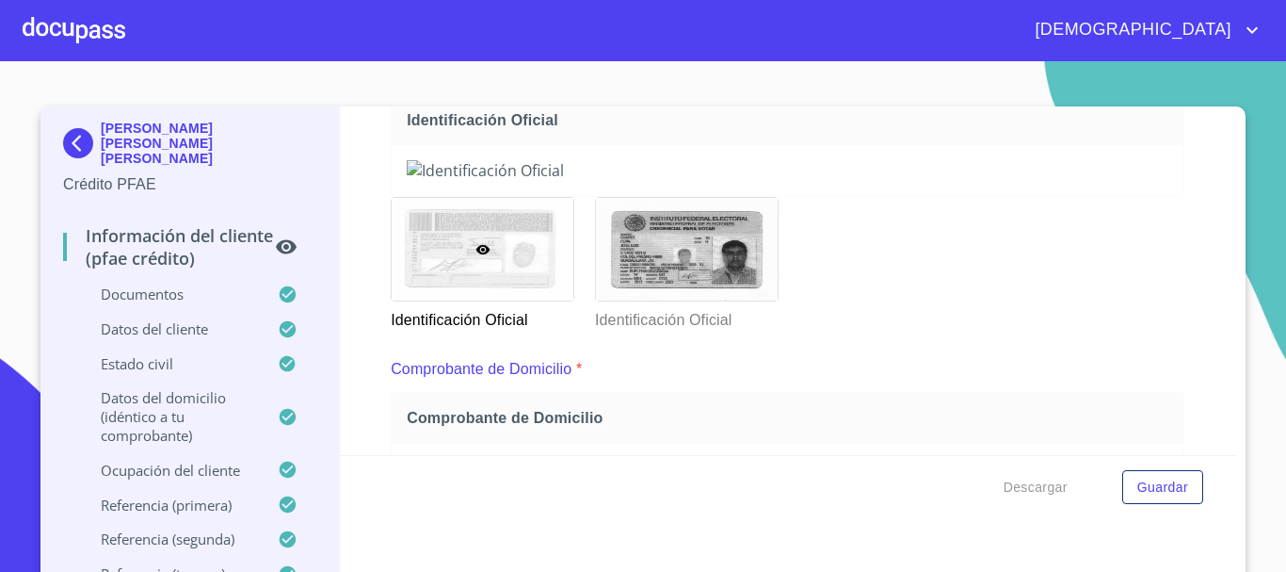
scroll to position [207, 0]
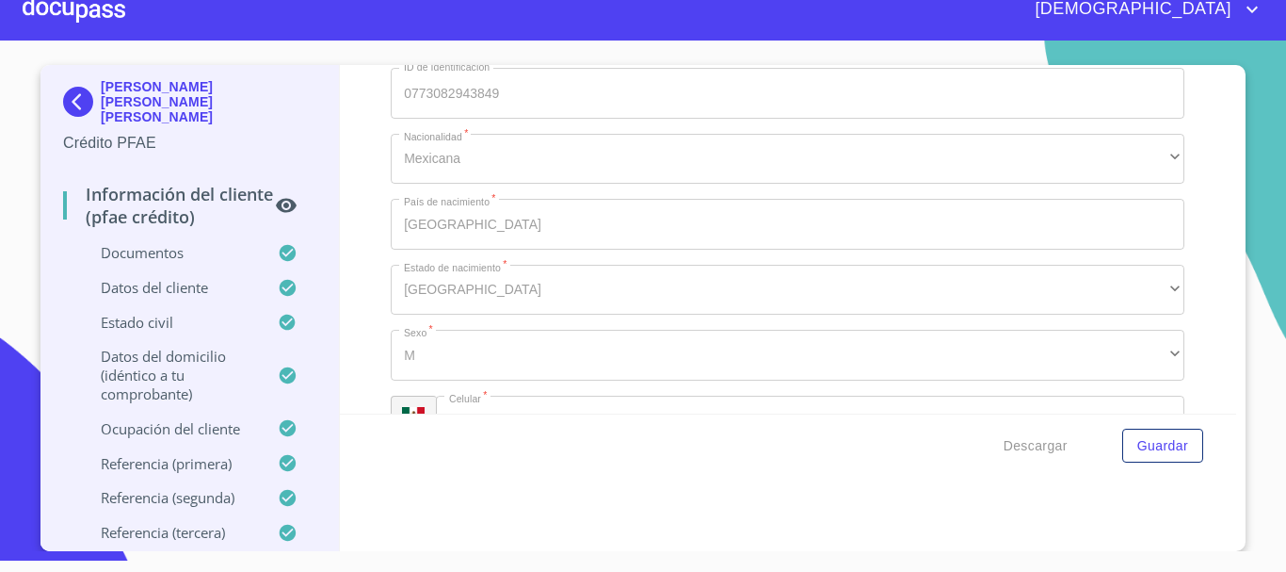
scroll to position [6252, 0]
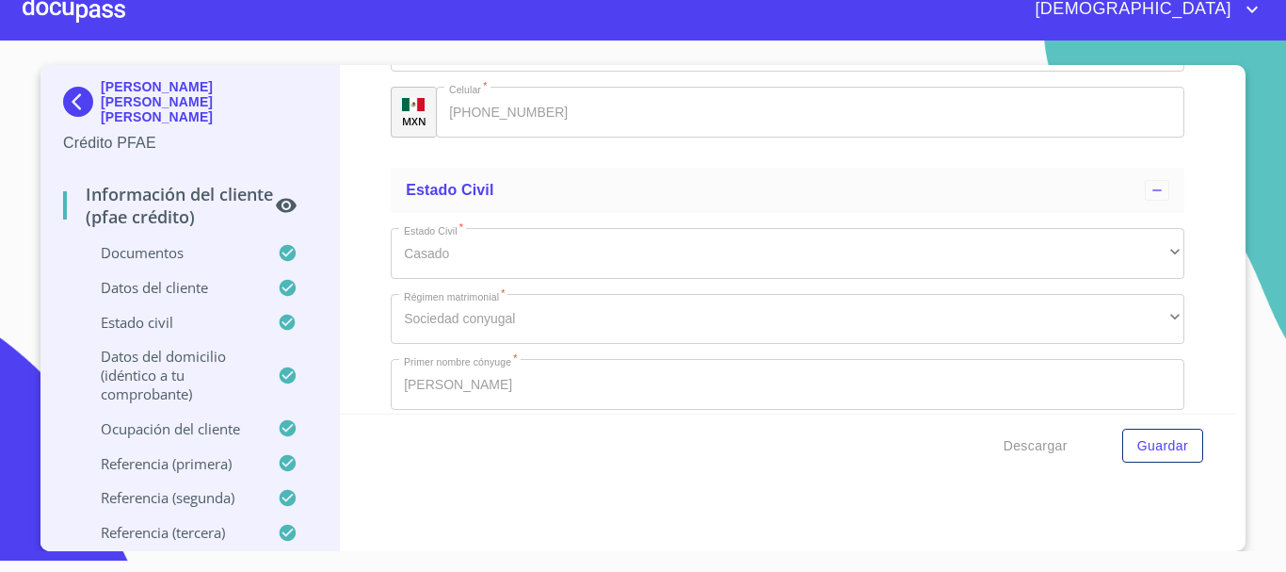
click at [105, 12] on div at bounding box center [74, 9] width 103 height 60
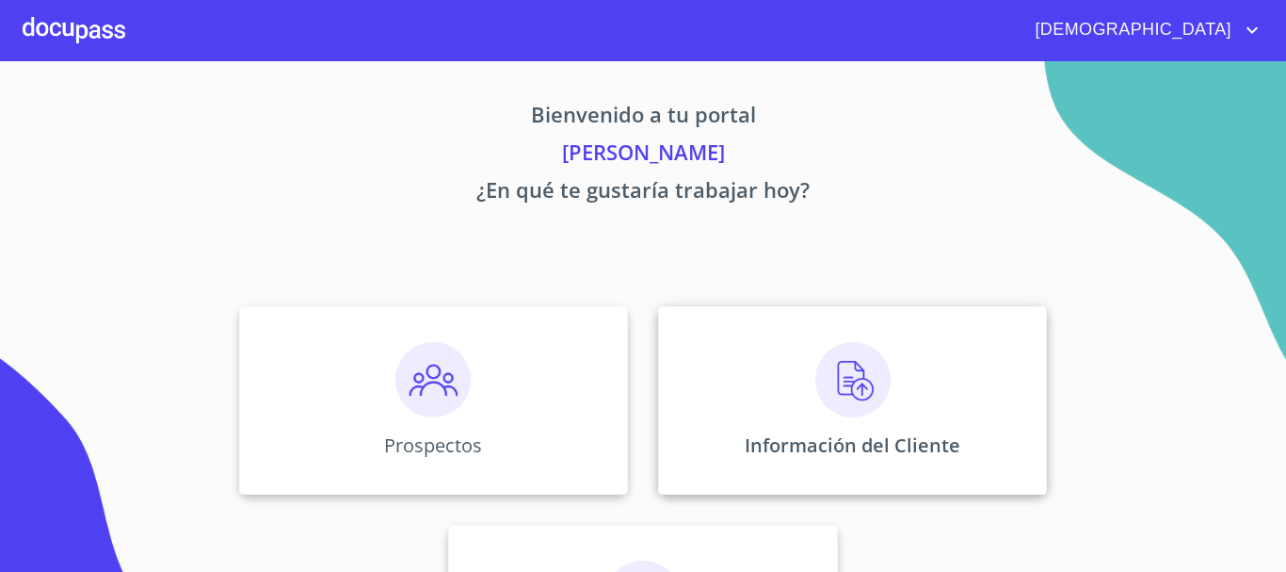
click at [837, 373] on img at bounding box center [852, 379] width 75 height 75
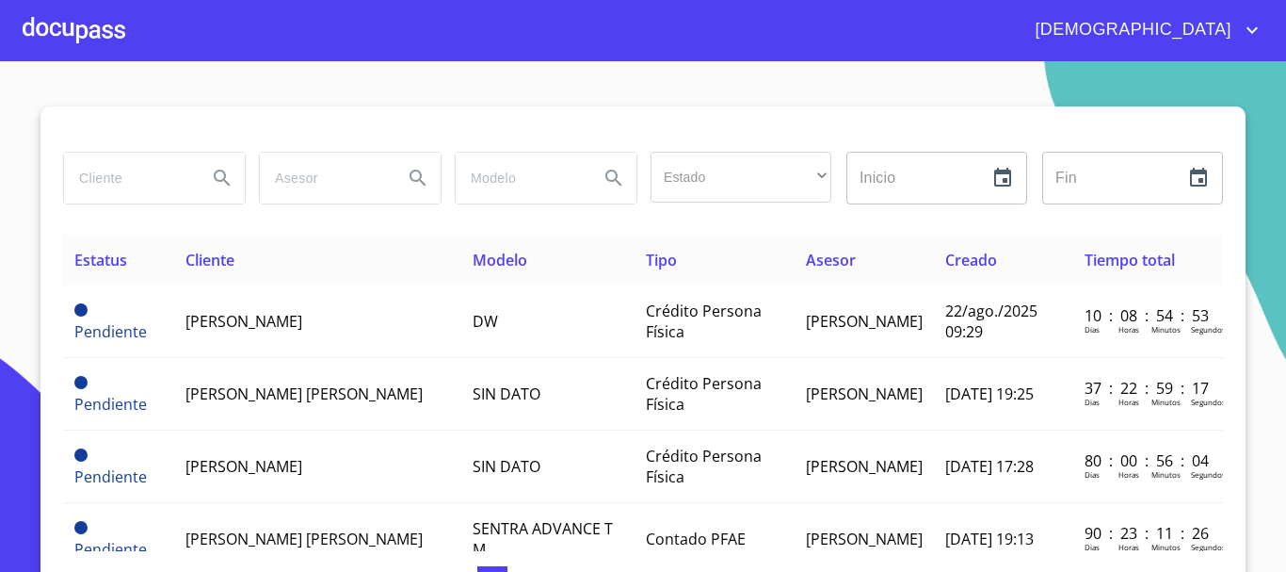
click at [133, 181] on input "search" at bounding box center [128, 178] width 128 height 51
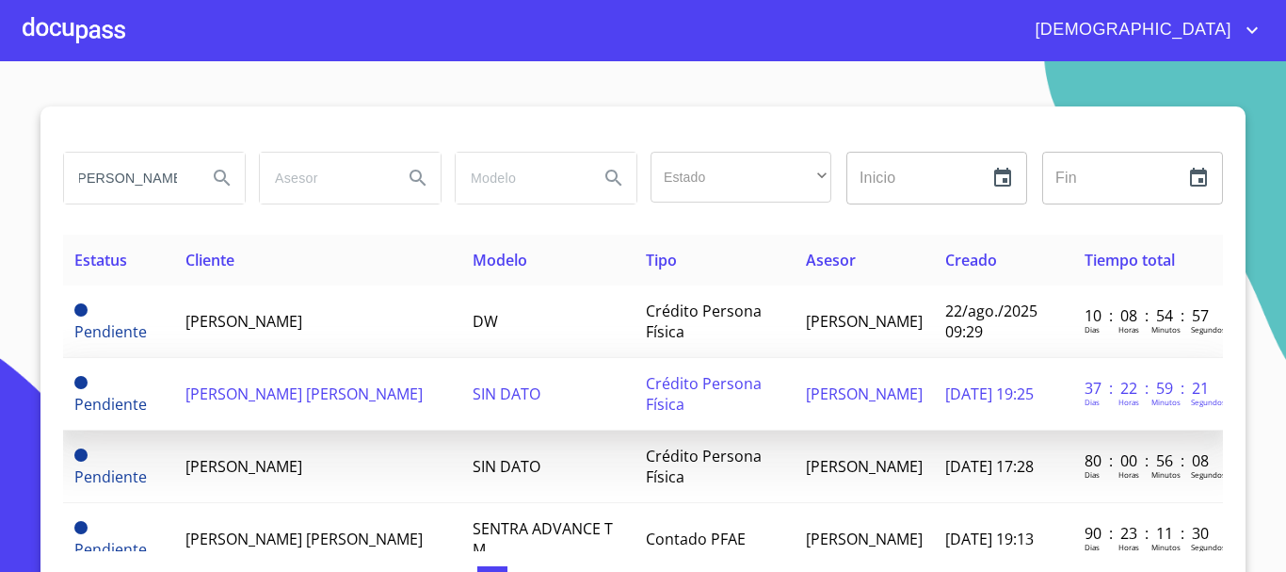
scroll to position [0, 15]
type input "ANDREA GARCIA"
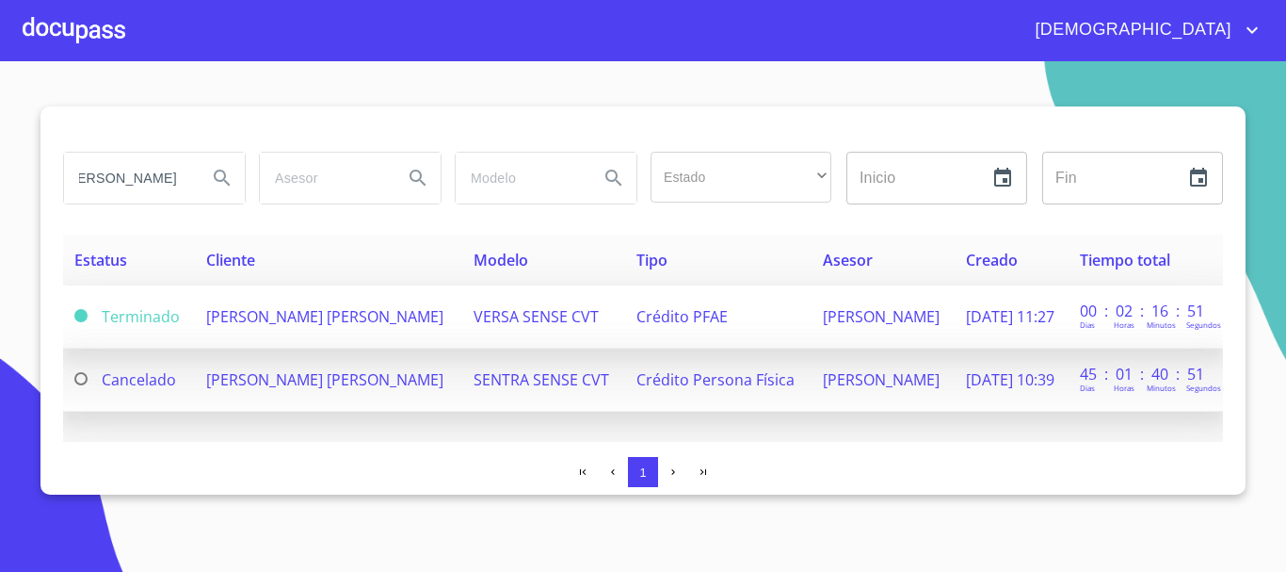
click at [572, 318] on td "VERSA SENSE CVT" at bounding box center [543, 316] width 163 height 63
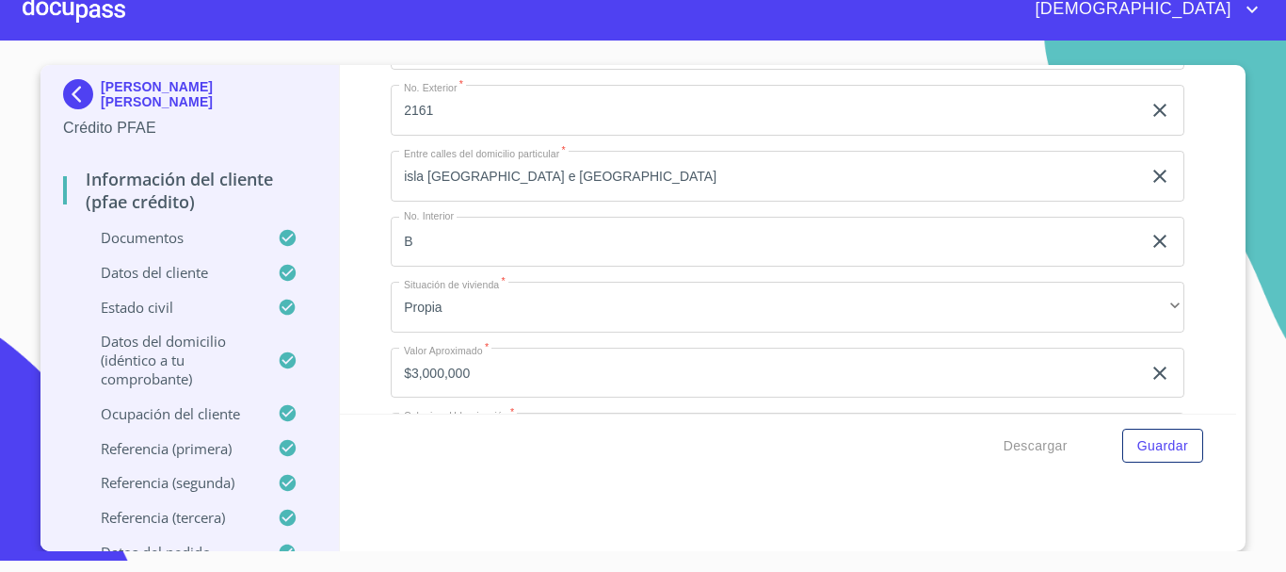
scroll to position [6628, 0]
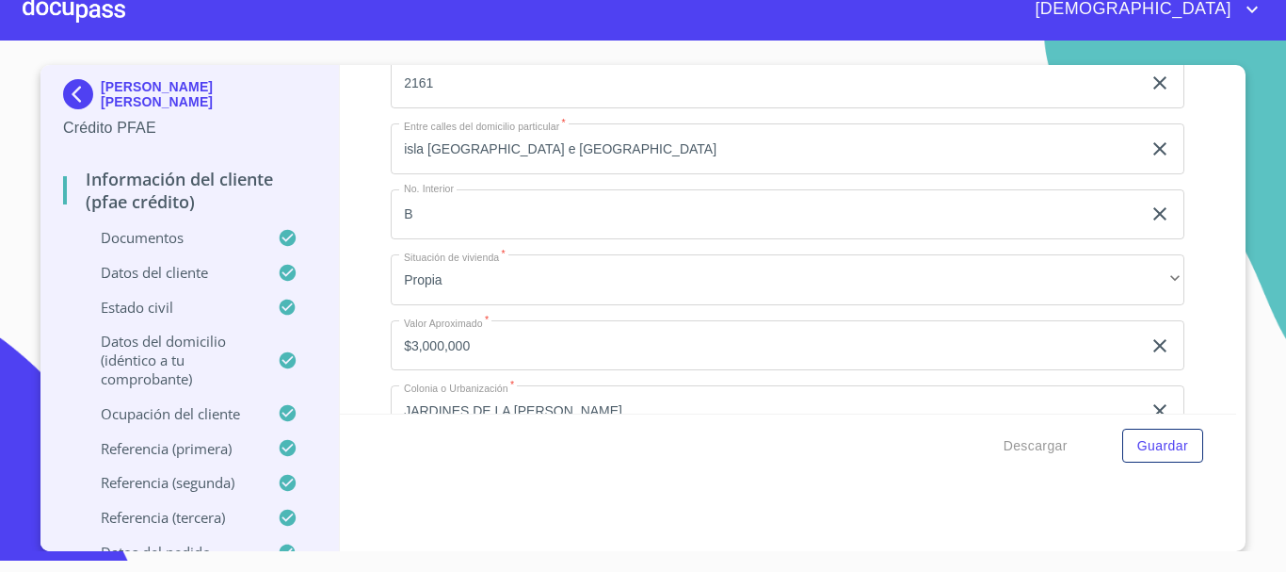
click at [80, 11] on div at bounding box center [74, 9] width 103 height 60
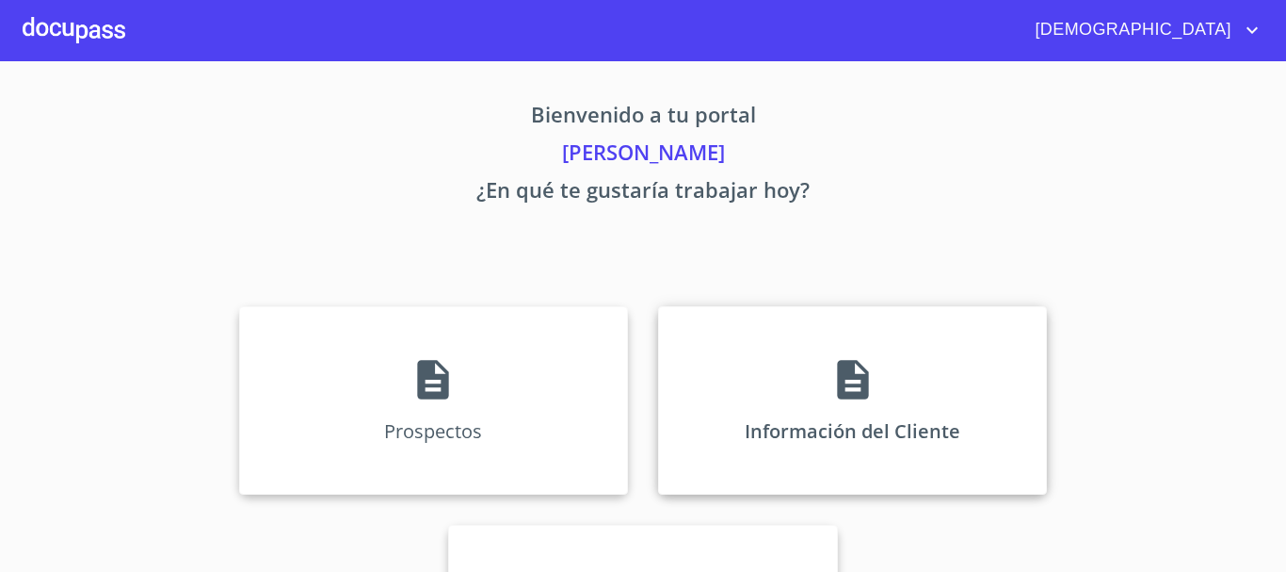
click at [852, 407] on div "Información del Cliente" at bounding box center [852, 400] width 389 height 188
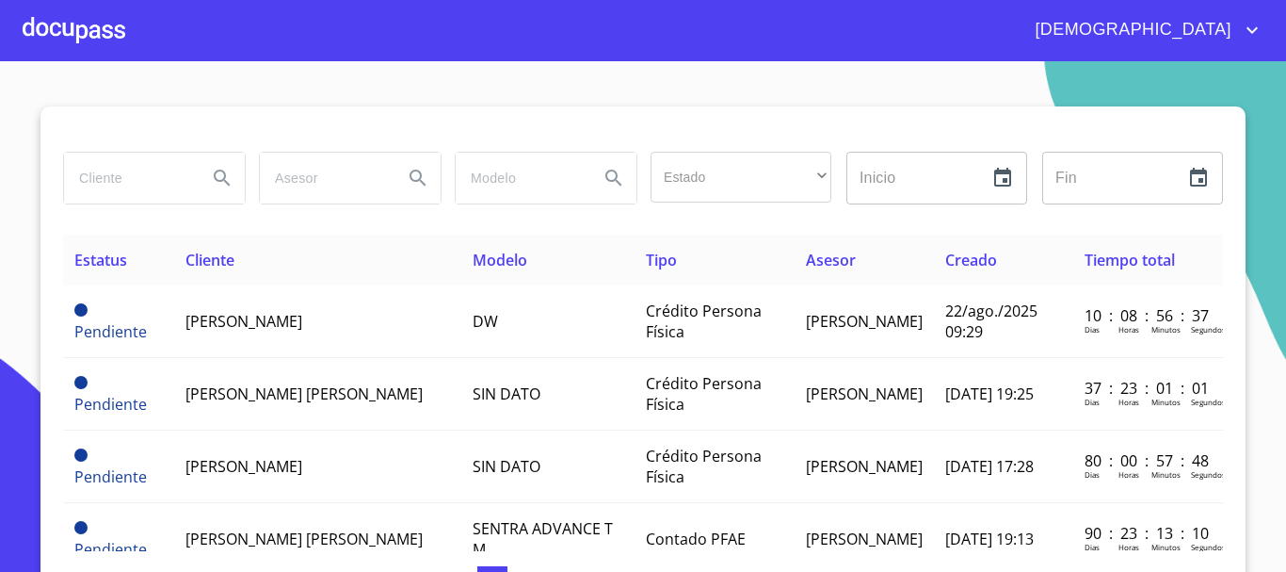
click at [148, 180] on input "search" at bounding box center [128, 178] width 128 height 51
click at [106, 182] on input "search" at bounding box center [128, 178] width 128 height 51
type input "ROMAN CURIEL"
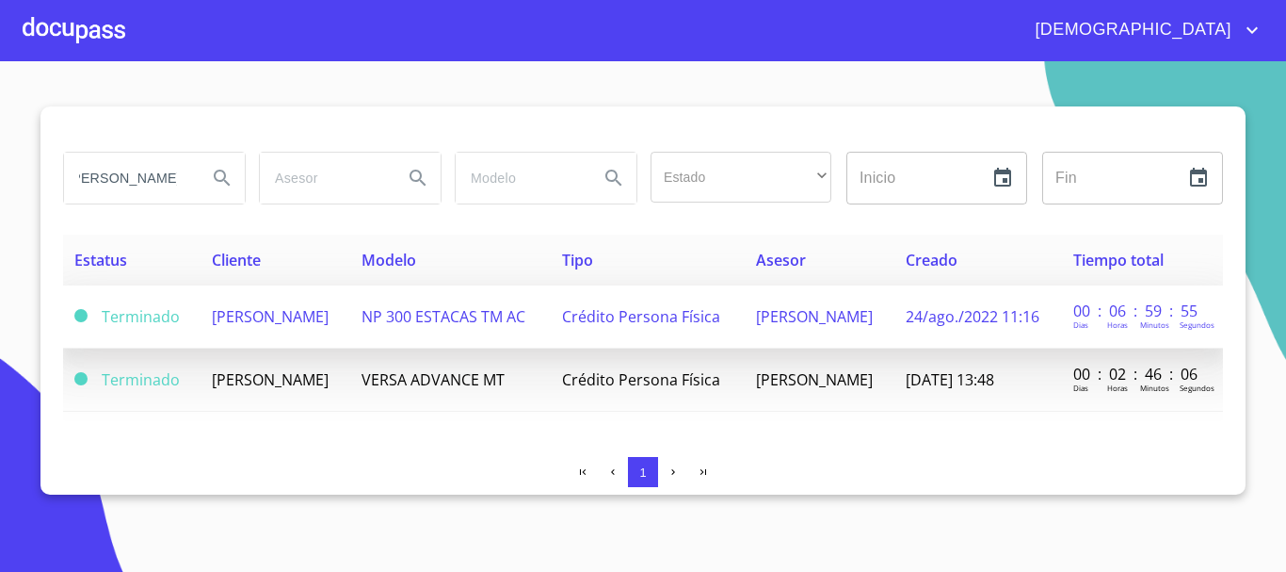
scroll to position [0, 0]
click at [766, 312] on td "[PERSON_NAME]" at bounding box center [820, 316] width 150 height 63
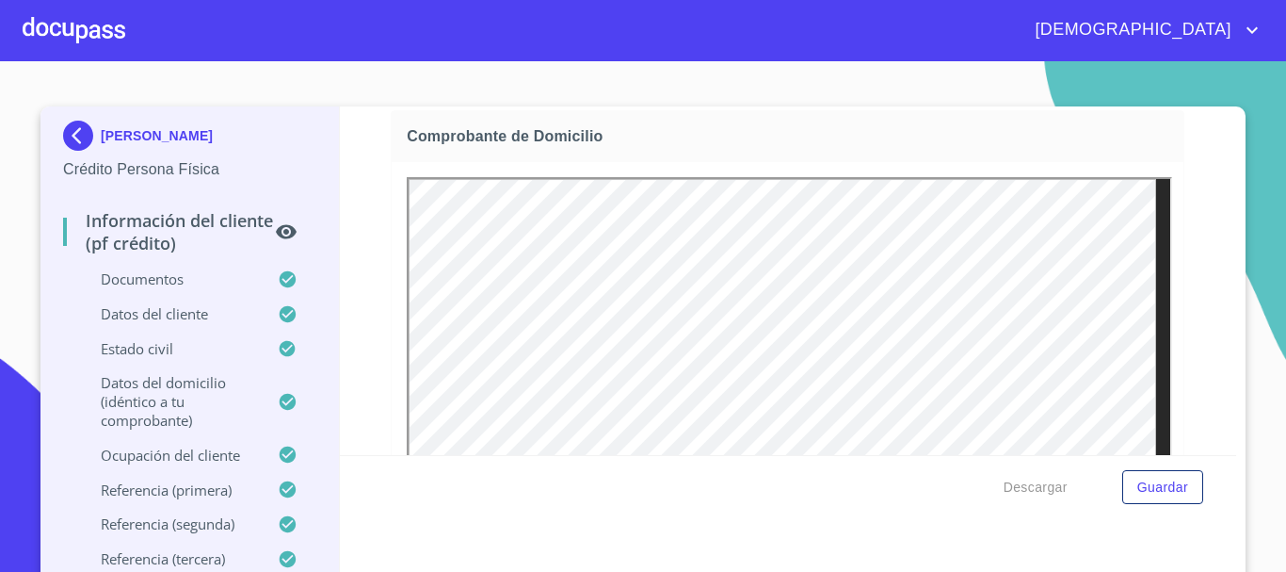
scroll to position [565, 0]
drag, startPoint x: 1171, startPoint y: 202, endPoint x: 1197, endPoint y: 203, distance: 25.5
click at [1197, 203] on div "Información del cliente (PF crédito) Documentos Documento de identificación.   …" at bounding box center [788, 280] width 897 height 348
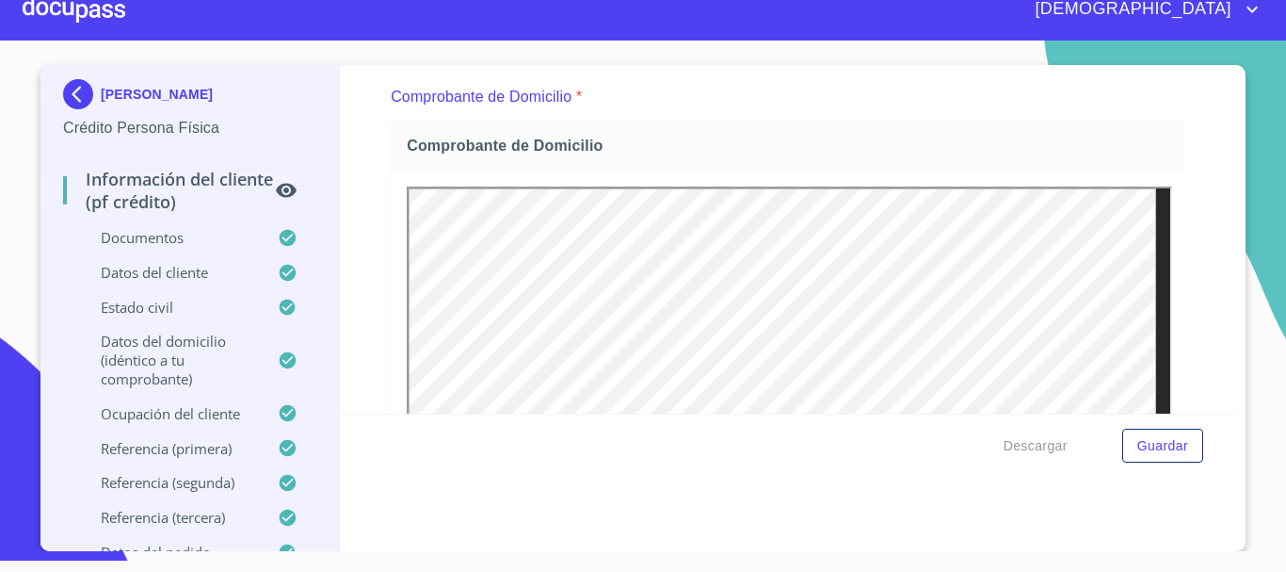
scroll to position [508, 0]
click at [110, 10] on div at bounding box center [74, 9] width 103 height 60
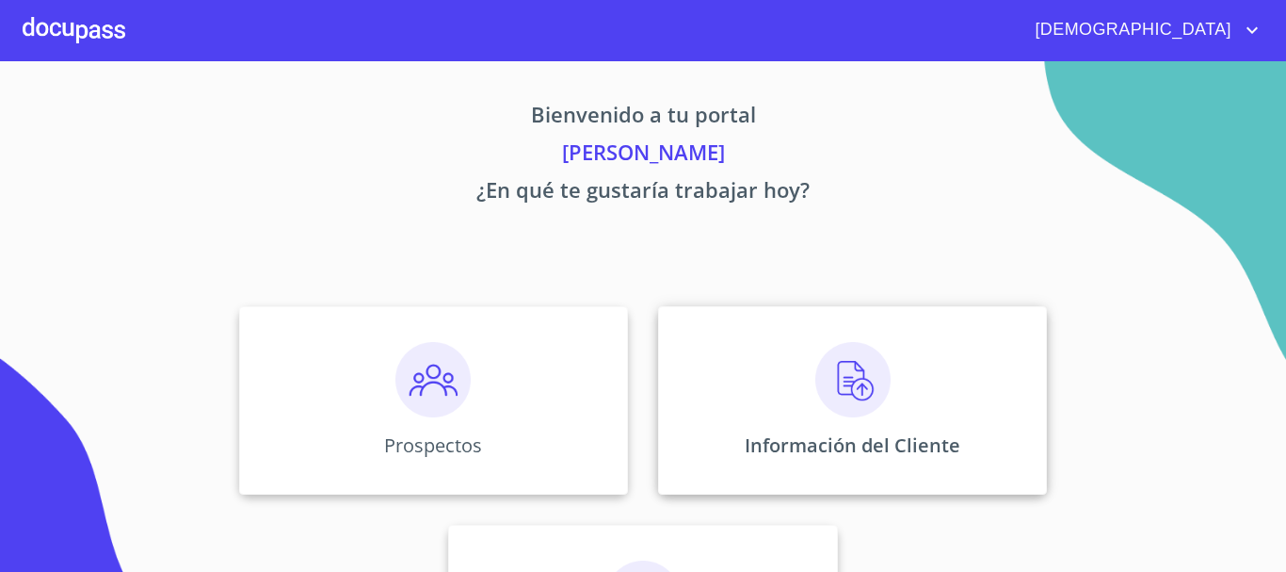
click at [850, 387] on img at bounding box center [852, 379] width 75 height 75
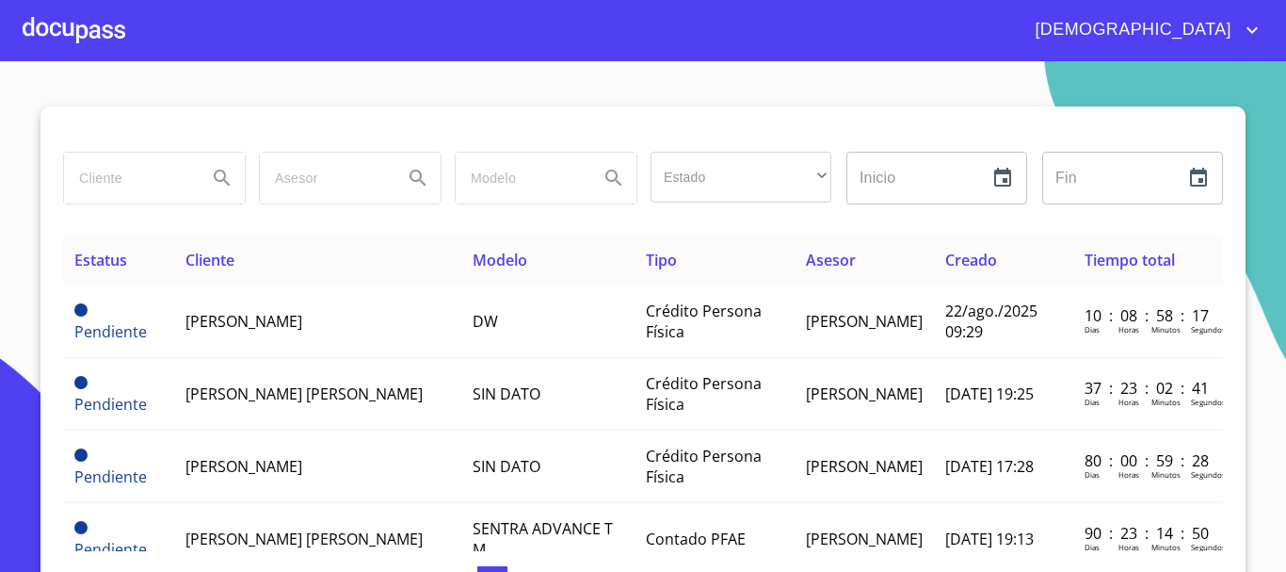
click at [120, 181] on input "search" at bounding box center [128, 178] width 128 height 51
type input "IVAN LOPEZ"
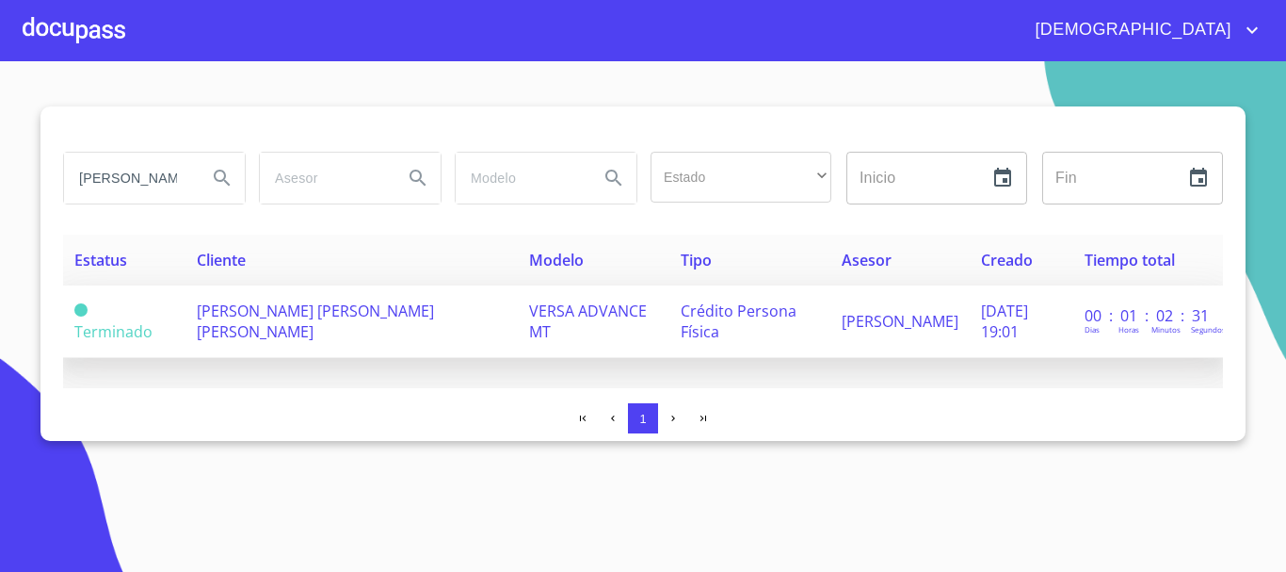
click at [346, 321] on span "CRISTIAN IVAN LOPEZ LUNA" at bounding box center [315, 320] width 237 height 41
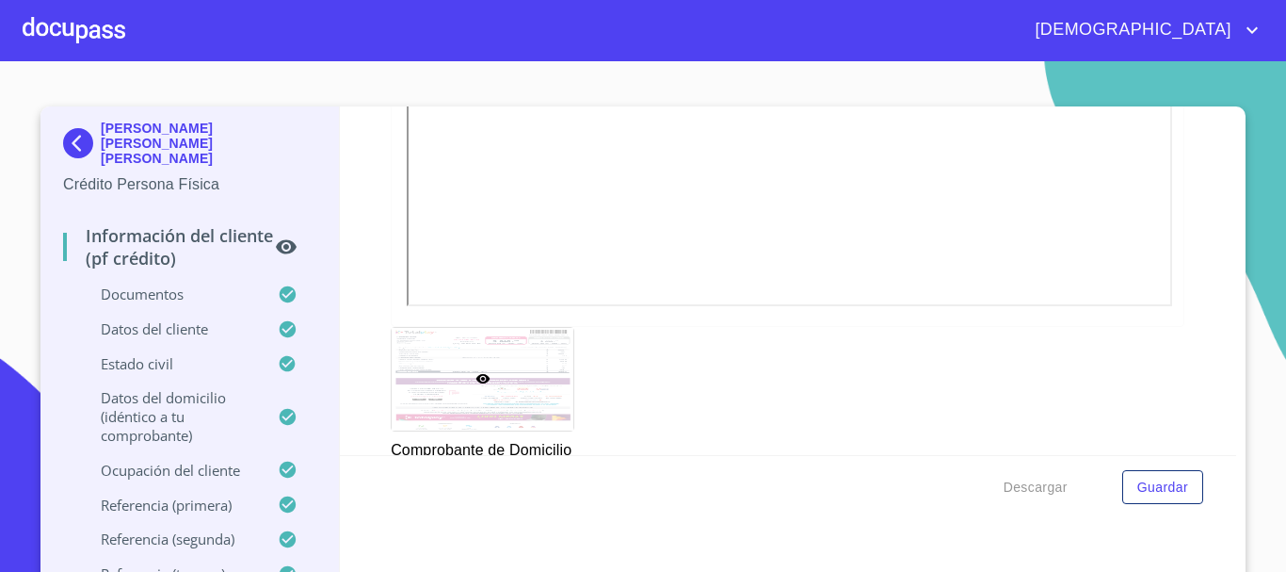
drag, startPoint x: 746, startPoint y: 214, endPoint x: 767, endPoint y: 211, distance: 21.8
click at [0, 0] on div at bounding box center [0, 0] width 0 height 0
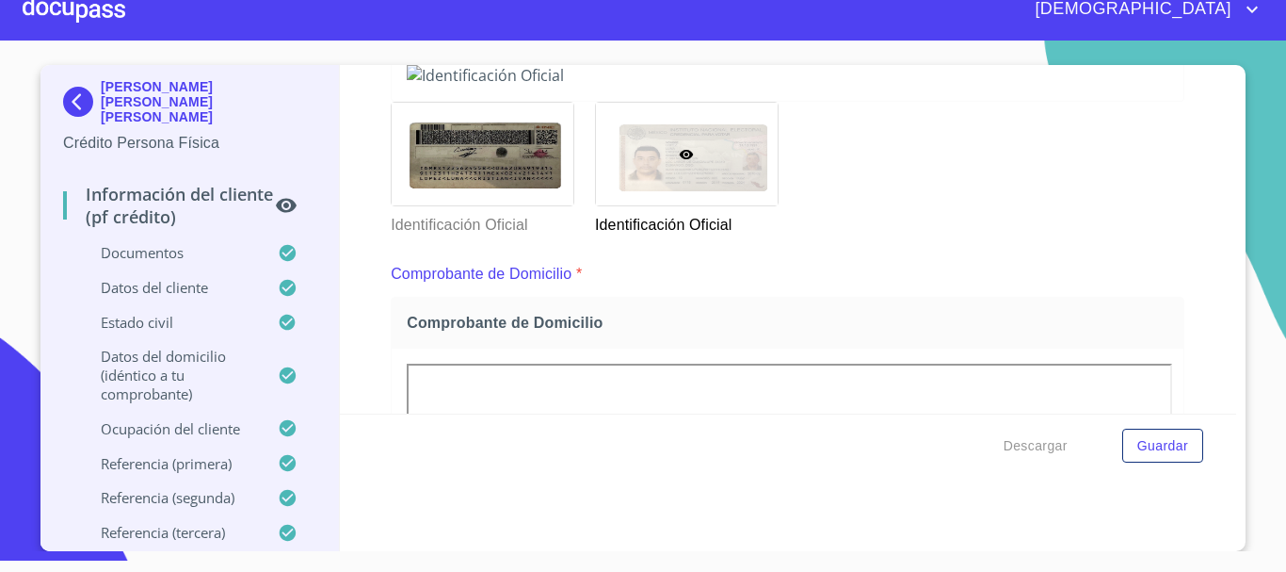
scroll to position [508, 0]
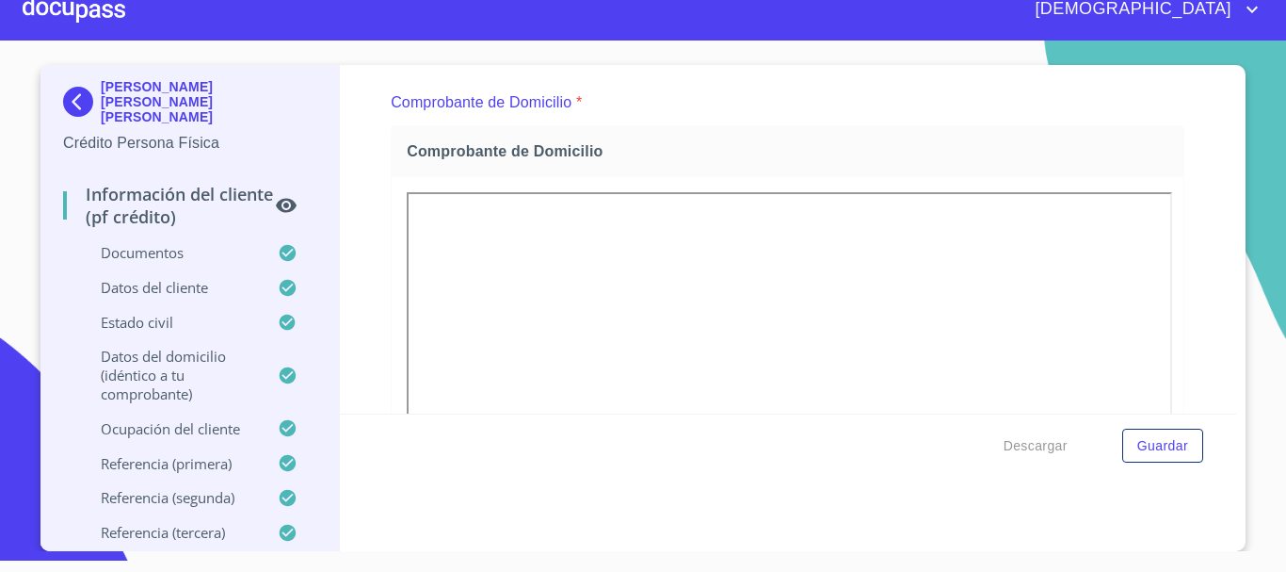
click at [108, 17] on div at bounding box center [74, 9] width 103 height 60
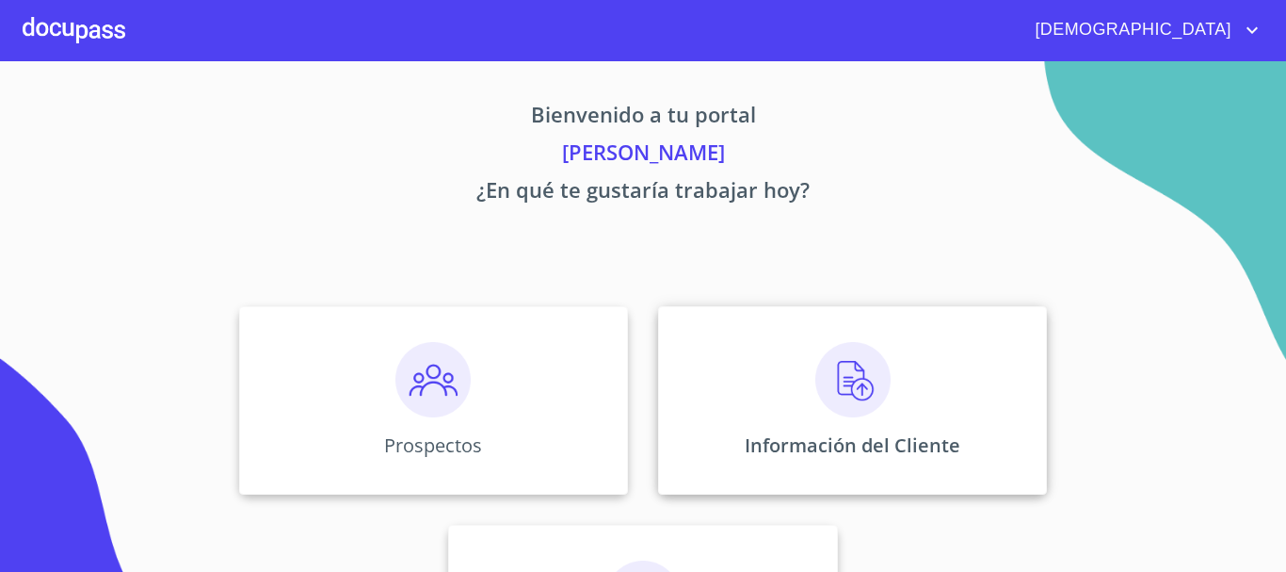
click at [832, 392] on img at bounding box center [852, 379] width 75 height 75
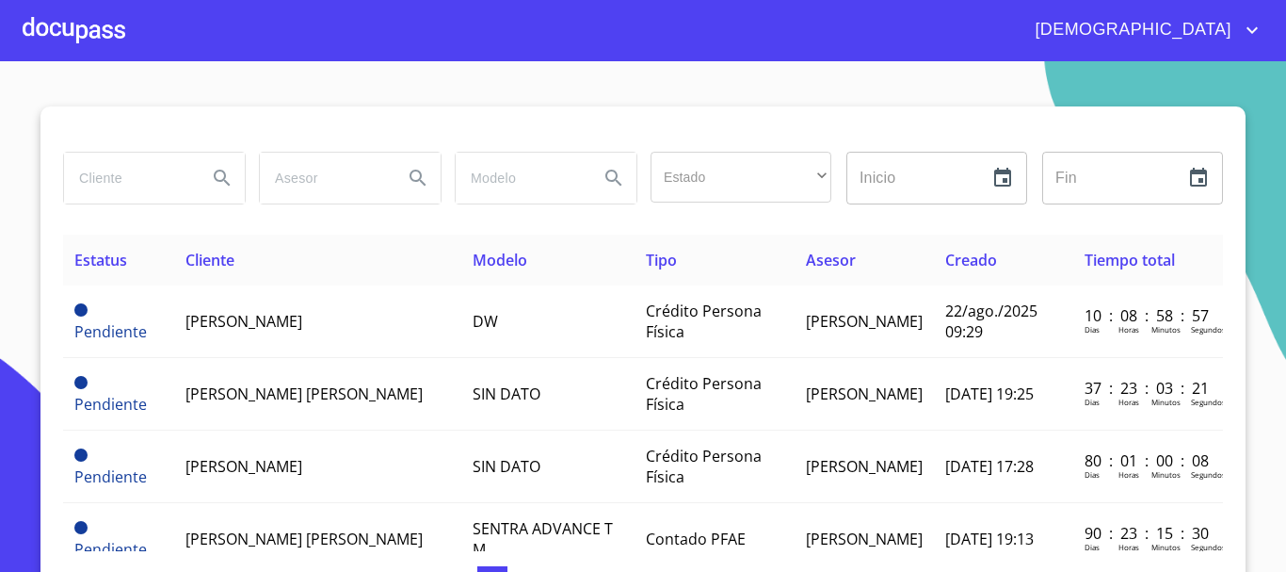
click at [156, 182] on input "search" at bounding box center [128, 178] width 128 height 51
type input "DIEGO FRANCISCO"
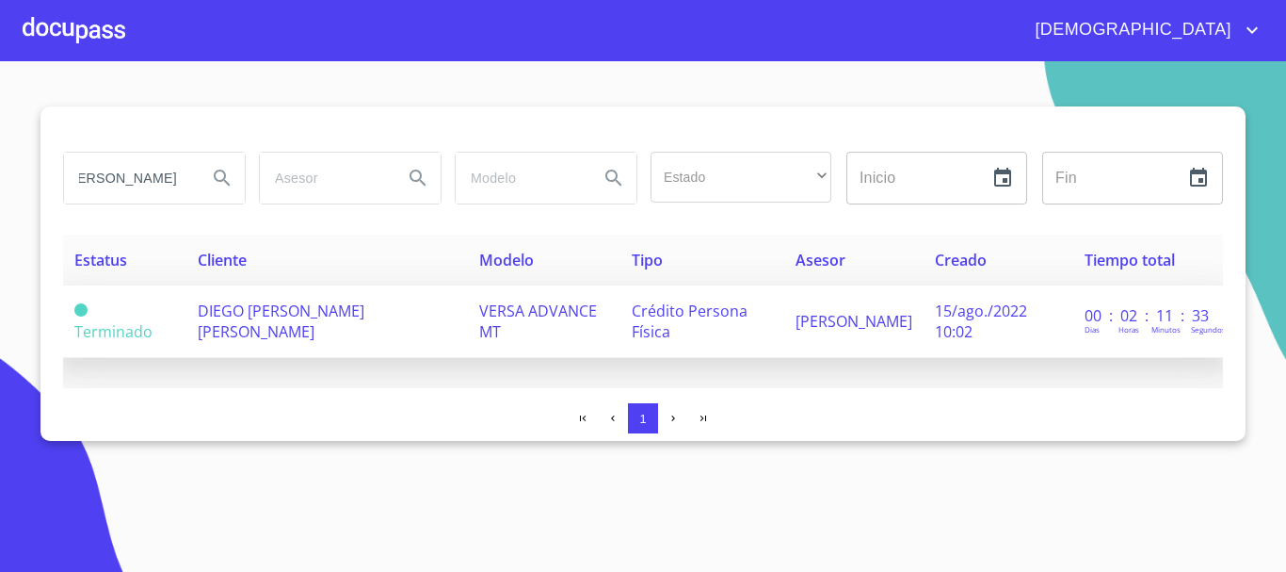
click at [357, 334] on td "DIEGO FRANCISCO FLORES RODRIGUEZ" at bounding box center [326, 321] width 281 height 73
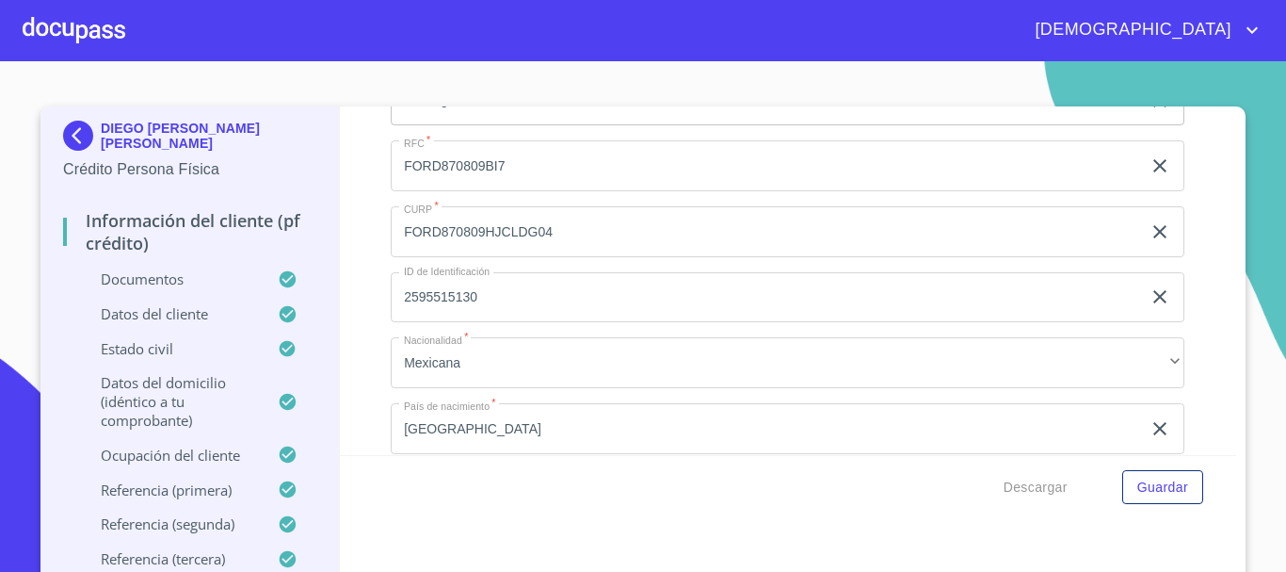
scroll to position [5650, 0]
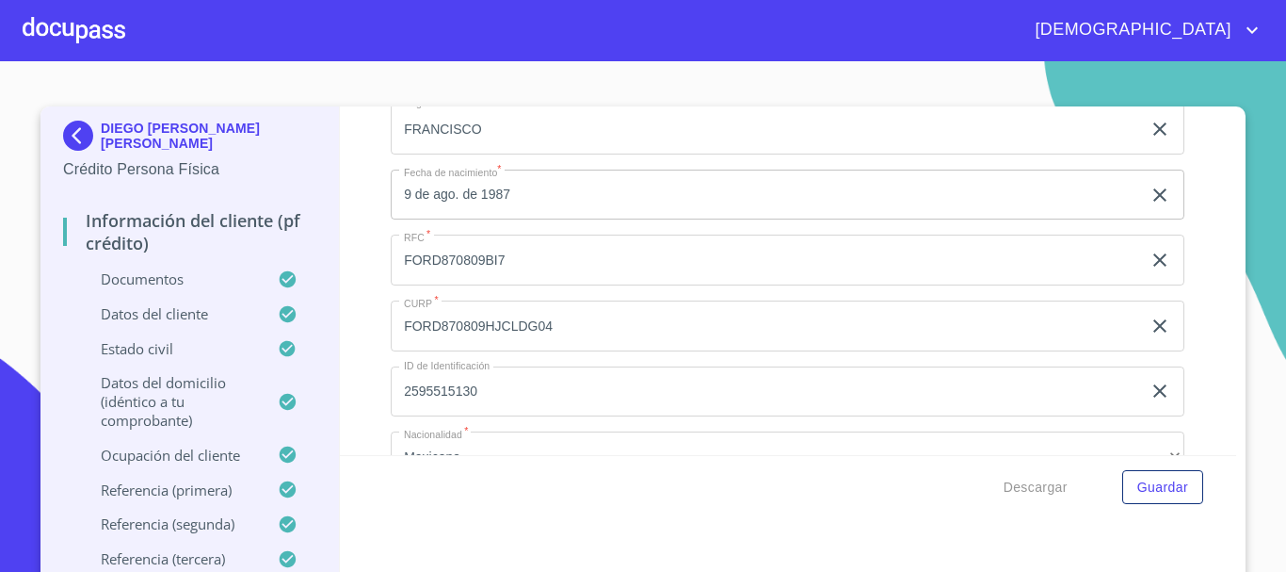
click at [99, 40] on div at bounding box center [74, 30] width 103 height 60
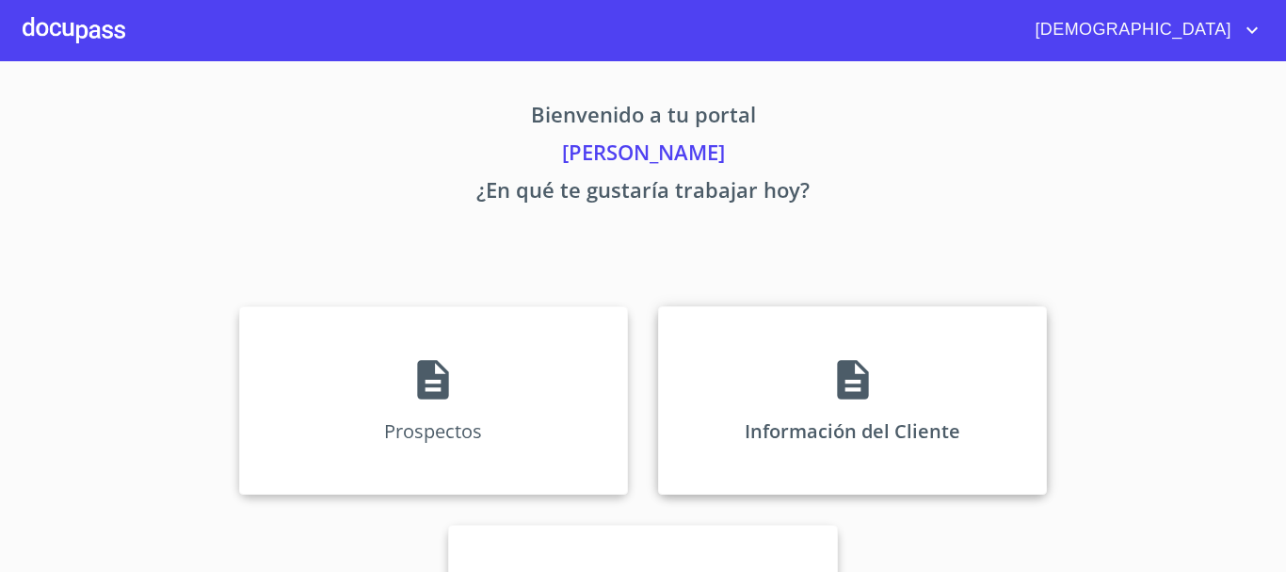
click at [874, 406] on div "Información del Cliente" at bounding box center [852, 400] width 389 height 188
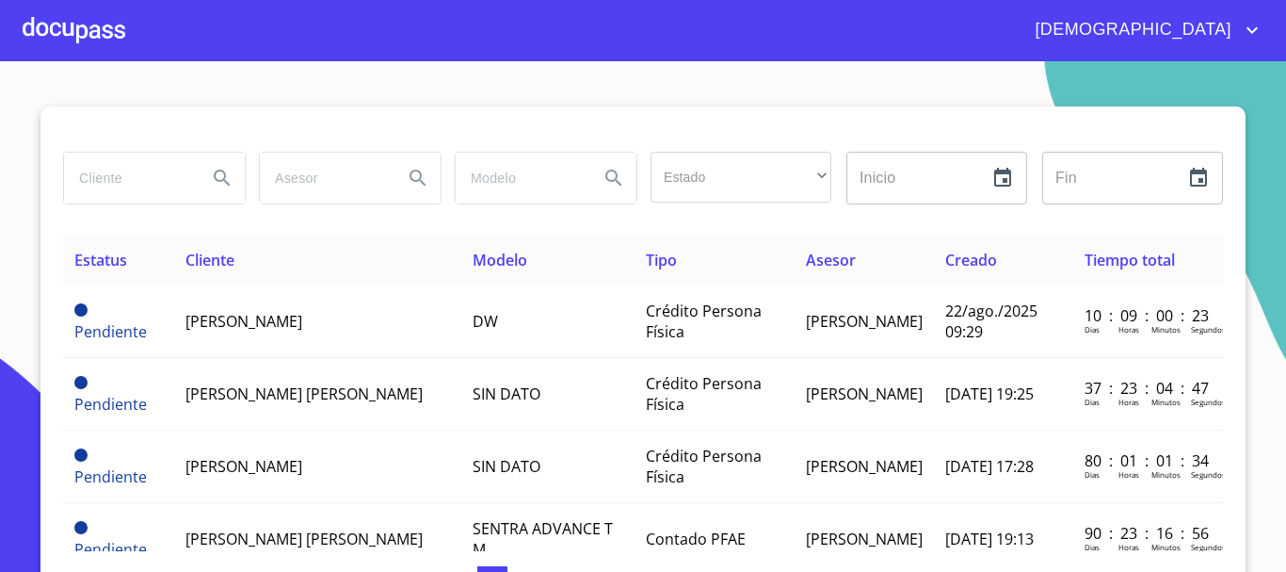
click at [146, 175] on input "search" at bounding box center [128, 178] width 128 height 51
type input "brambila escobedo"
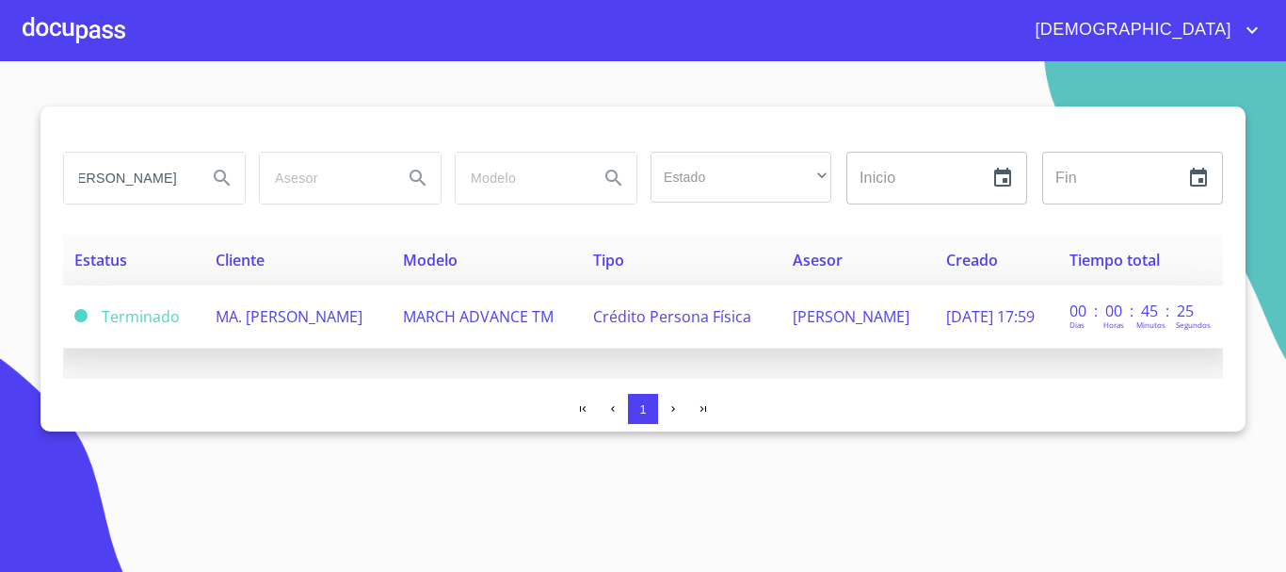
scroll to position [0, 0]
click at [387, 333] on td "MA. [PERSON_NAME]" at bounding box center [297, 316] width 187 height 63
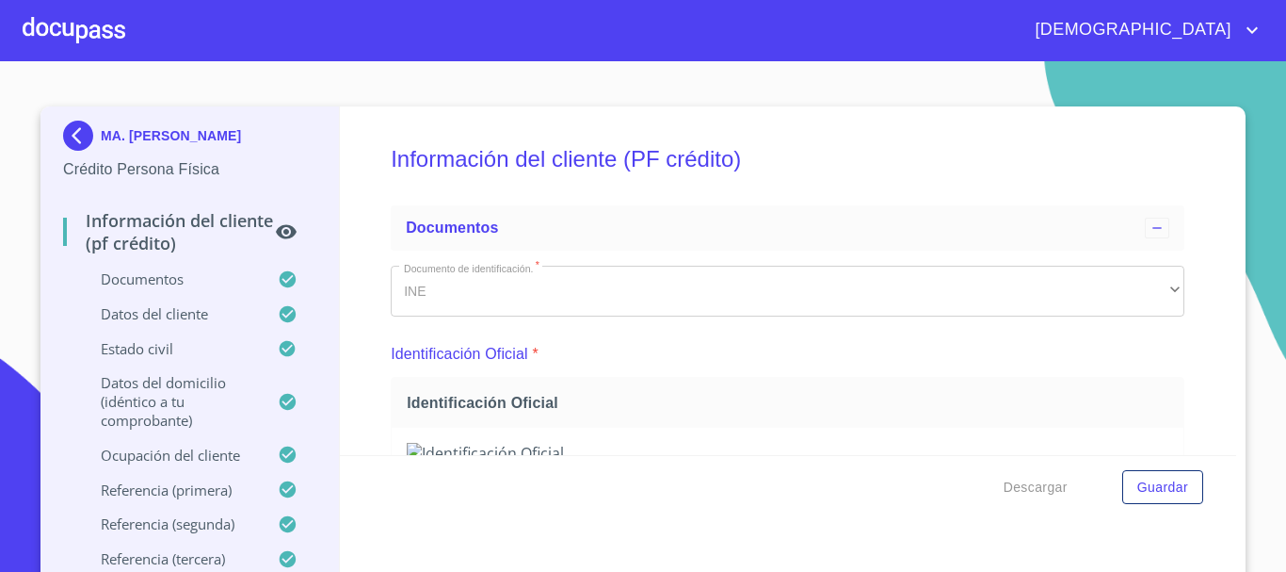
scroll to position [225, 0]
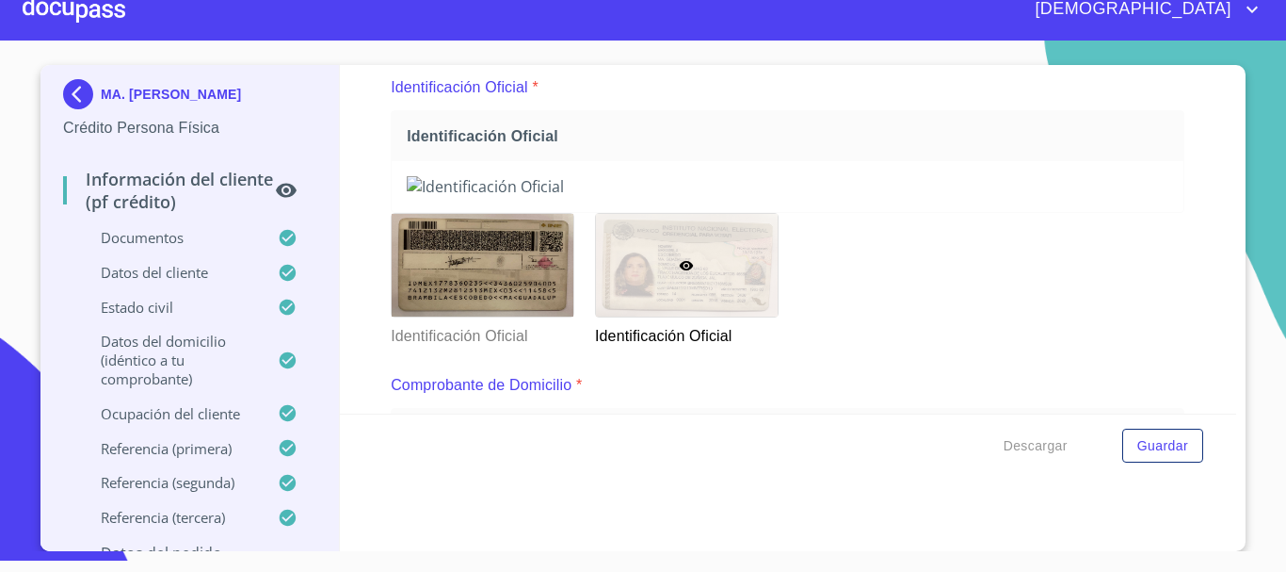
click at [106, 9] on div at bounding box center [74, 9] width 103 height 60
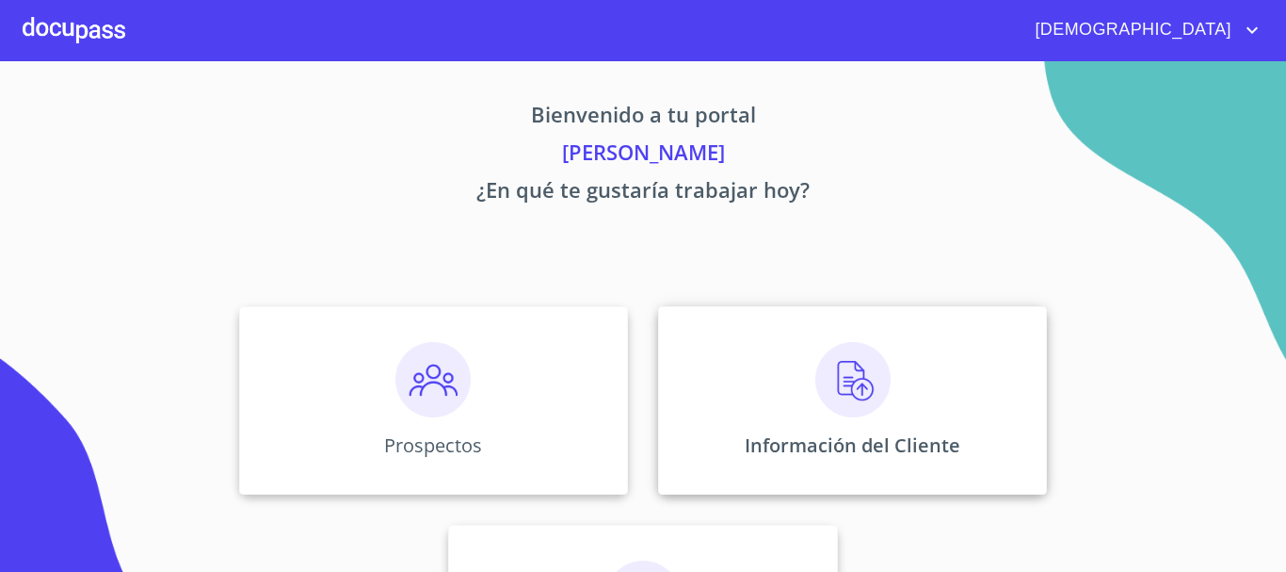
click at [858, 414] on img at bounding box center [852, 379] width 75 height 75
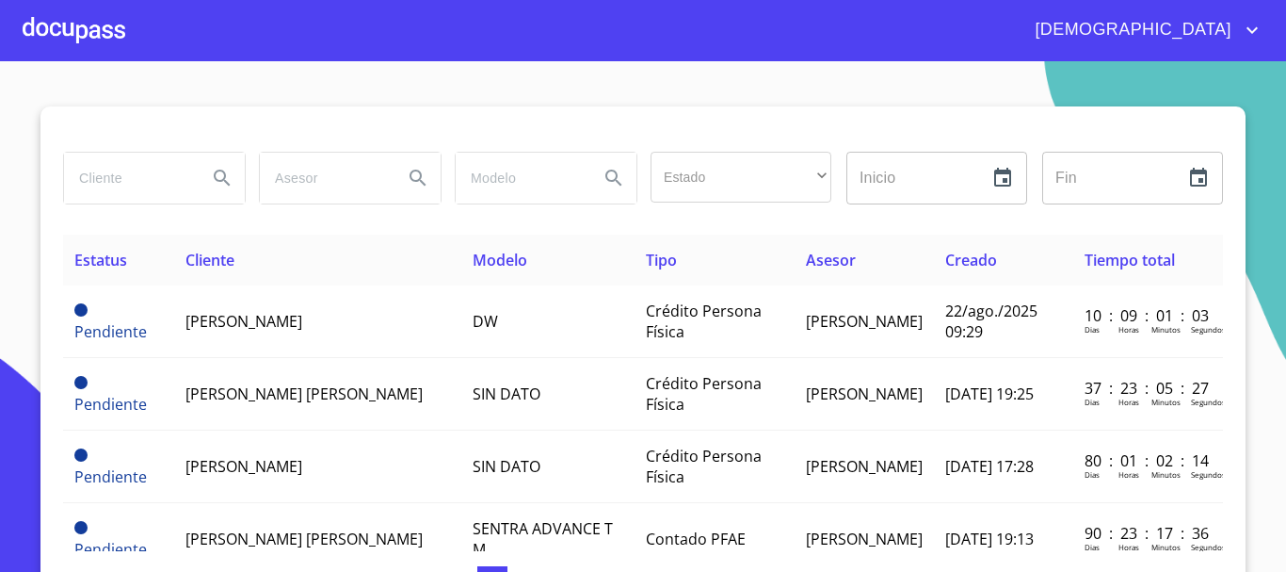
click at [137, 174] on input "search" at bounding box center [128, 178] width 128 height 51
type input "[PERSON_NAME] [PERSON_NAME]"
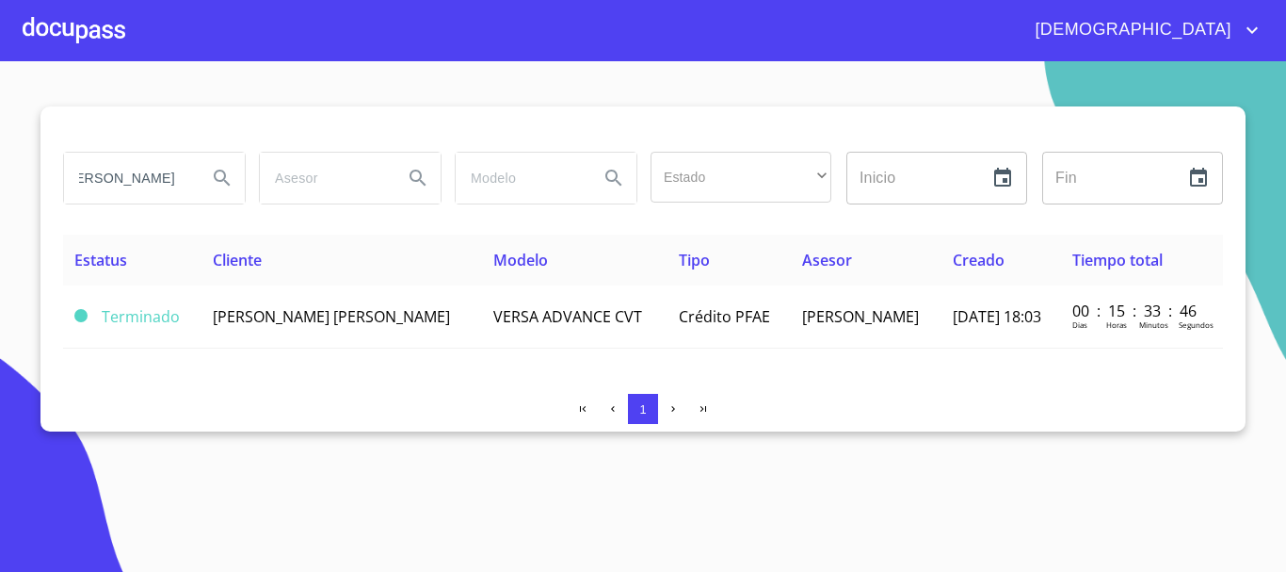
scroll to position [0, 0]
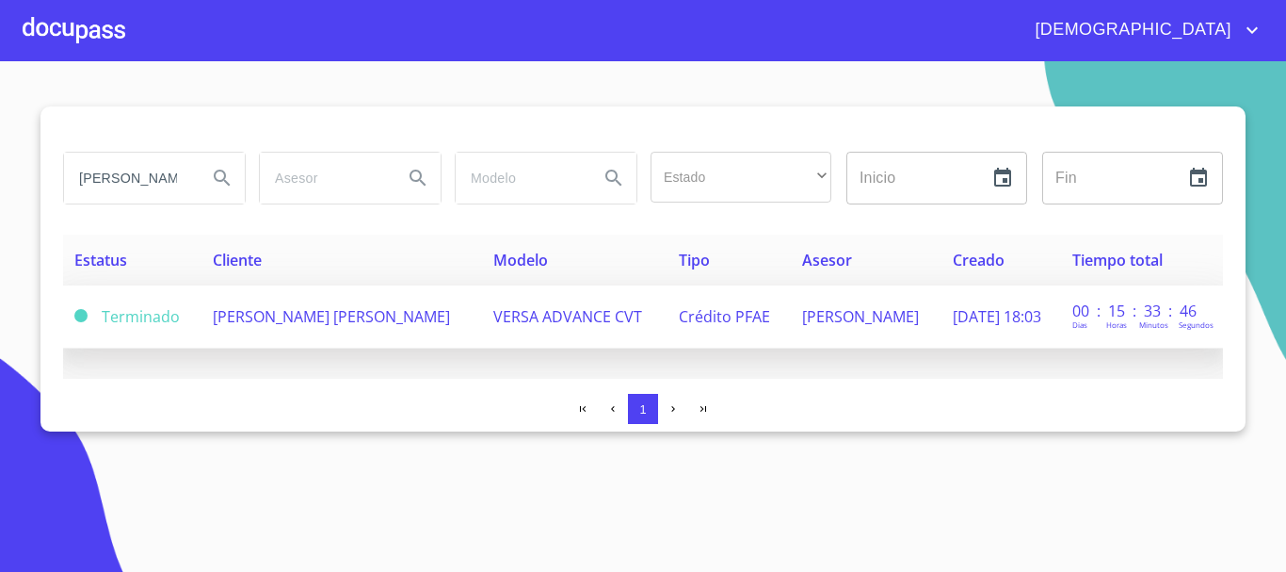
click at [326, 313] on span "[PERSON_NAME] [PERSON_NAME]" at bounding box center [331, 316] width 237 height 21
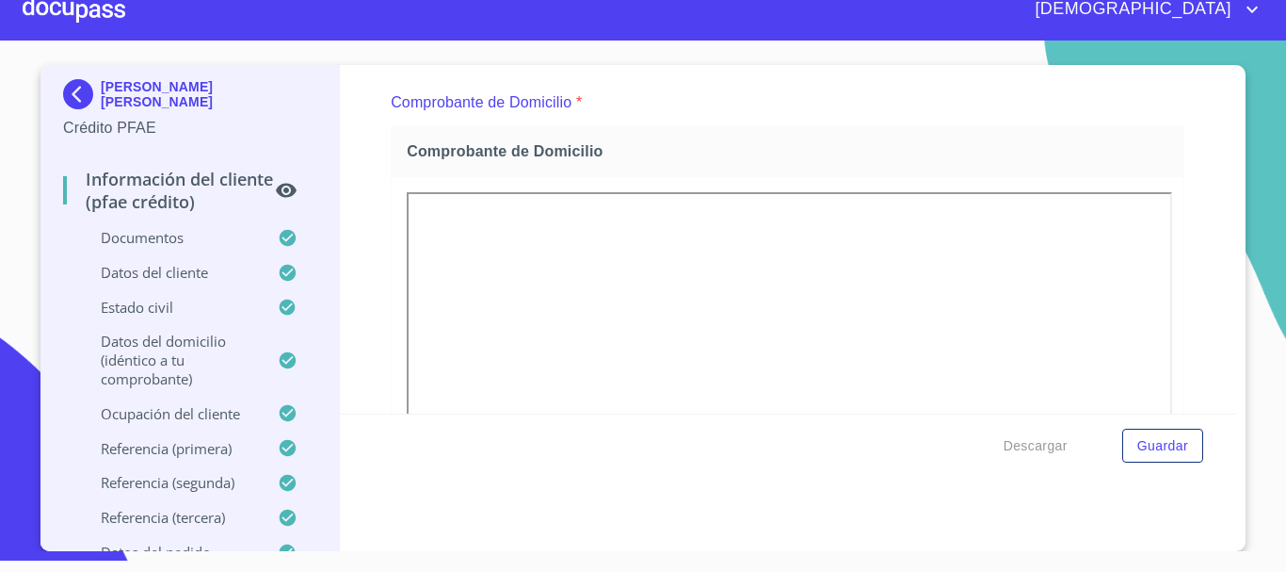
scroll to position [413, 0]
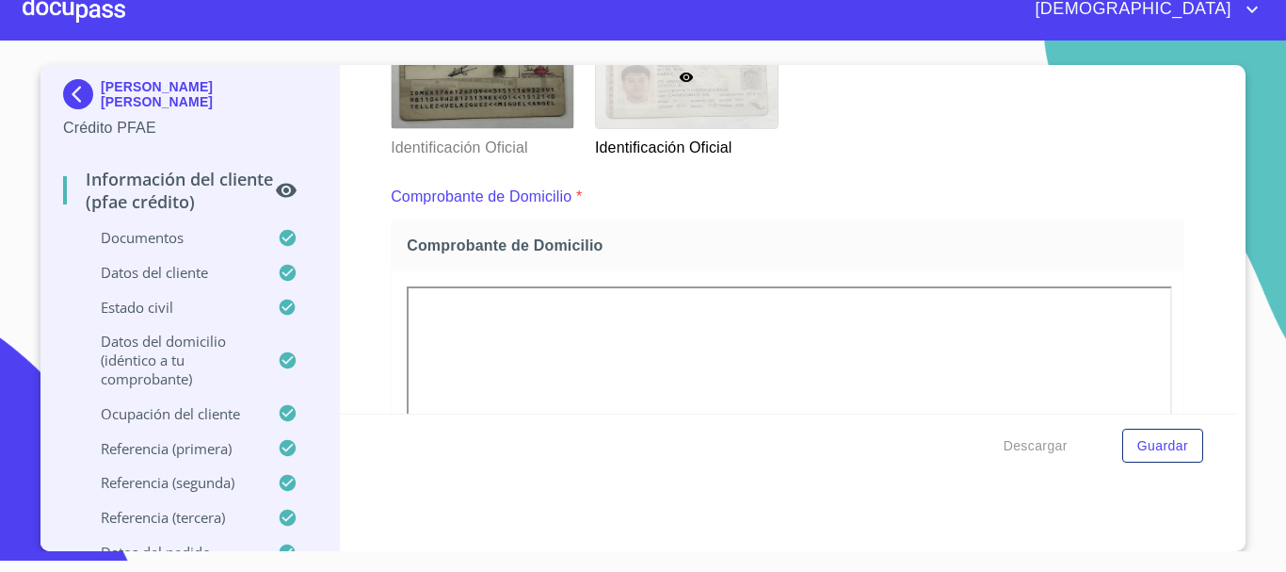
click at [101, 18] on div at bounding box center [74, 9] width 103 height 60
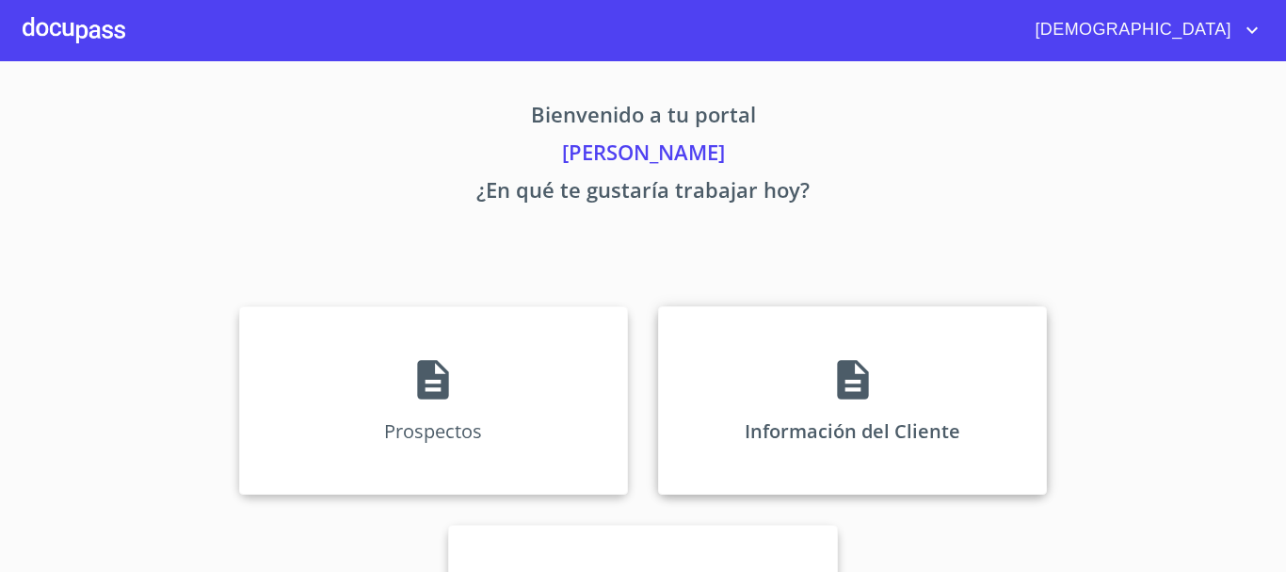
click at [875, 413] on div "Información del Cliente" at bounding box center [852, 400] width 389 height 188
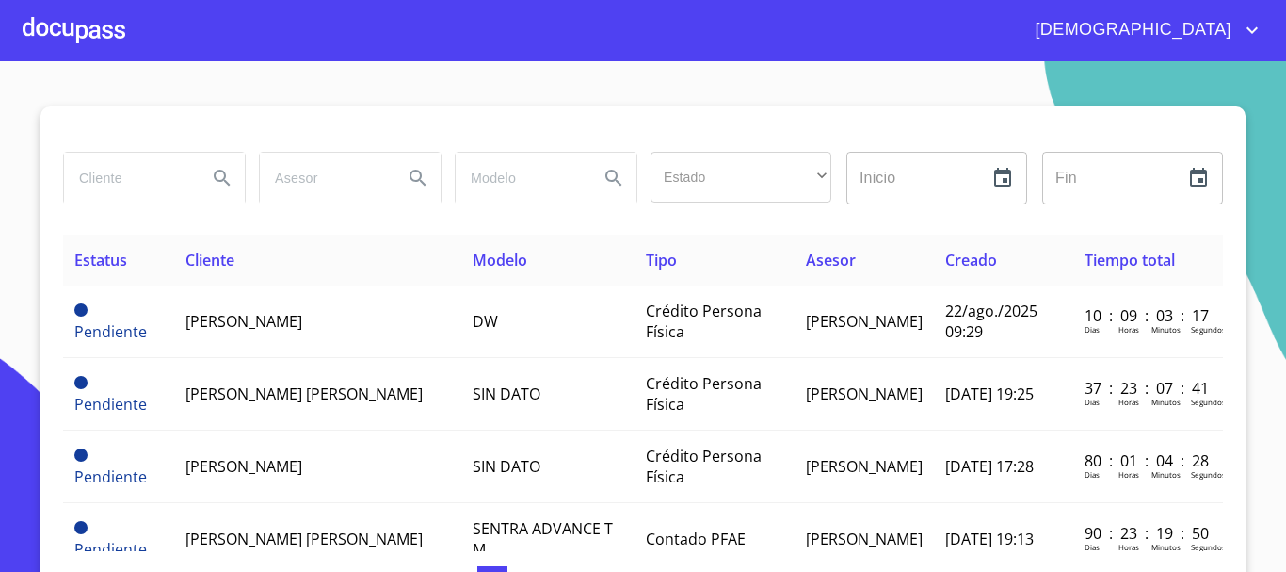
click at [136, 178] on input "search" at bounding box center [128, 178] width 128 height 51
type input "[PERSON_NAME]"
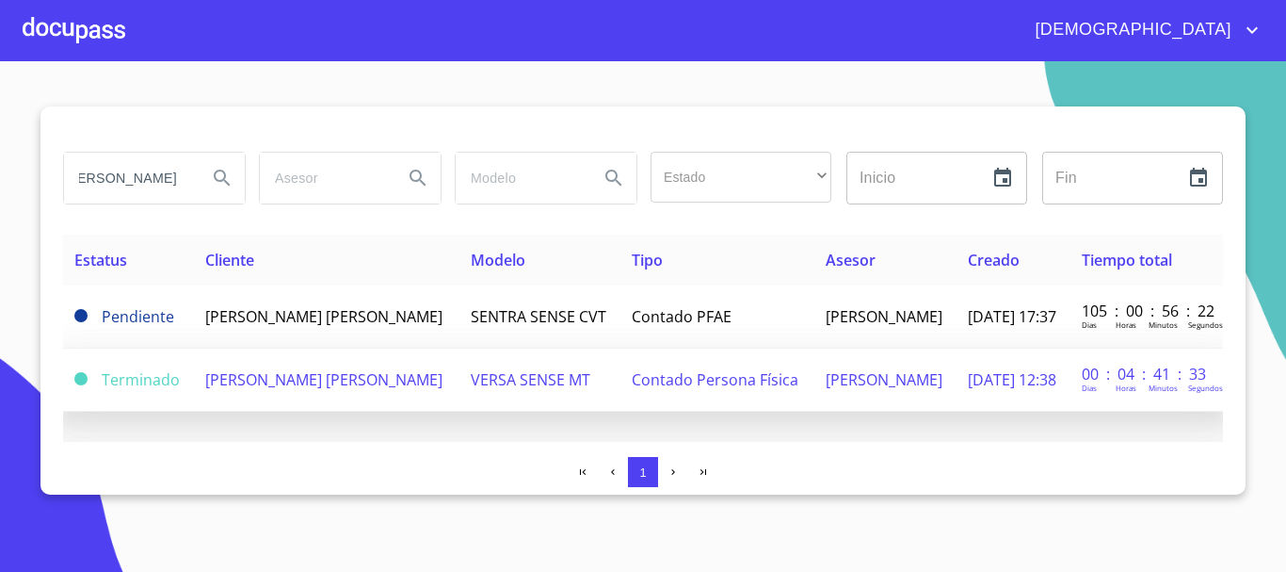
scroll to position [0, 0]
click at [387, 395] on td "[PERSON_NAME] [PERSON_NAME]" at bounding box center [327, 379] width 266 height 63
